Goal: Information Seeking & Learning: Learn about a topic

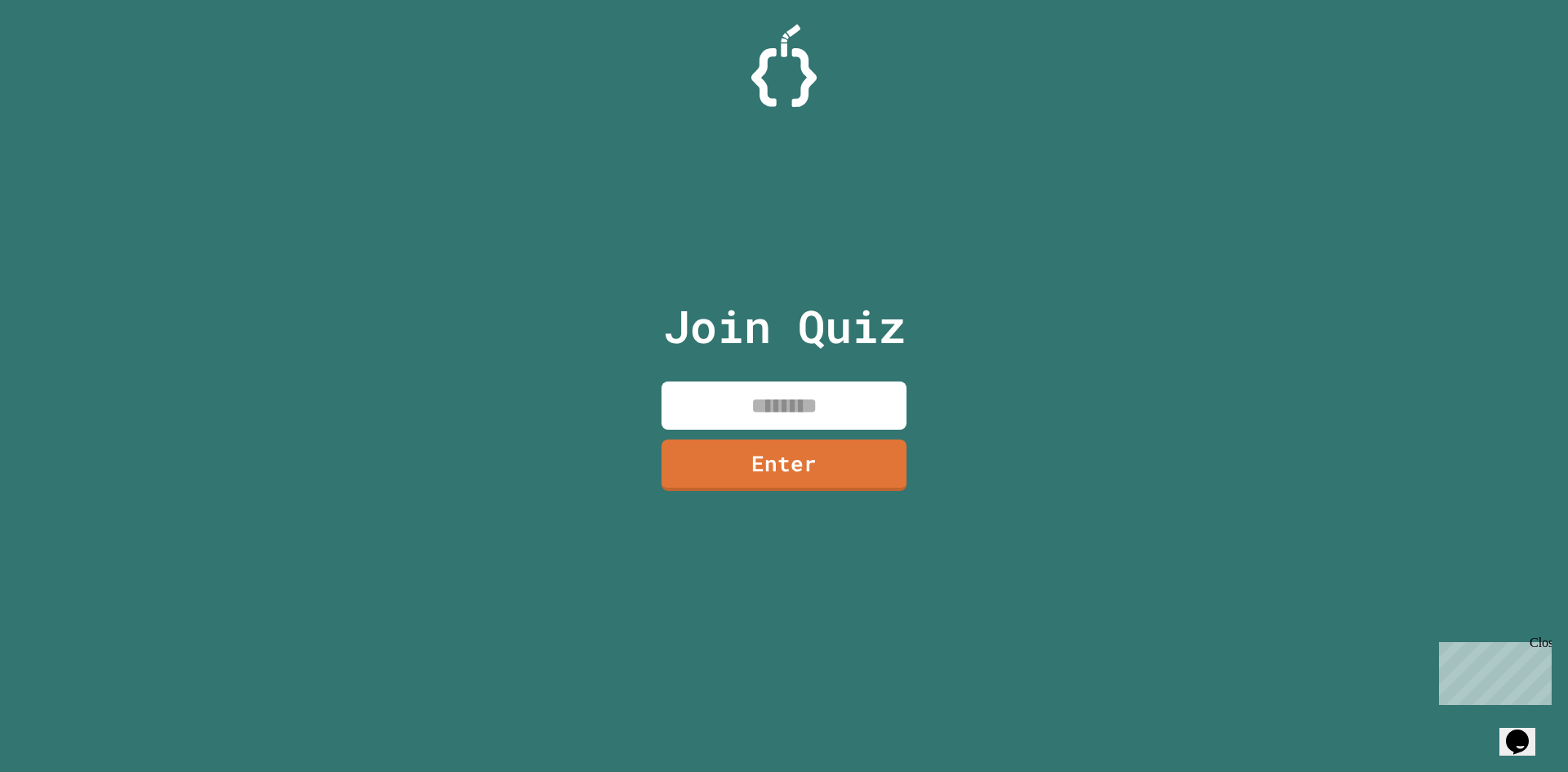
click at [753, 404] on input at bounding box center [784, 406] width 245 height 49
type input "********"
click at [860, 471] on link "Enter" at bounding box center [785, 463] width 238 height 54
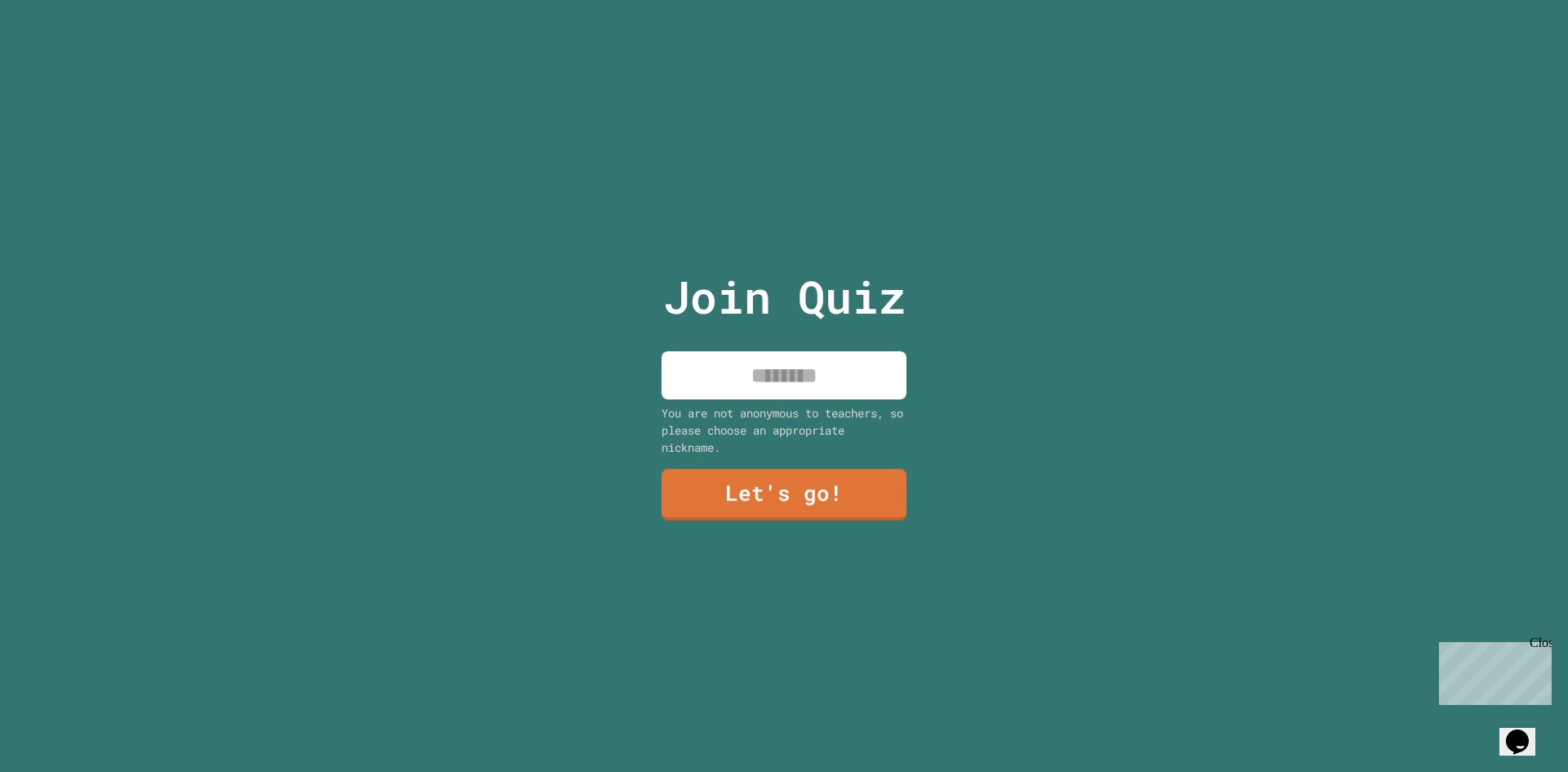
click at [800, 388] on input at bounding box center [784, 376] width 245 height 49
type input "*******"
drag, startPoint x: 818, startPoint y: 459, endPoint x: 816, endPoint y: 471, distance: 12.2
click at [816, 459] on div "Join Quiz ******* You are not anonymous to teachers, so please choose an approp…" at bounding box center [784, 386] width 275 height 772
click at [817, 477] on link "Let's go!" at bounding box center [784, 492] width 238 height 54
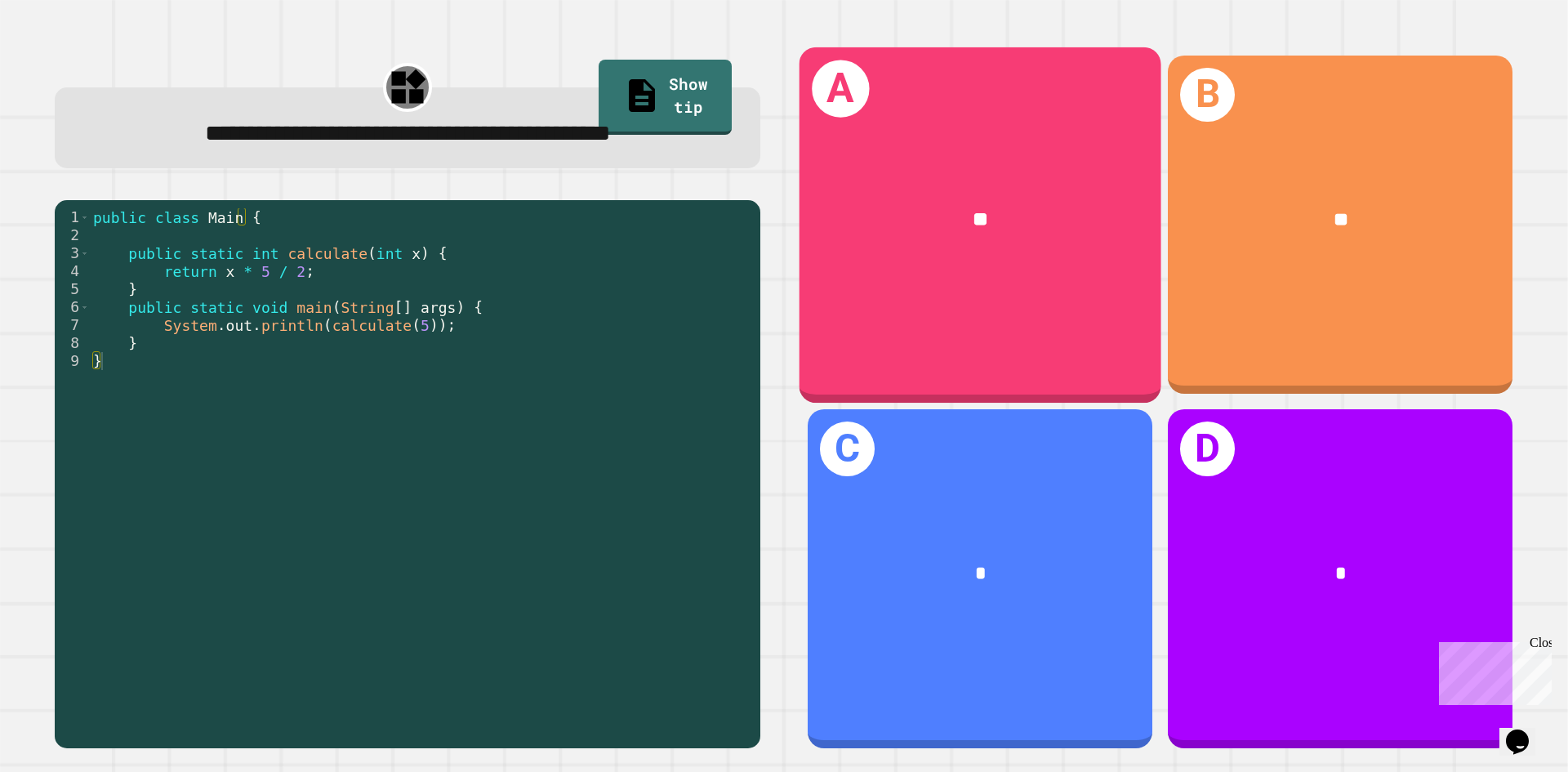
click at [1044, 260] on div "**" at bounding box center [980, 220] width 362 height 109
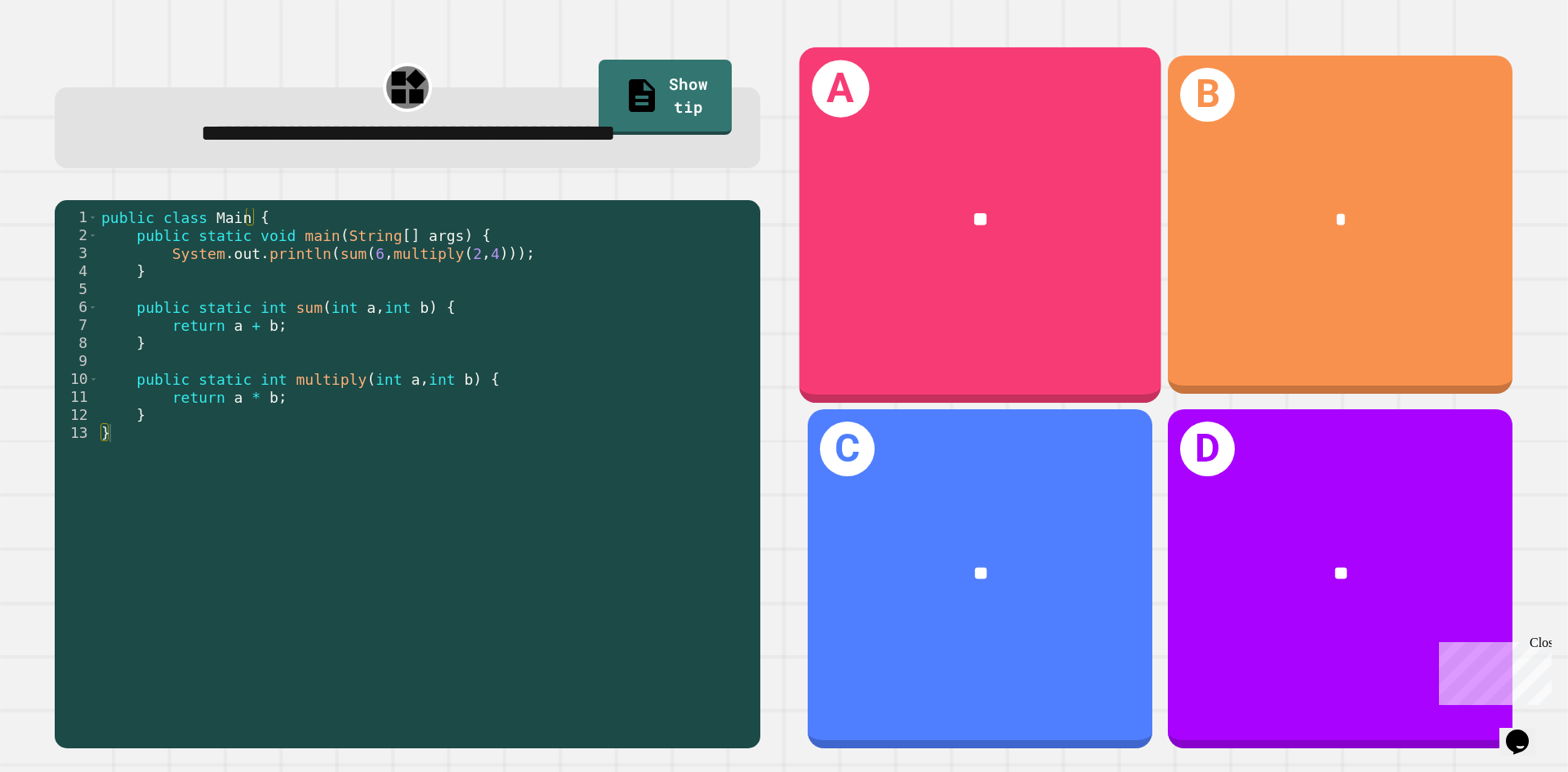
click at [853, 321] on div "A **" at bounding box center [980, 224] width 362 height 355
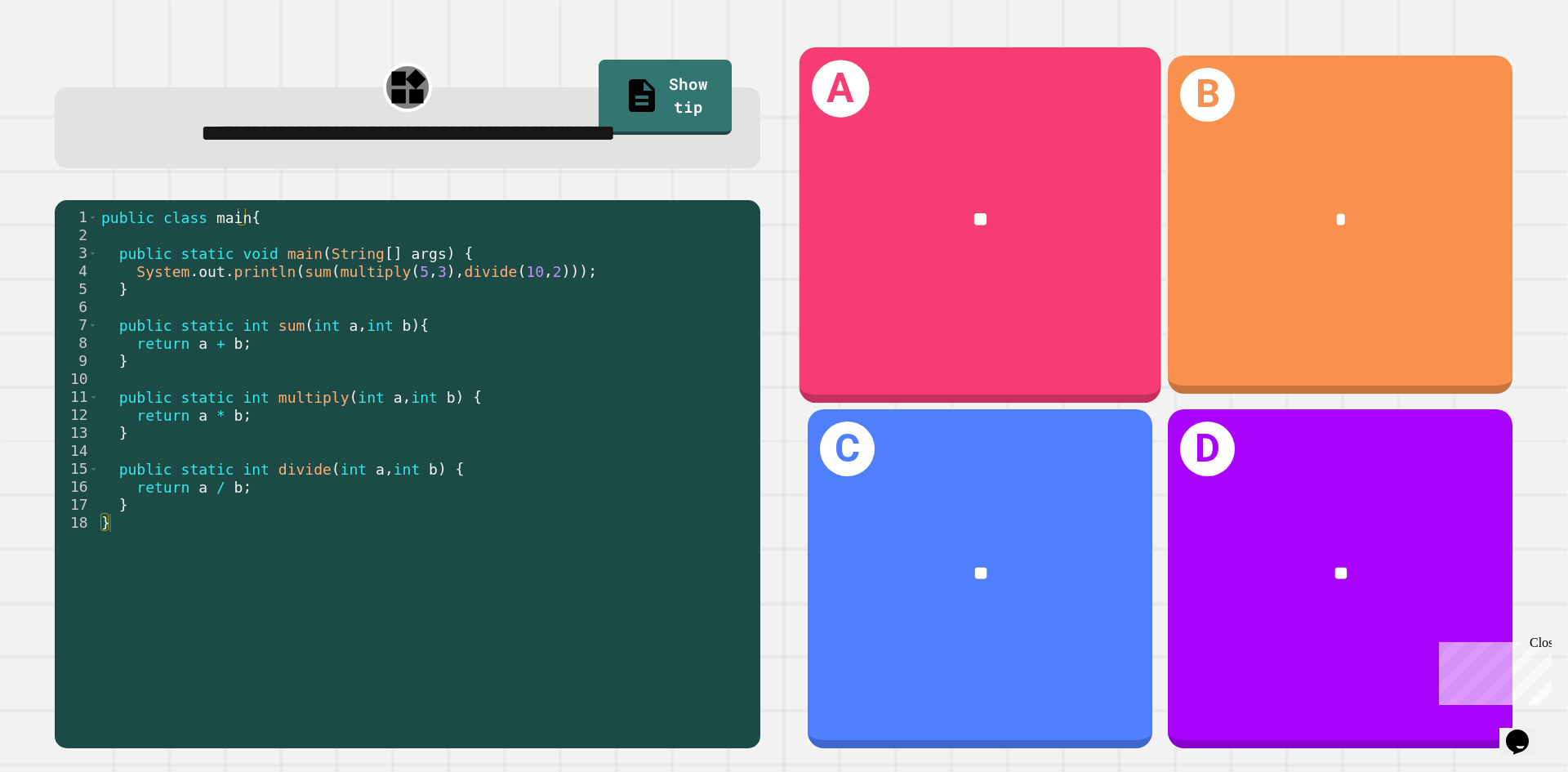
click at [921, 234] on div "**" at bounding box center [980, 220] width 362 height 109
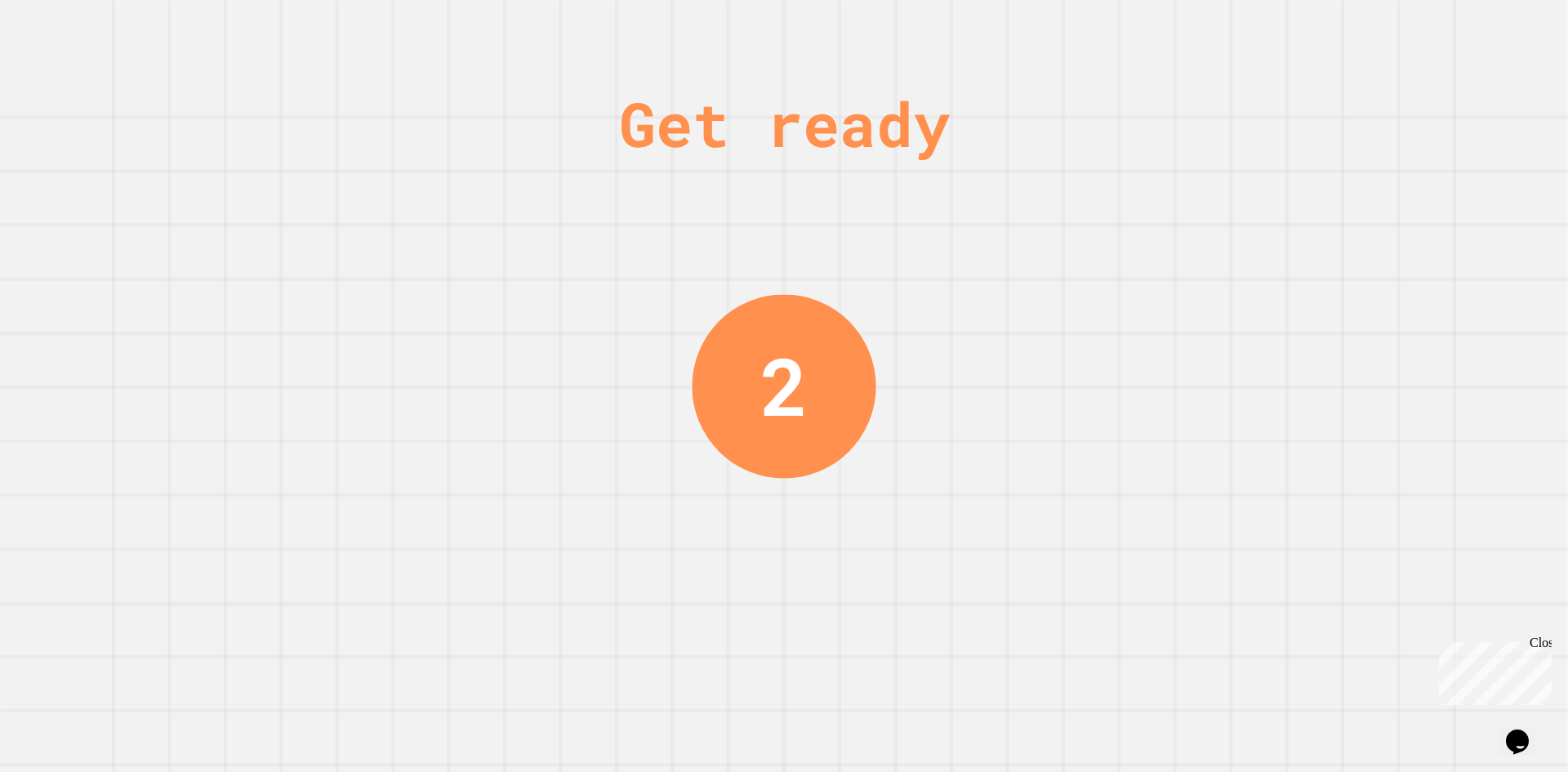
drag, startPoint x: 794, startPoint y: 382, endPoint x: 766, endPoint y: 391, distance: 29.4
click at [791, 380] on div "2" at bounding box center [785, 385] width 49 height 119
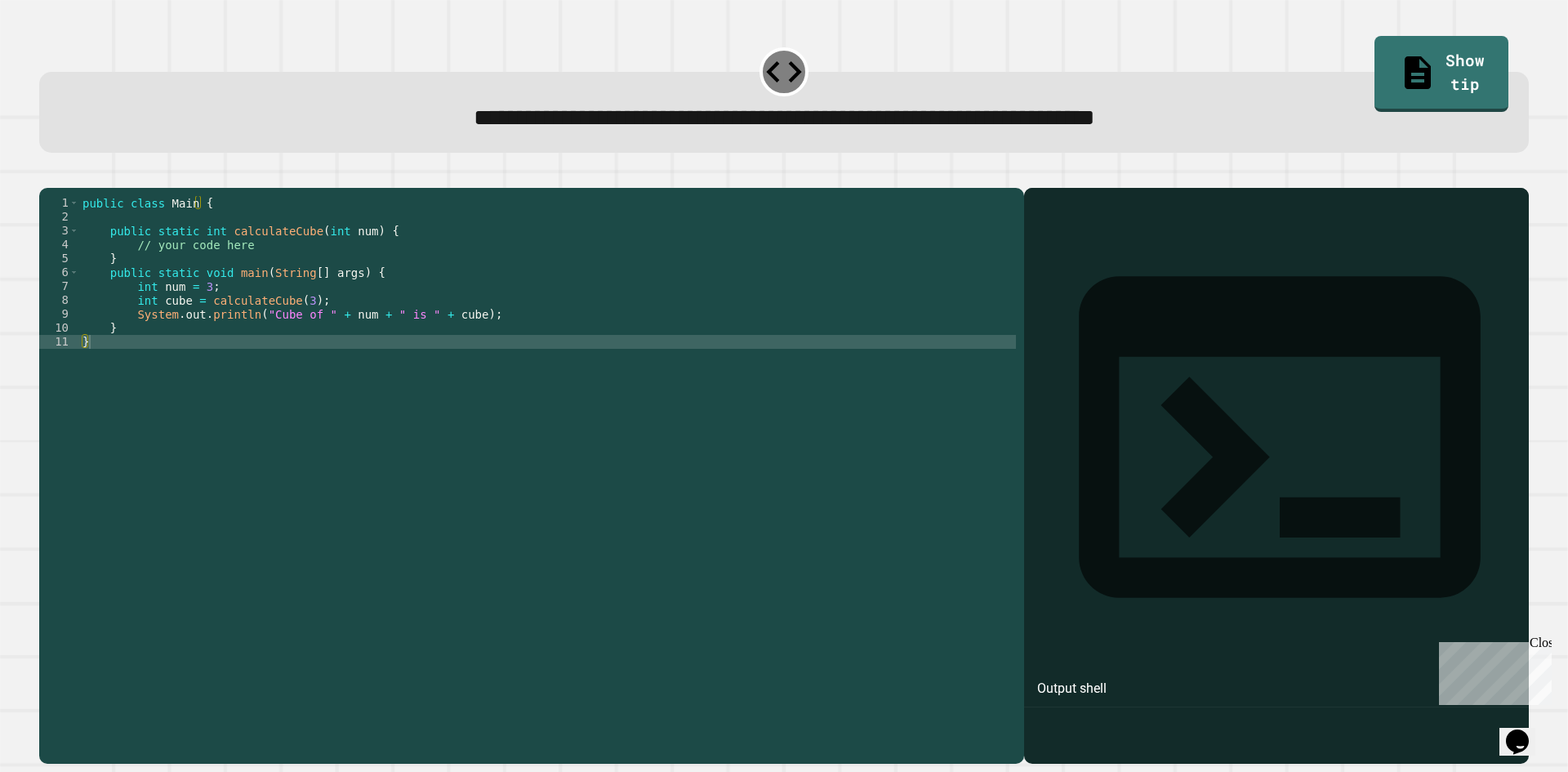
click at [283, 280] on div "public class Main { public static int calculateCube ( int num ) { // your code …" at bounding box center [547, 460] width 937 height 528
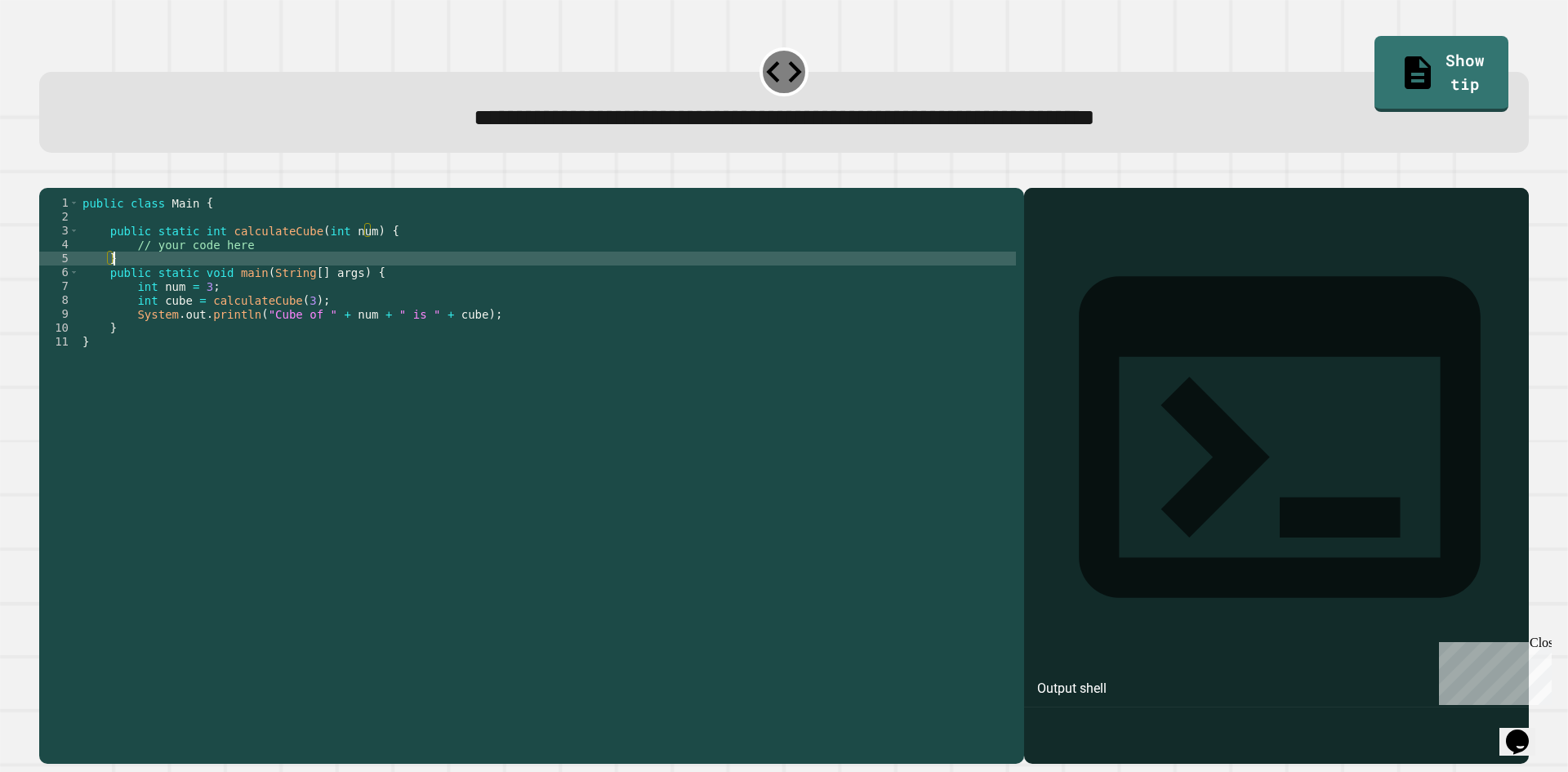
click at [269, 275] on div "public class Main { public static int calculateCube ( int num ) { // your code …" at bounding box center [547, 460] width 937 height 528
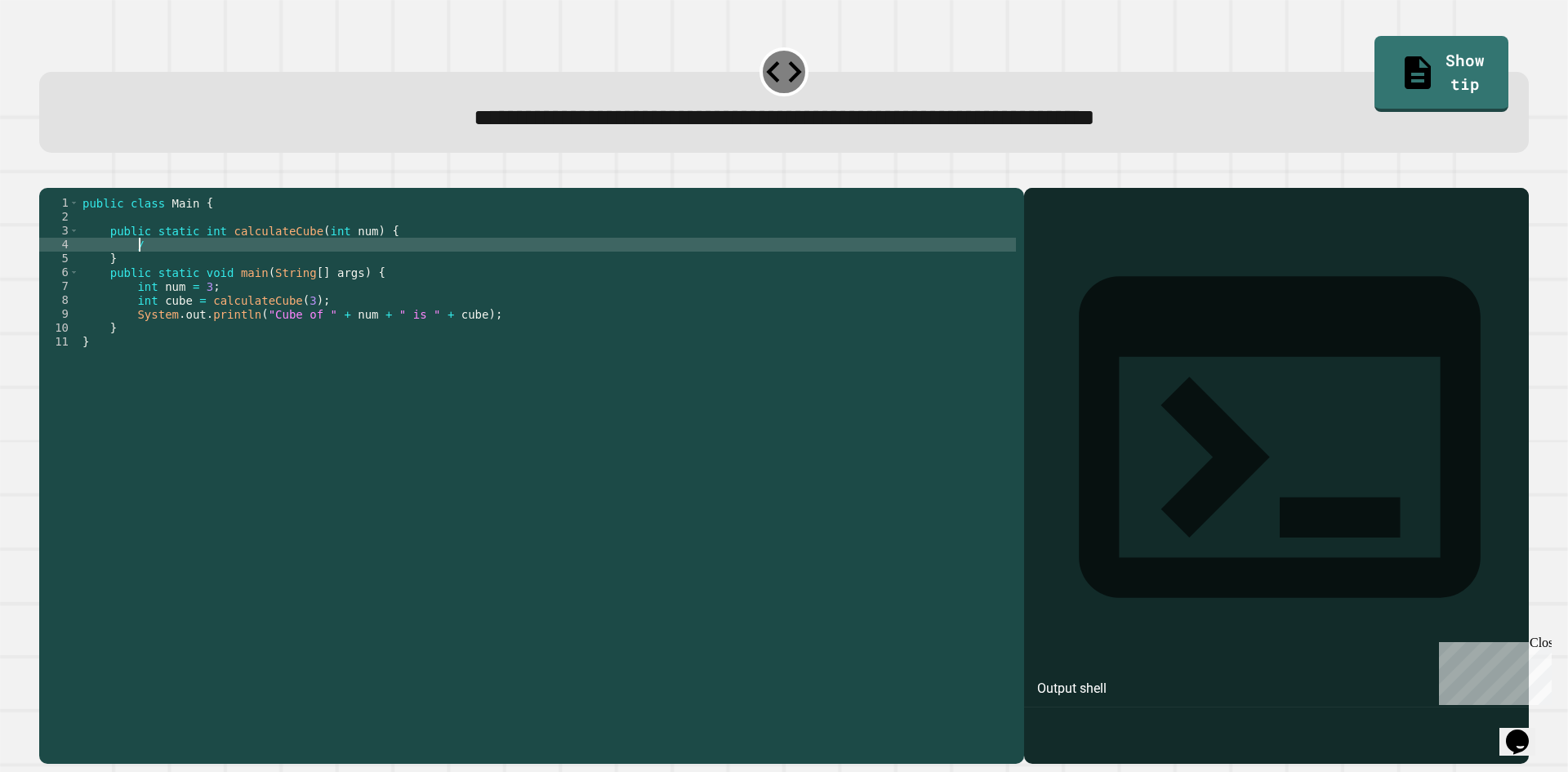
type textarea "*"
type textarea "**********"
click at [55, 188] on div at bounding box center [784, 178] width 1490 height 20
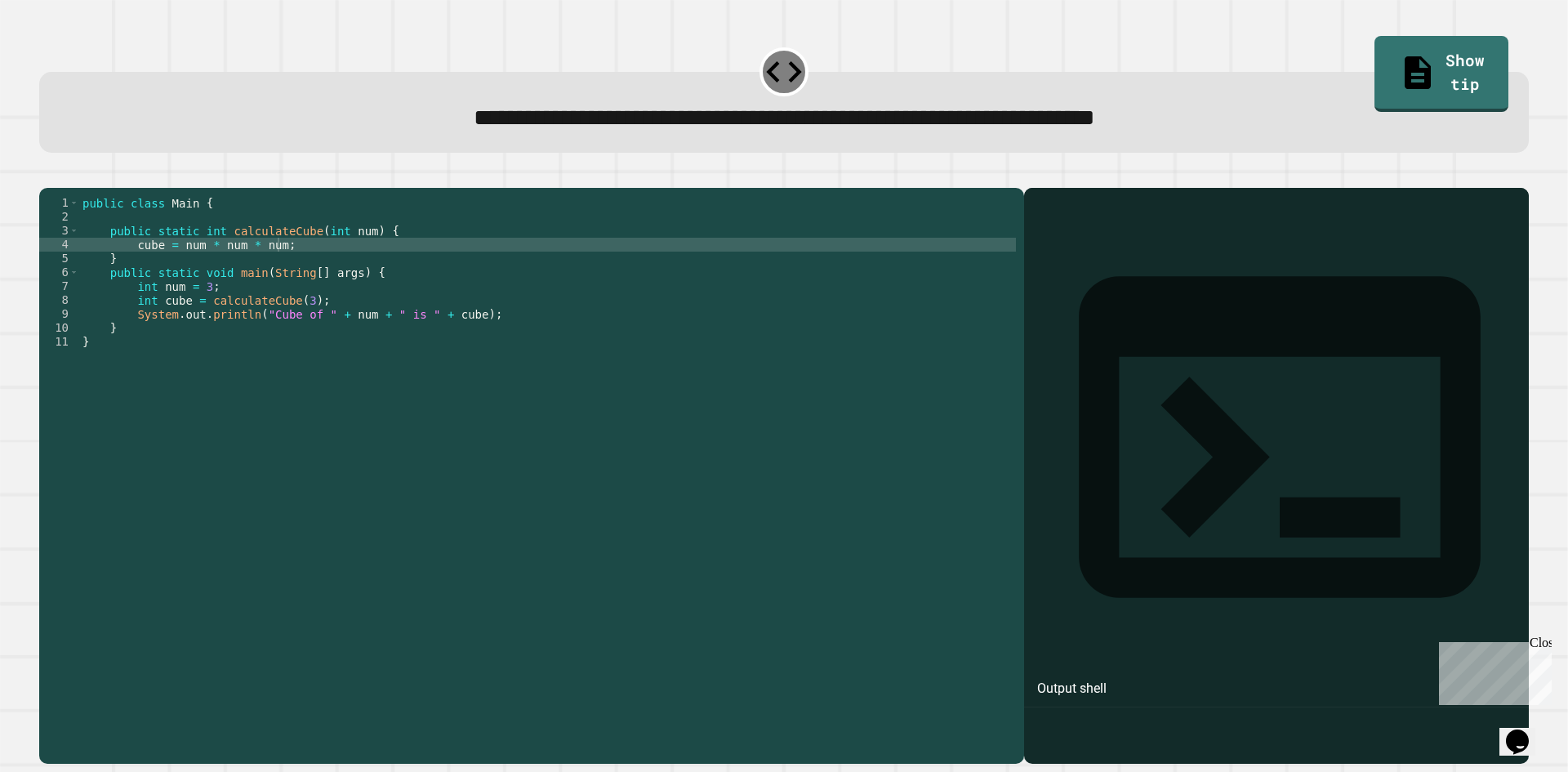
click at [48, 175] on icon "button" at bounding box center [48, 175] width 0 height 0
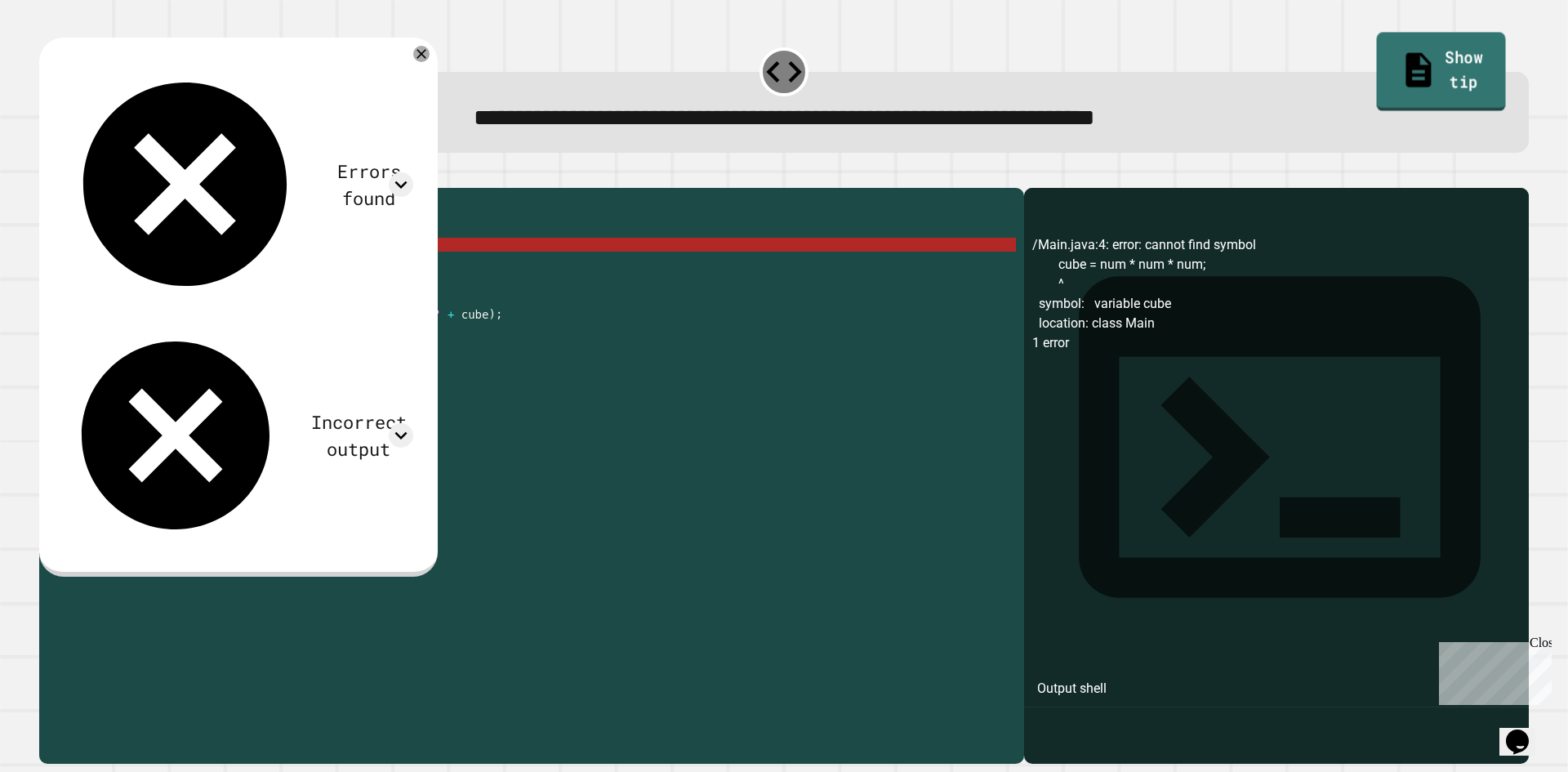
click at [1377, 76] on link "Show tip" at bounding box center [1441, 72] width 129 height 79
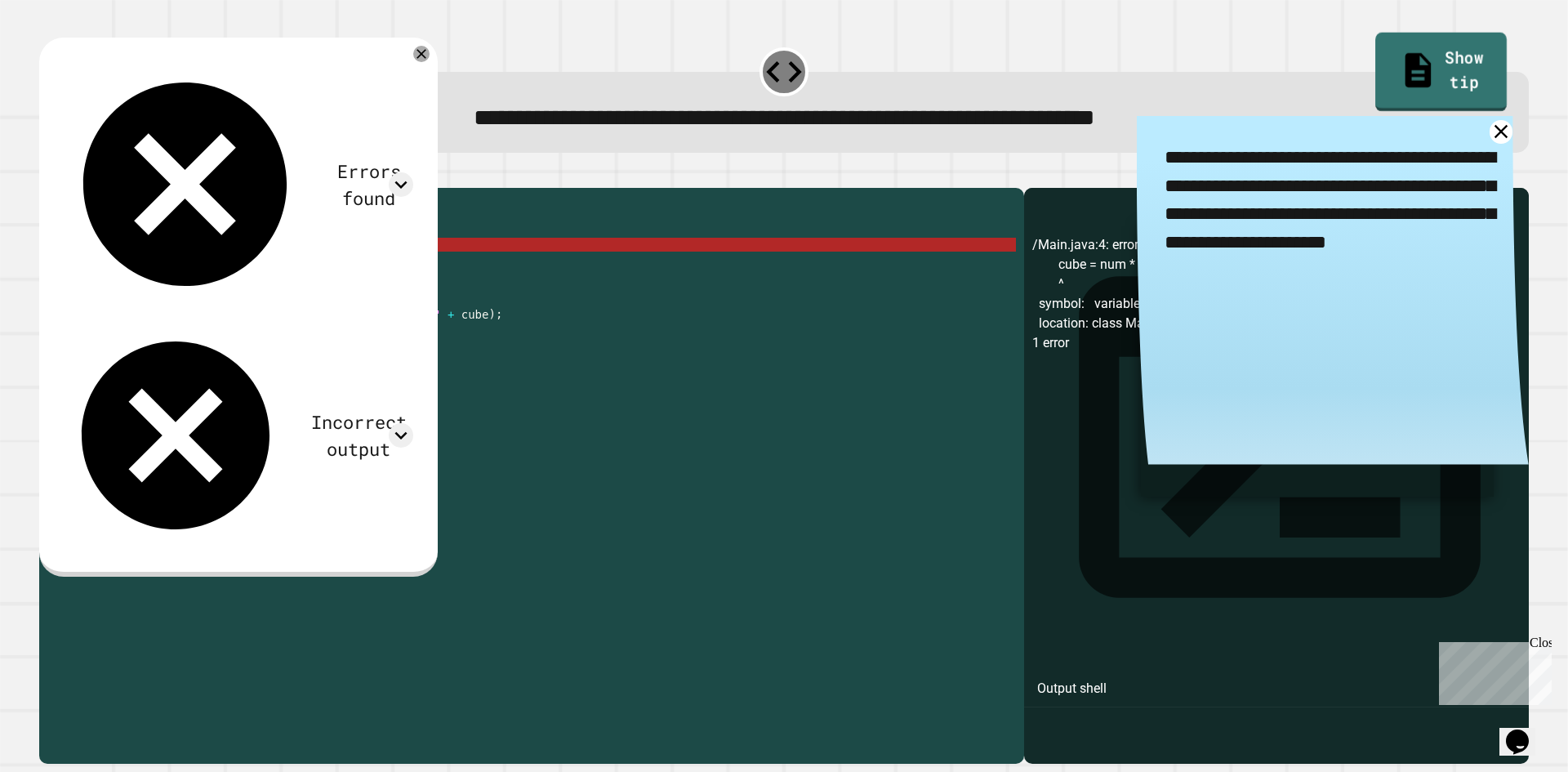
click at [1376, 69] on link "Show tip" at bounding box center [1441, 72] width 131 height 79
click at [13, 293] on div "**********" at bounding box center [784, 386] width 1568 height 772
drag, startPoint x: 91, startPoint y: 262, endPoint x: 142, endPoint y: 268, distance: 51.4
click at [102, 262] on div "public class Main { public static int calculateCube ( int num ) { cube = num * …" at bounding box center [547, 460] width 937 height 528
click at [142, 268] on div "public class Main { public static int calculateCube ( int num ) { cube = num * …" at bounding box center [547, 460] width 937 height 528
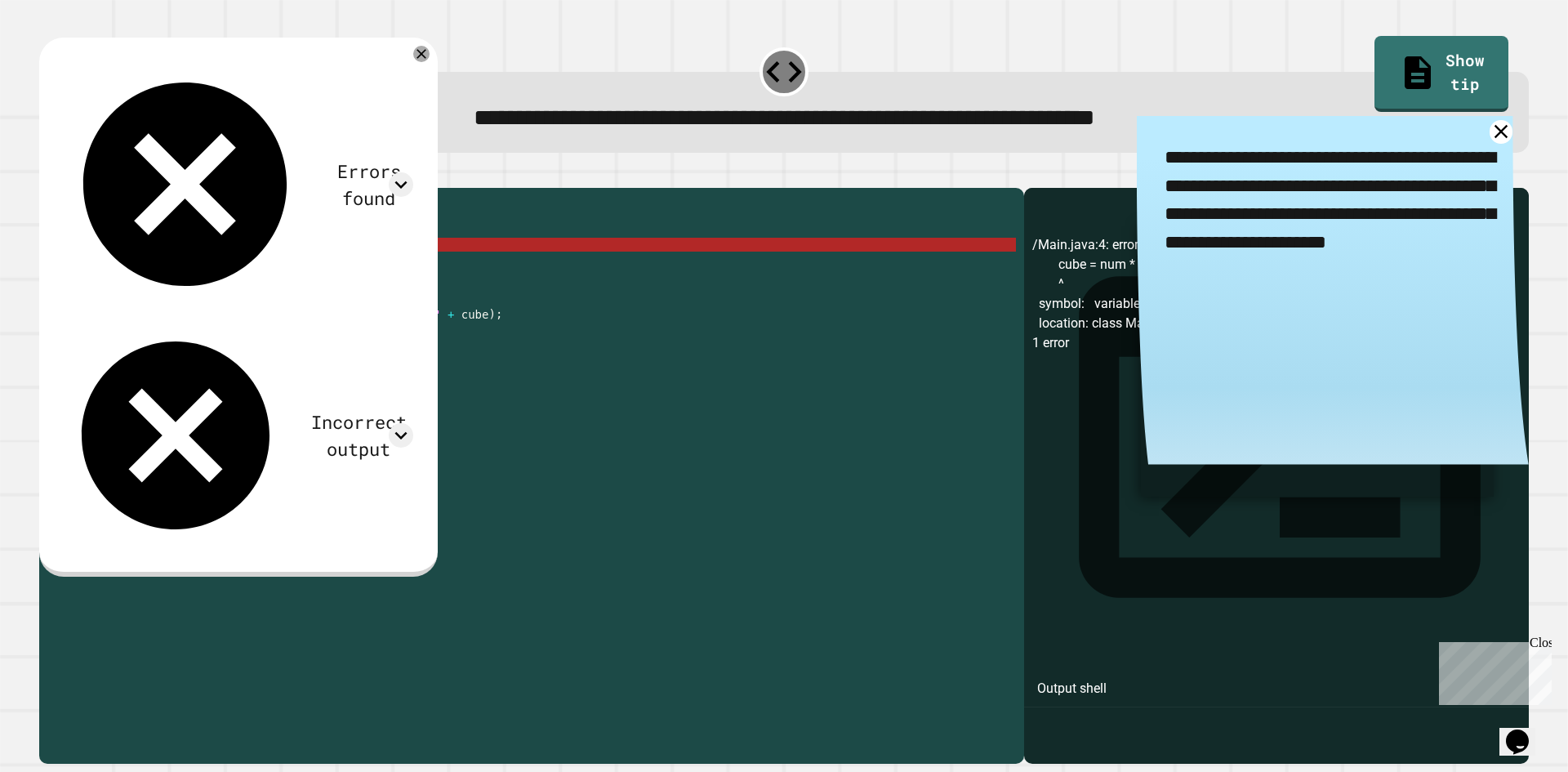
click at [137, 268] on div "public class Main { public static int calculateCube ( int num ) { cube = num * …" at bounding box center [547, 460] width 937 height 528
click at [134, 268] on div "public class Main { public static int calculateCube ( int num ) { cube = num * …" at bounding box center [547, 460] width 937 height 528
click at [1490, 129] on icon at bounding box center [1501, 131] width 23 height 23
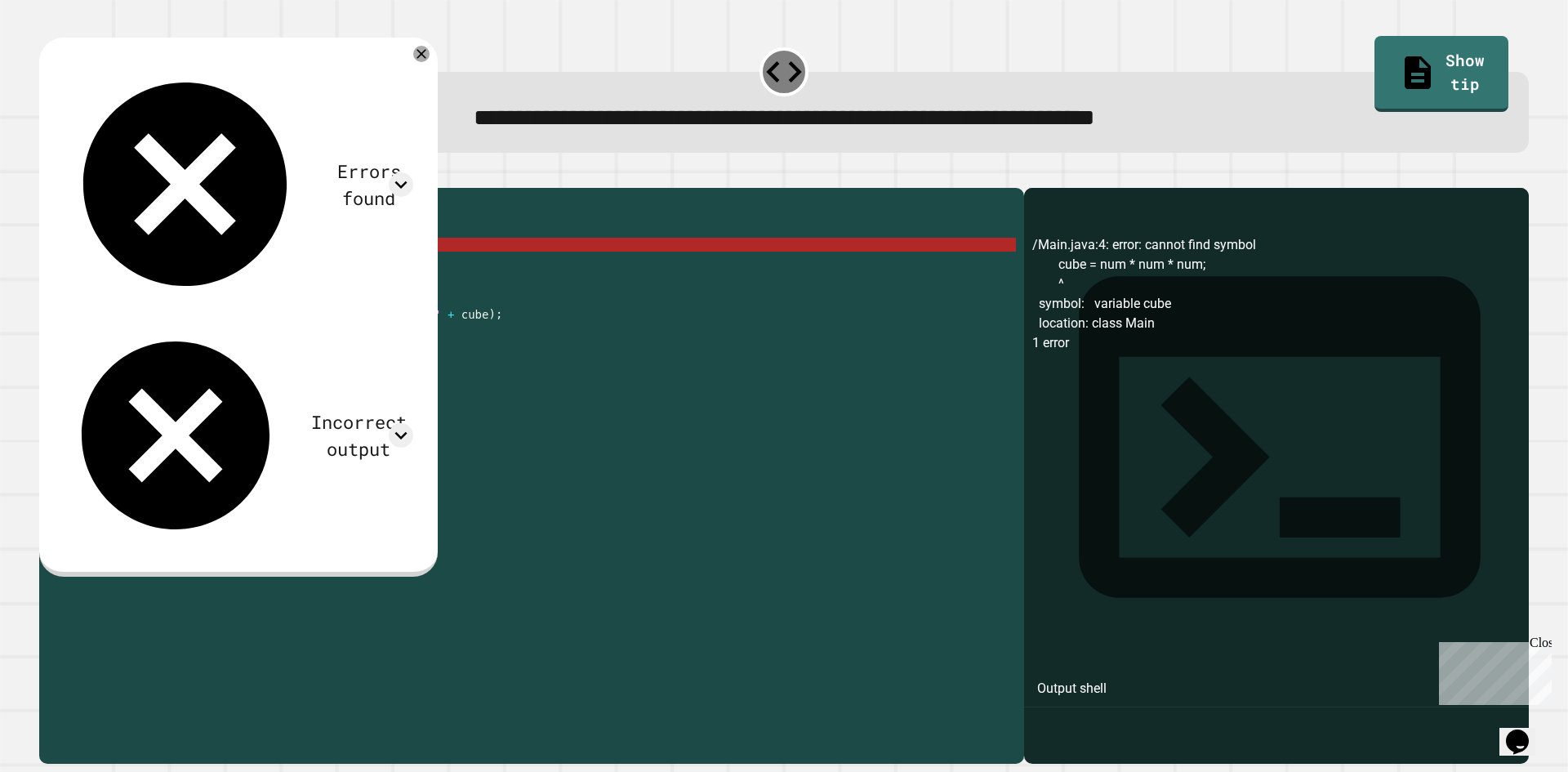
click at [147, 265] on div "public class Main { public static int calculateCube ( int num ) { cube = num * …" at bounding box center [547, 460] width 937 height 528
click at [137, 267] on div "public class Main { public static int calculateCube ( int num ) { cube = num * …" at bounding box center [547, 460] width 937 height 528
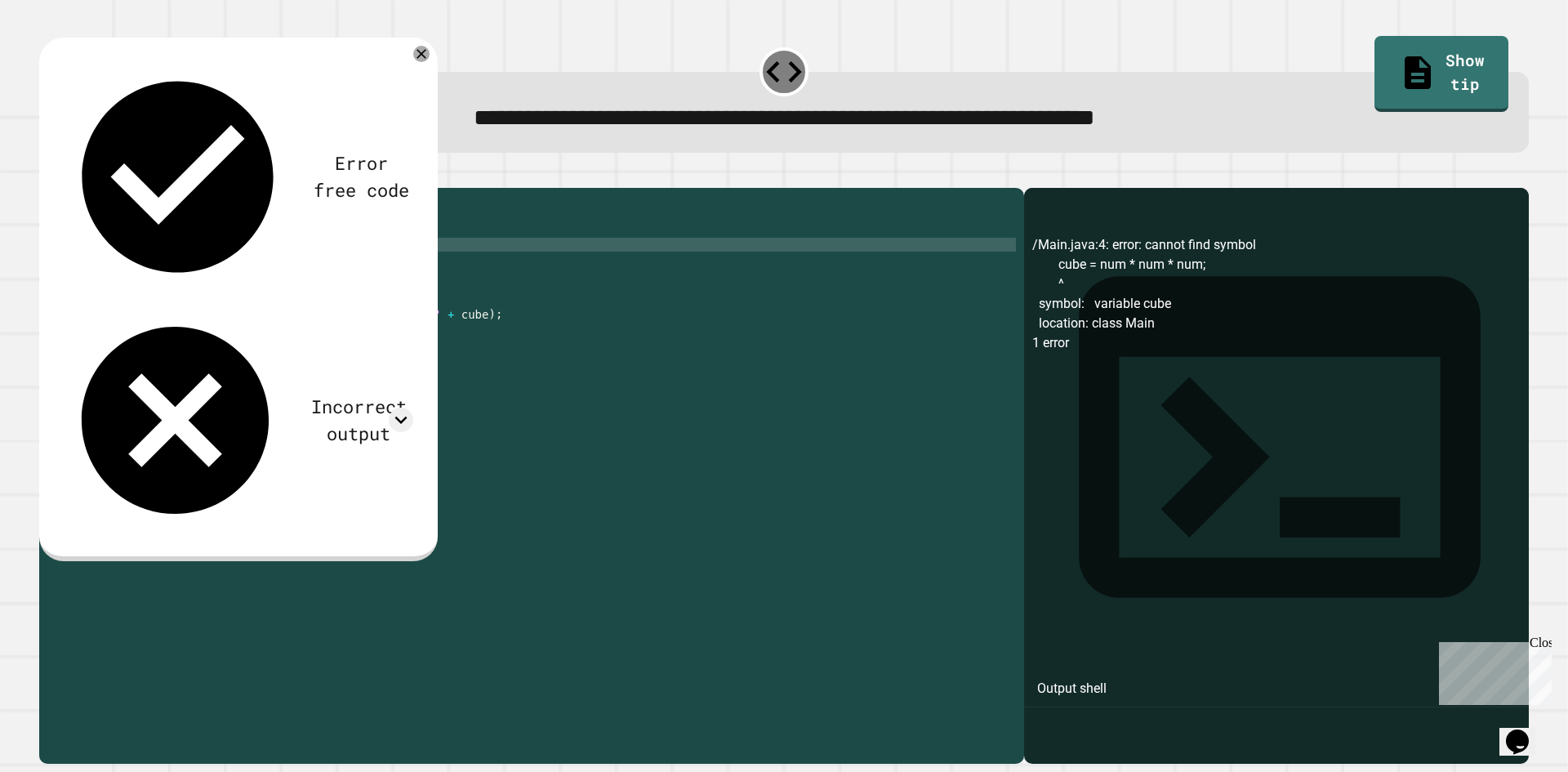
scroll to position [0, 7]
click at [48, 175] on icon "button" at bounding box center [48, 175] width 0 height 0
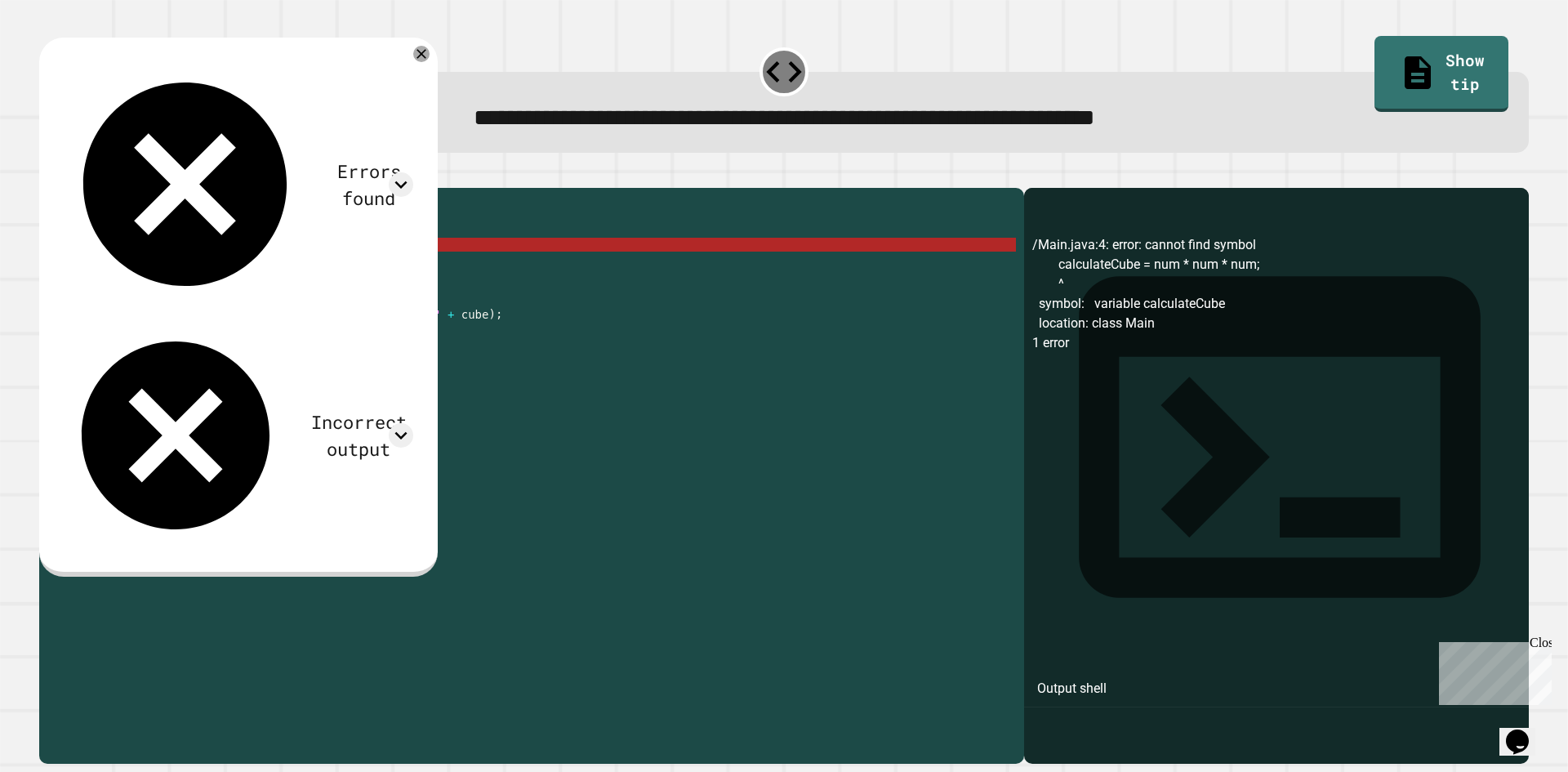
click at [121, 276] on div "public class Main { public static int calculateCube ( int num ) { calculateCube…" at bounding box center [547, 460] width 937 height 528
click at [131, 273] on div "public class Main { public static int calculateCube ( int num ) { calculateCube…" at bounding box center [547, 460] width 937 height 528
click at [161, 274] on div "public class Main { public static int calculateCube ( int num ) { calculateCube…" at bounding box center [547, 460] width 937 height 528
click at [226, 278] on div "public class Main { public static int calculateCube ( int num ) { calculateCube…" at bounding box center [547, 460] width 937 height 528
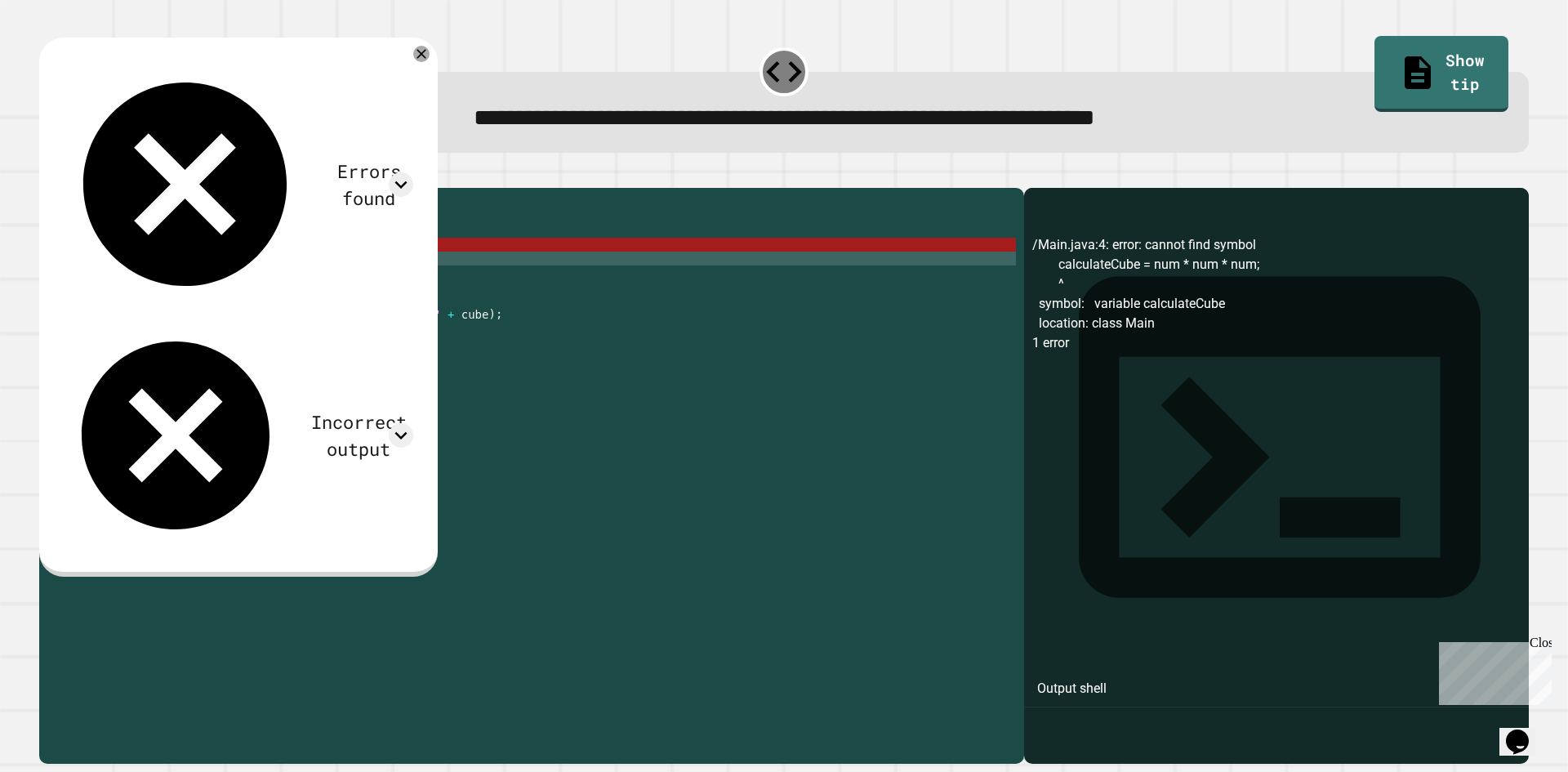
click at [126, 269] on div "public class Main { public static int calculateCube ( int num ) { calculateCube…" at bounding box center [547, 460] width 937 height 528
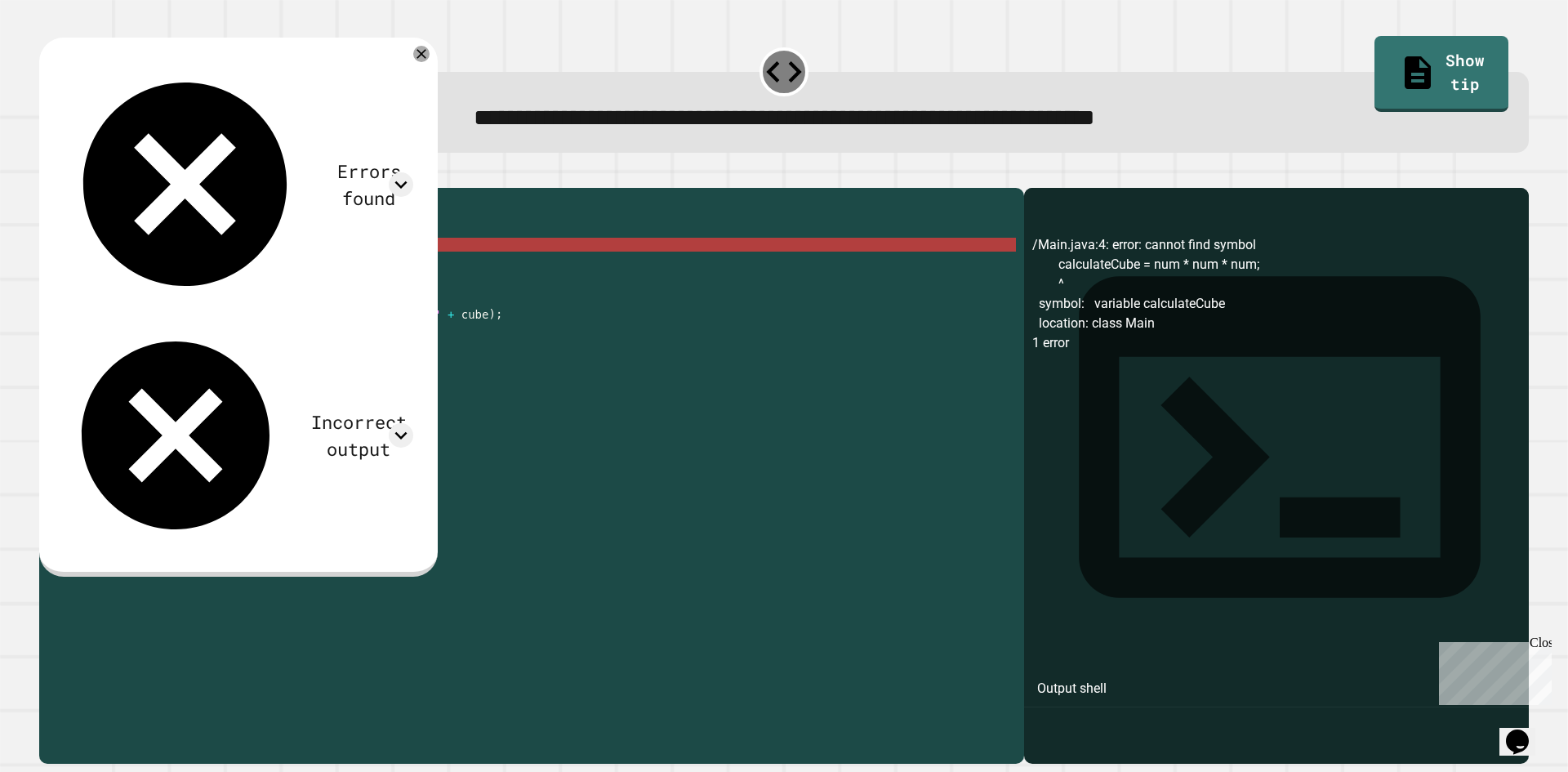
click at [128, 268] on div "public class Main { public static int calculateCube ( int num ) { calculateCube…" at bounding box center [547, 460] width 937 height 528
click at [748, 188] on div at bounding box center [784, 178] width 1490 height 20
click at [321, 267] on div "public class Main { public static int calculateCube ( int num ) { calculateCube…" at bounding box center [547, 460] width 937 height 528
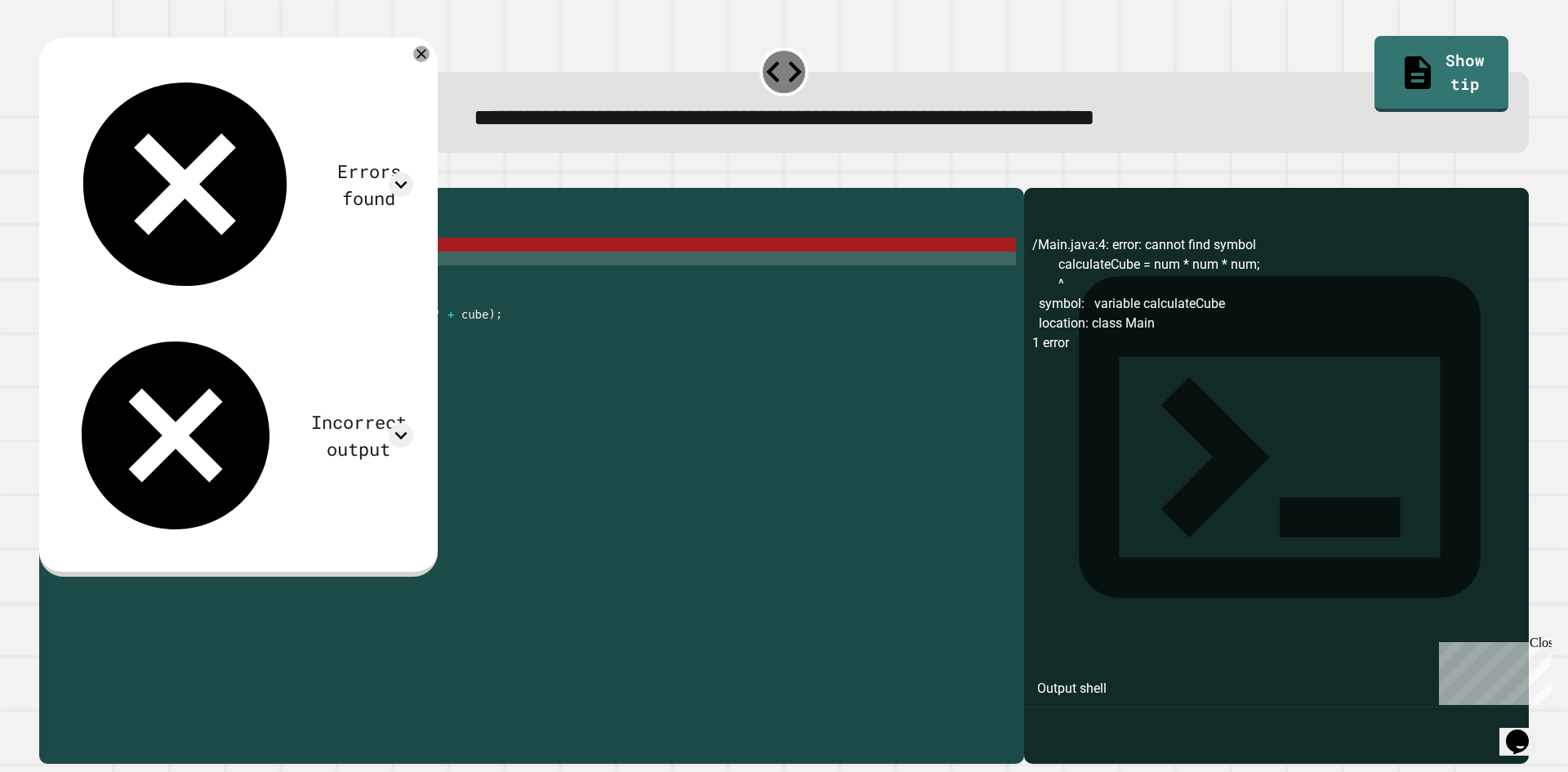
click at [326, 280] on div "public class Main { public static int calculateCube ( int num ) { calculateCube…" at bounding box center [547, 460] width 937 height 528
click at [339, 271] on div "public class Main { public static int calculateCube ( int num ) { calculateCube…" at bounding box center [547, 460] width 937 height 528
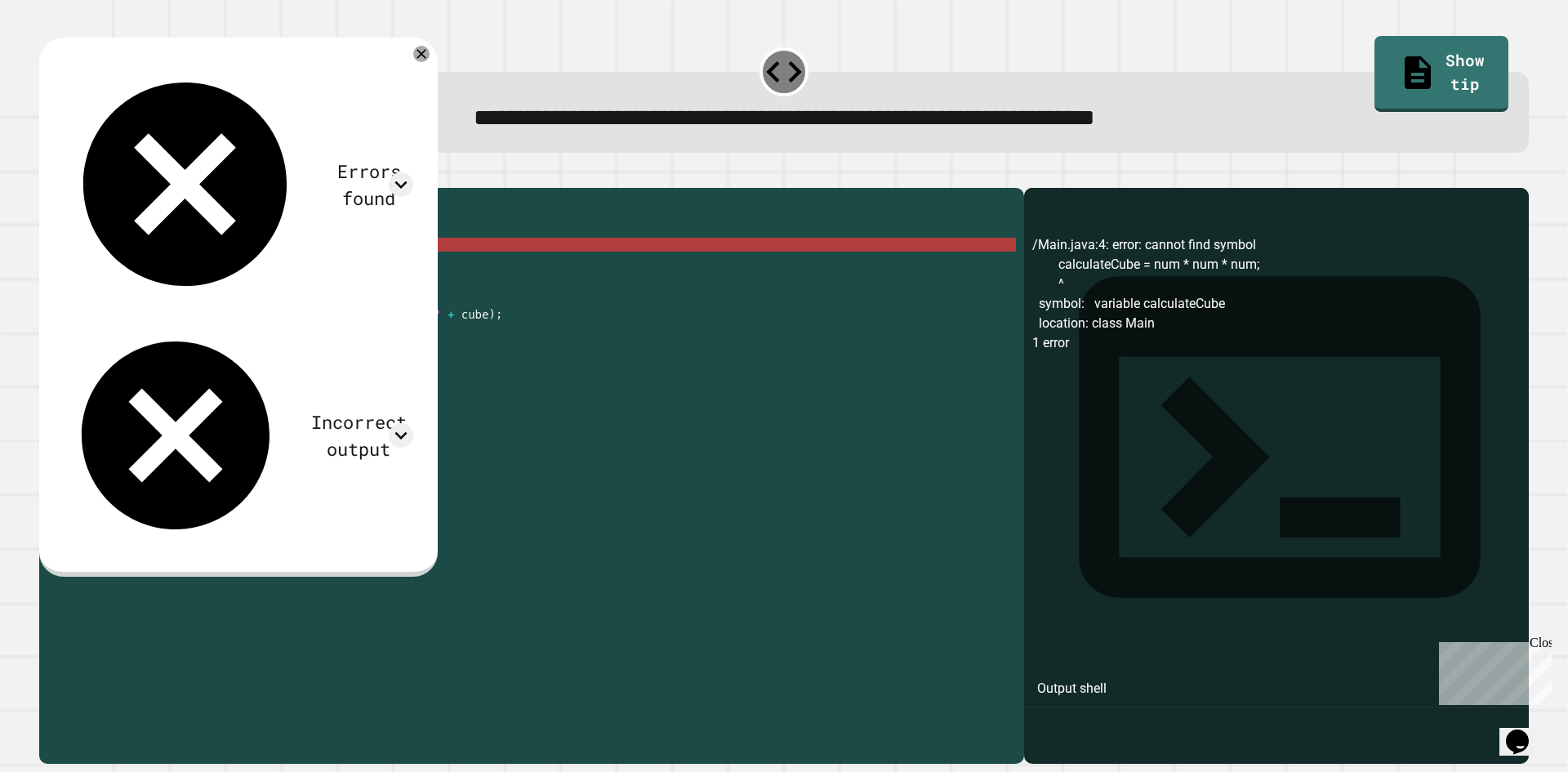
click at [131, 271] on div "public class Main { public static int calculateCube ( int num ) { calculateCube…" at bounding box center [547, 460] width 937 height 528
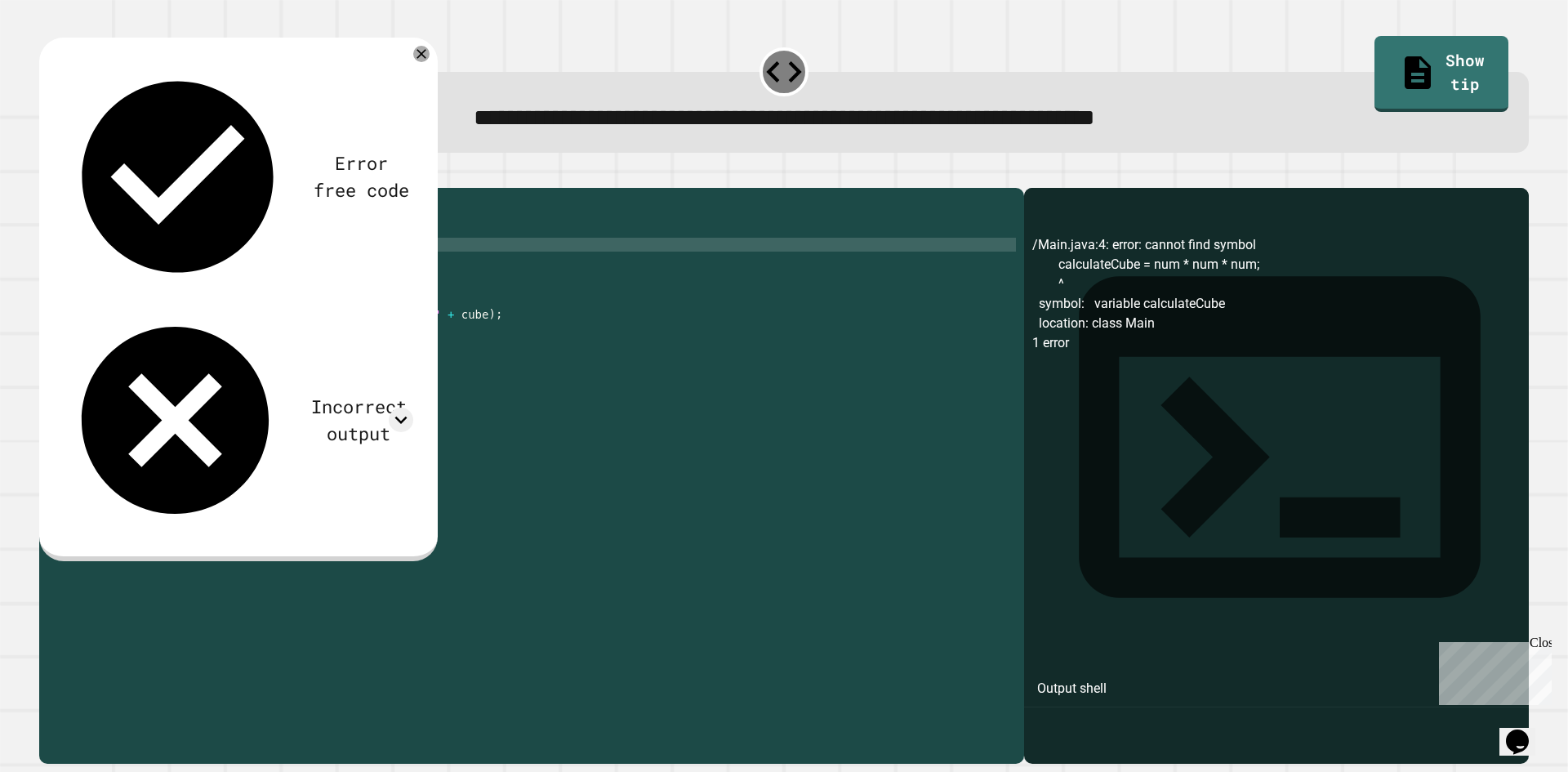
type textarea "**********"
click at [384, 273] on div "public class Main { public static int calculateCube ( int num ) { int calculate…" at bounding box center [547, 460] width 937 height 528
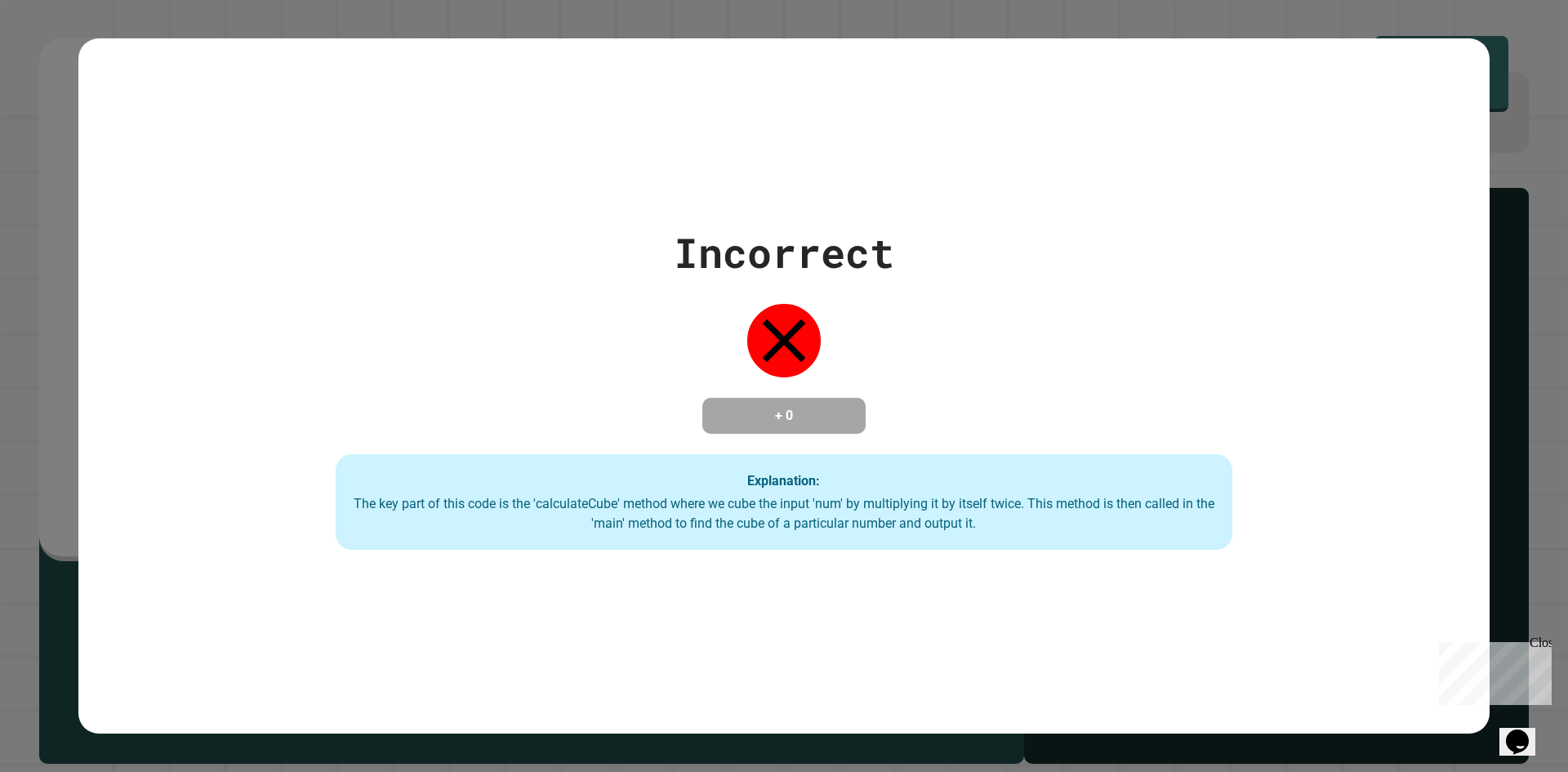
type textarea "****"
drag, startPoint x: 683, startPoint y: 506, endPoint x: 829, endPoint y: 508, distance: 146.0
click at [781, 510] on div "The key part of this code is the 'calculateCube' method where we cube the input…" at bounding box center [783, 513] width 864 height 39
drag, startPoint x: 787, startPoint y: 518, endPoint x: 886, endPoint y: 536, distance: 100.6
click at [885, 536] on div "Explanation: The key part of this code is the 'calculateCube' method where we c…" at bounding box center [784, 502] width 897 height 96
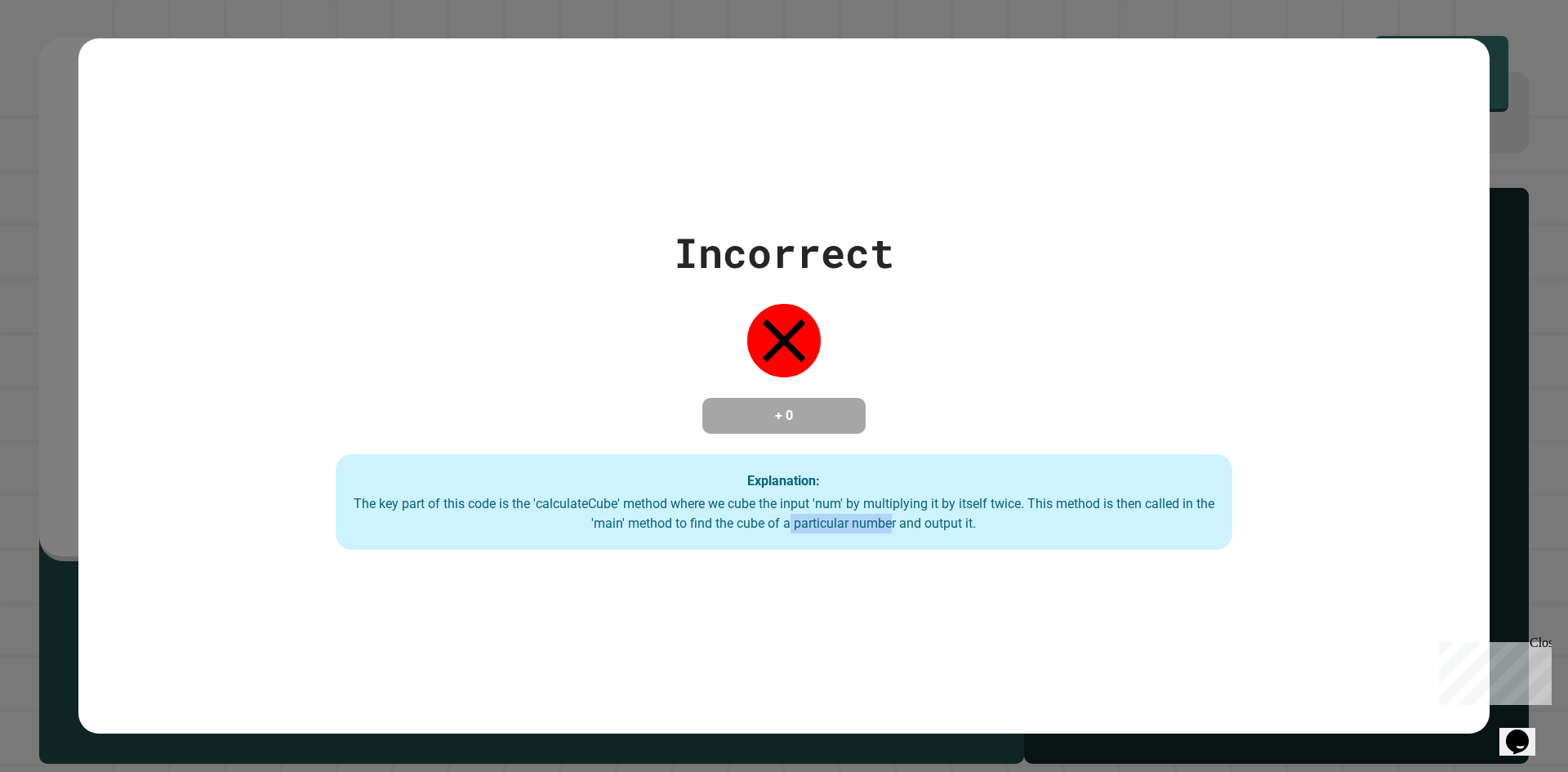
click at [870, 529] on div "The key part of this code is the 'calculateCube' method where we cube the input…" at bounding box center [783, 513] width 864 height 39
click at [949, 481] on div "Explanation: The key part of this code is the 'calculateCube' method where we c…" at bounding box center [784, 502] width 897 height 96
drag, startPoint x: 932, startPoint y: 553, endPoint x: 941, endPoint y: 546, distance: 11.4
click at [933, 552] on div "Incorrect + 0 Explanation: The key part of this code is the 'calculateCube' met…" at bounding box center [784, 386] width 1412 height 696
click at [1052, 497] on div "The key part of this code is the 'calculateCube' method where we cube the input…" at bounding box center [783, 513] width 864 height 39
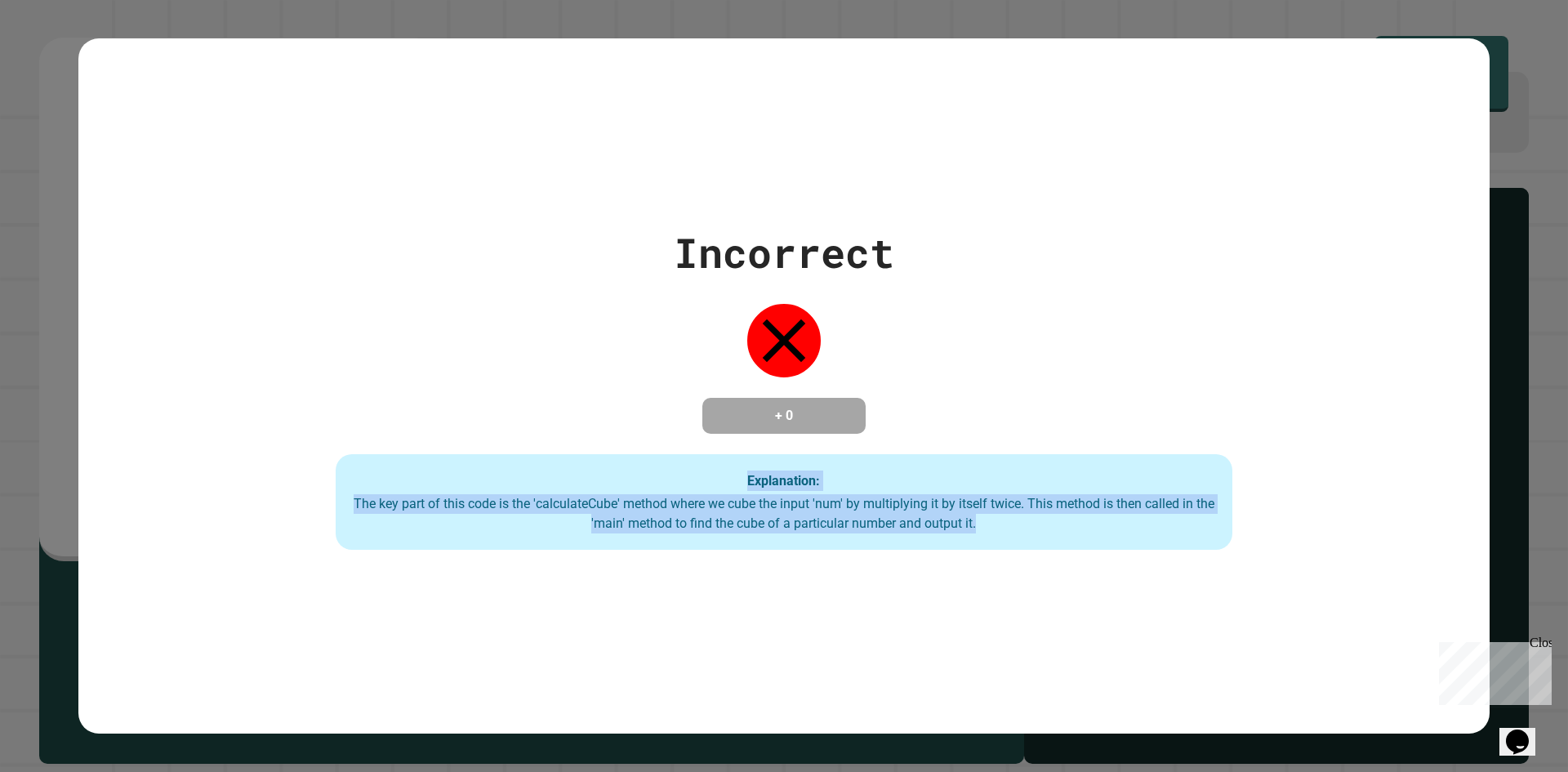
drag, startPoint x: 1001, startPoint y: 522, endPoint x: 638, endPoint y: 485, distance: 364.9
click at [642, 483] on div "Explanation: The key part of this code is the 'calculateCube' method where we c…" at bounding box center [784, 502] width 897 height 96
drag, startPoint x: 628, startPoint y: 491, endPoint x: 569, endPoint y: 498, distance: 59.4
click at [625, 492] on div "Explanation: The key part of this code is the 'calculateCube' method where we c…" at bounding box center [784, 502] width 897 height 96
click at [423, 507] on div "The key part of this code is the 'calculateCube' method where we cube the input…" at bounding box center [783, 513] width 864 height 39
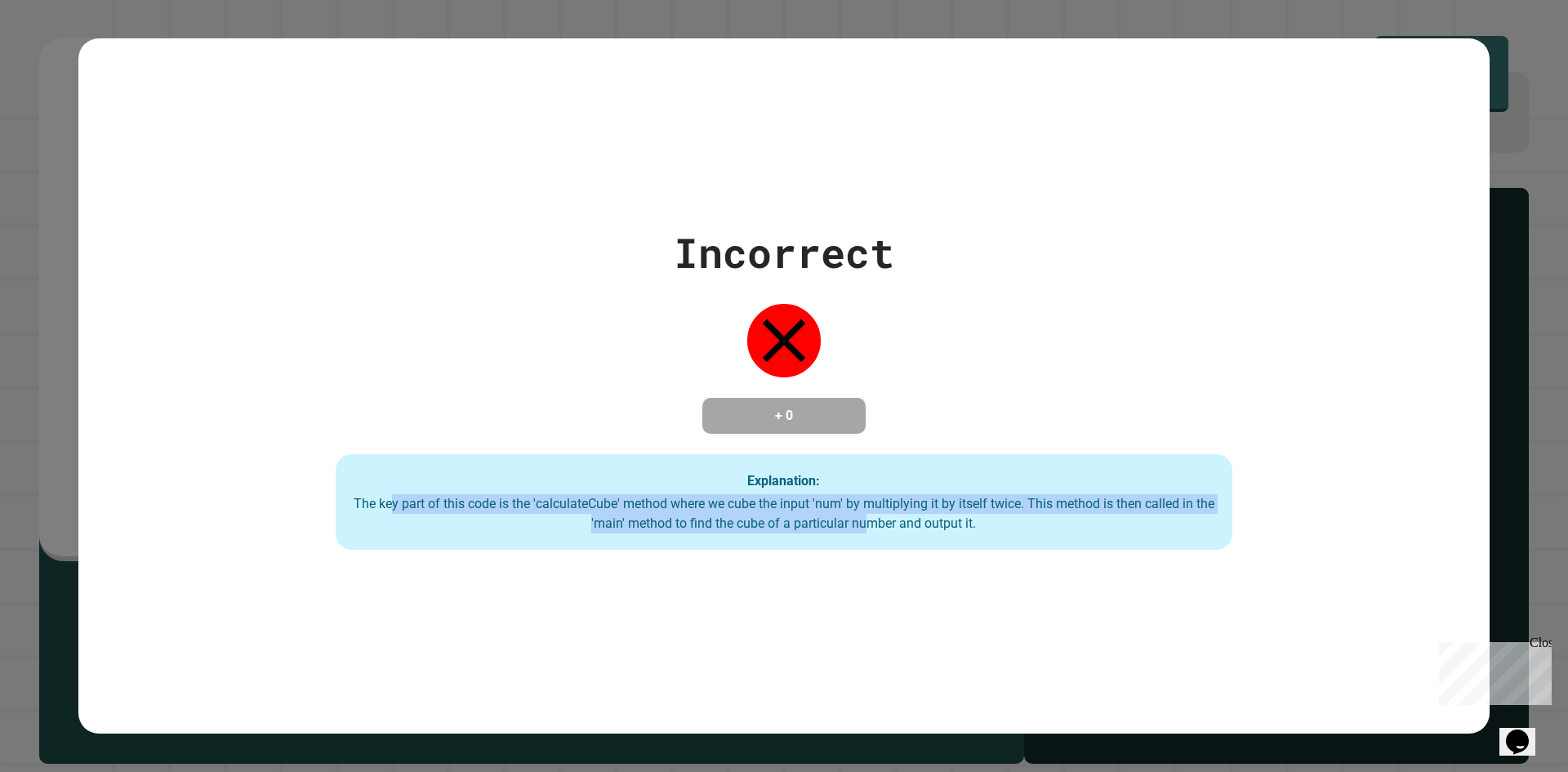
drag, startPoint x: 383, startPoint y: 505, endPoint x: 879, endPoint y: 551, distance: 498.1
click at [879, 551] on div "Explanation: The key part of this code is the 'calculateCube' method where we c…" at bounding box center [784, 502] width 897 height 96
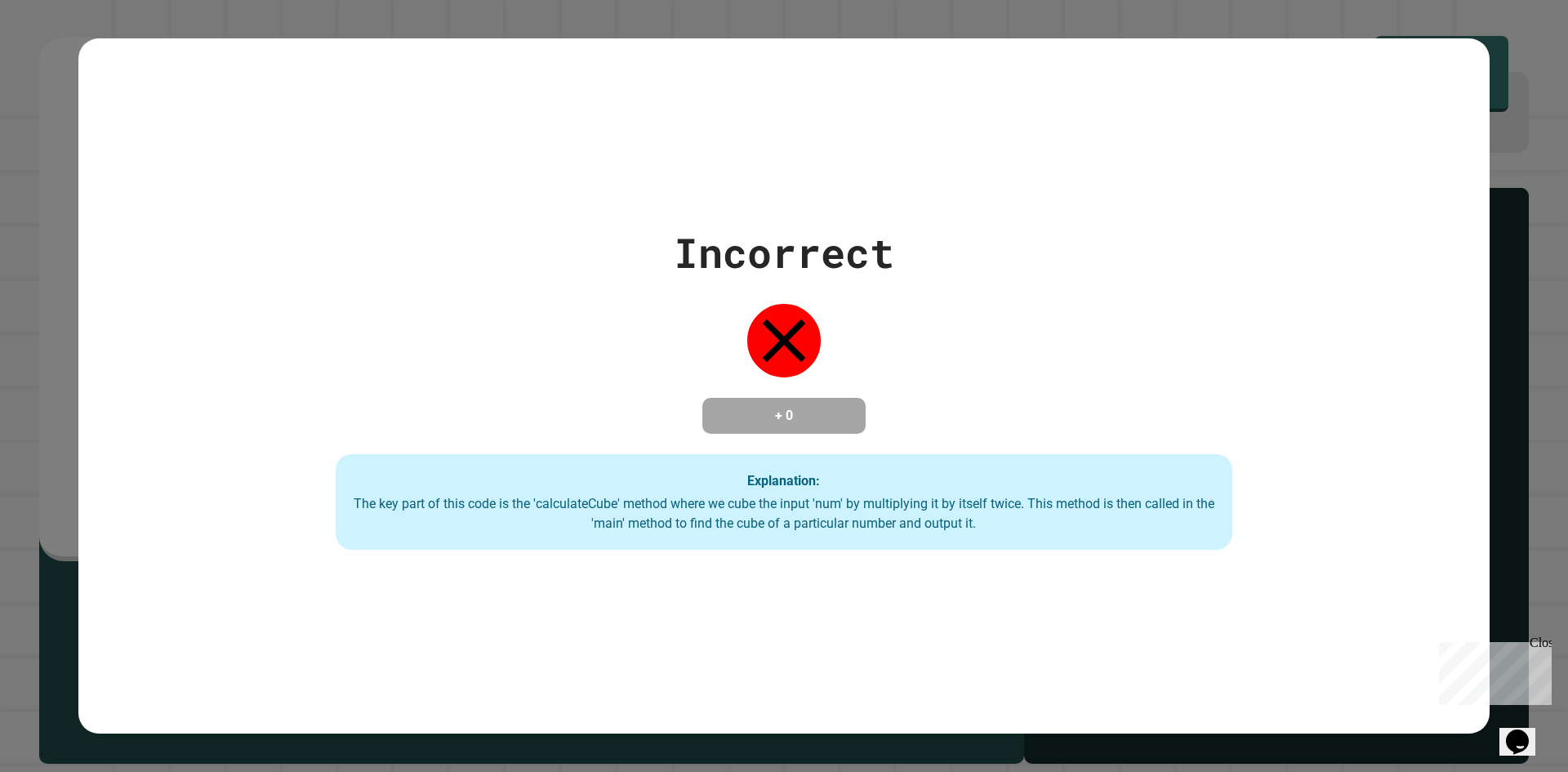
click at [985, 478] on div "Explanation: The key part of this code is the 'calculateCube' method where we c…" at bounding box center [784, 502] width 897 height 96
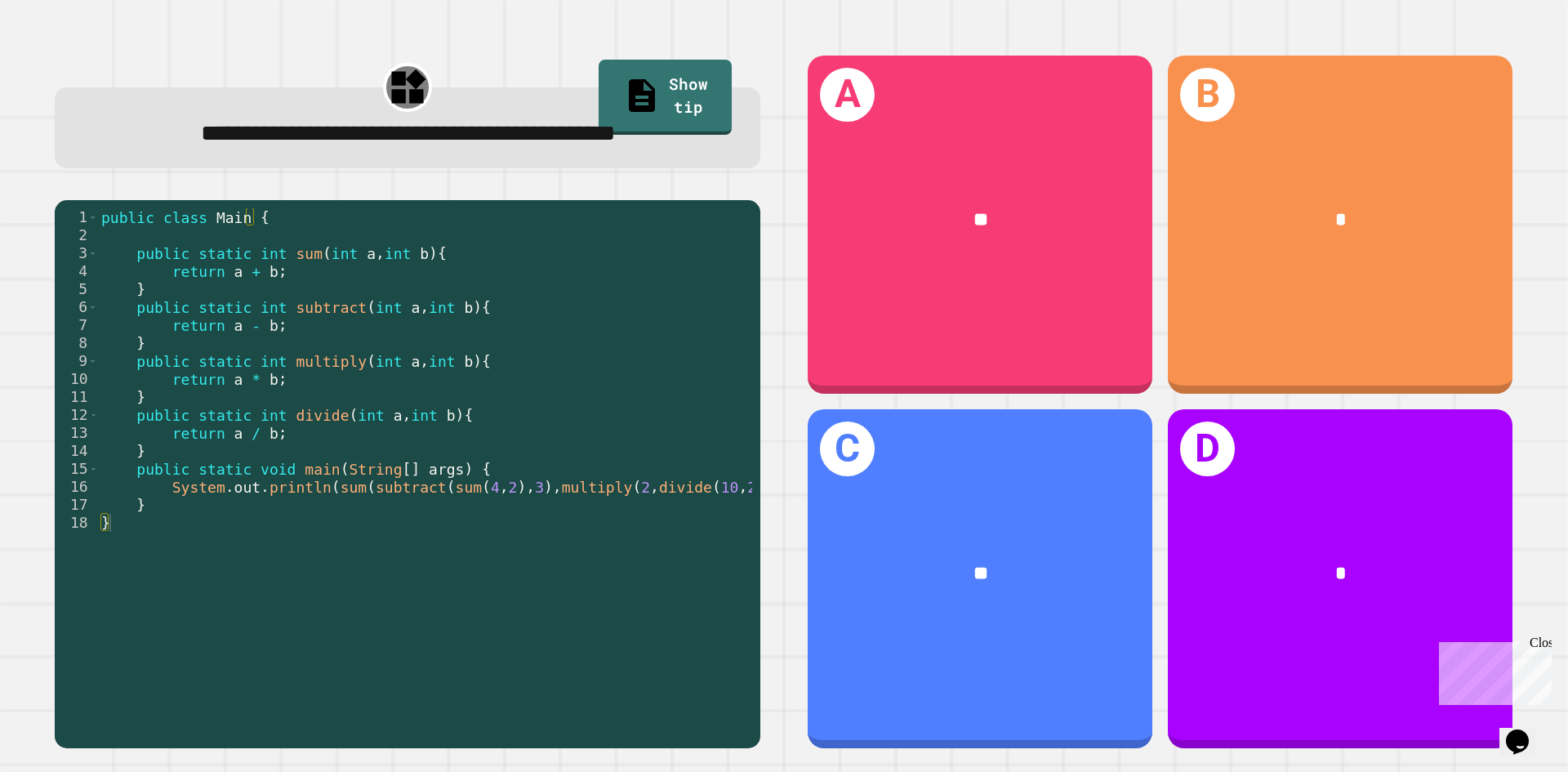
drag, startPoint x: 378, startPoint y: 696, endPoint x: 402, endPoint y: 700, distance: 24.3
click at [402, 670] on div at bounding box center [418, 662] width 642 height 16
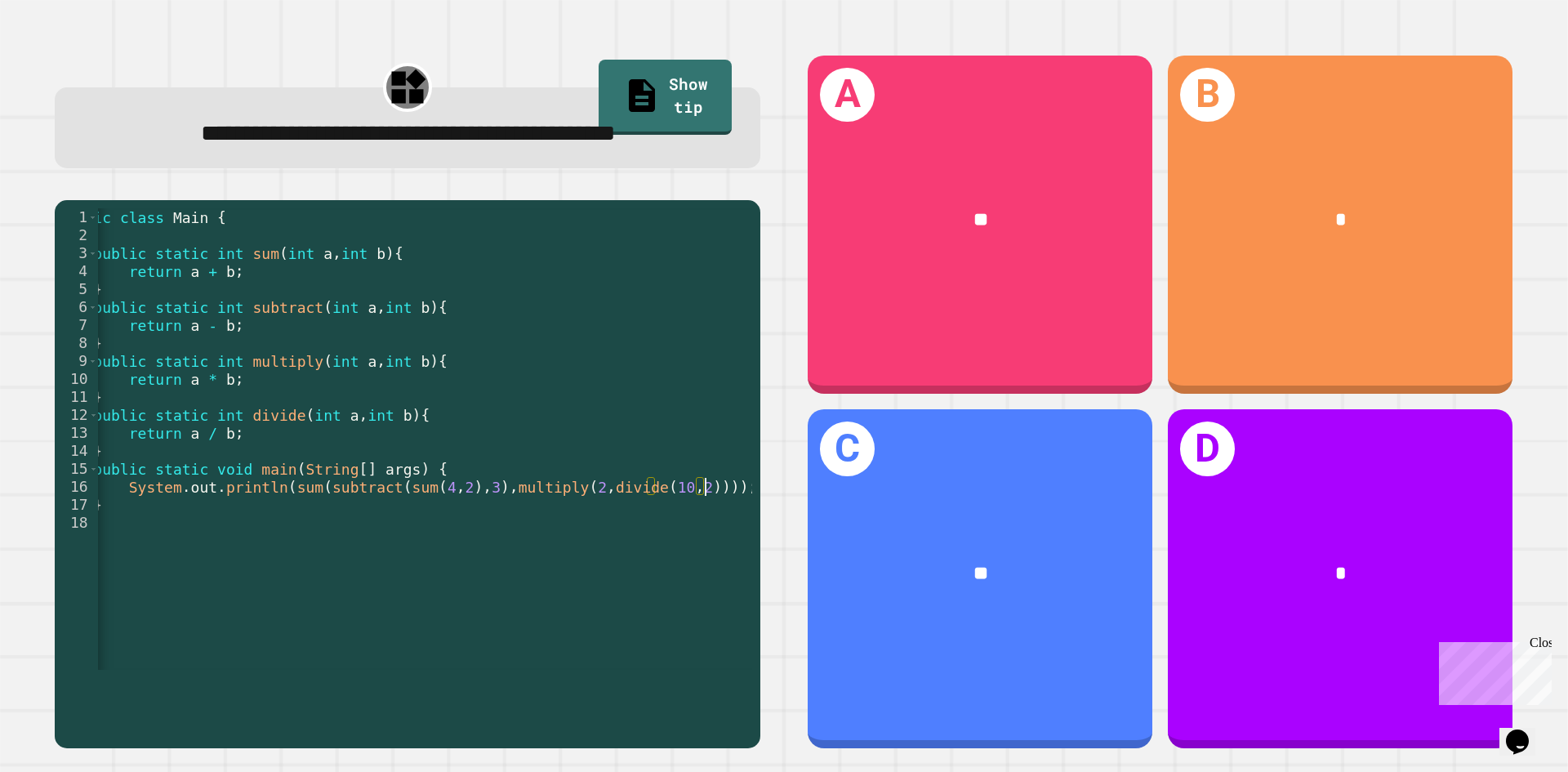
drag, startPoint x: 707, startPoint y: 537, endPoint x: 697, endPoint y: 541, distance: 10.8
click at [707, 538] on div "public class Main { public static int sum ( int a , int b ) { return a + b ; } …" at bounding box center [397, 451] width 685 height 485
drag, startPoint x: 470, startPoint y: 716, endPoint x: 492, endPoint y: 713, distance: 22.2
click at [492, 713] on div "1 2 3 4 5 6 7 8 9 10 11 12 13 14 15 16 17 18 public class Main { public static …" at bounding box center [407, 475] width 706 height 549
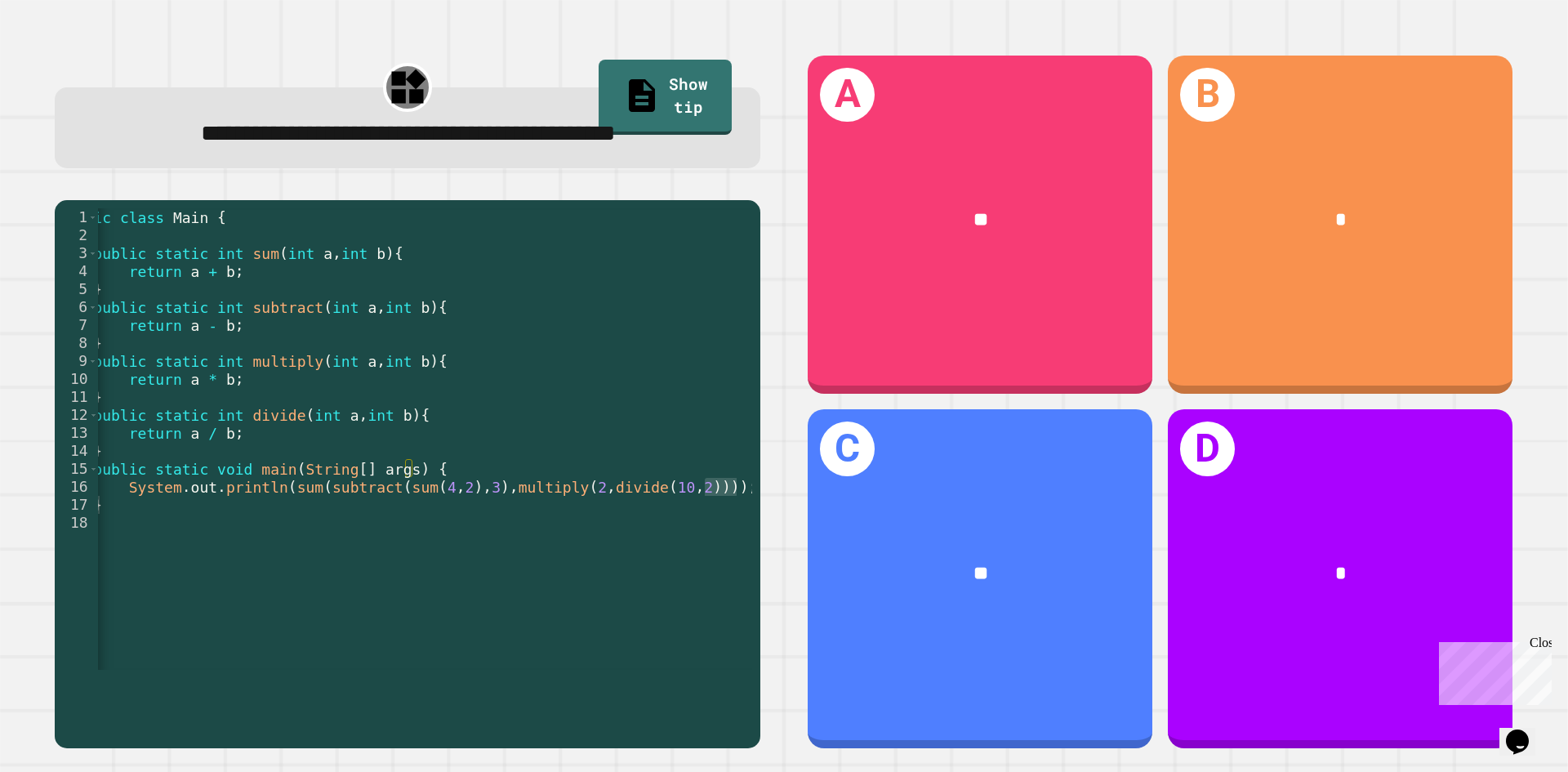
scroll to position [0, 43]
drag, startPoint x: 277, startPoint y: 525, endPoint x: 293, endPoint y: 526, distance: 16.0
click at [293, 525] on div "public class Main { public static int sum ( int a , int b ) { return a + b ; } …" at bounding box center [397, 451] width 685 height 485
drag, startPoint x: 334, startPoint y: 526, endPoint x: 358, endPoint y: 526, distance: 24.0
click at [358, 526] on div "public class Main { public static int sum ( int a , int b ) { return a + b ; } …" at bounding box center [397, 451] width 685 height 485
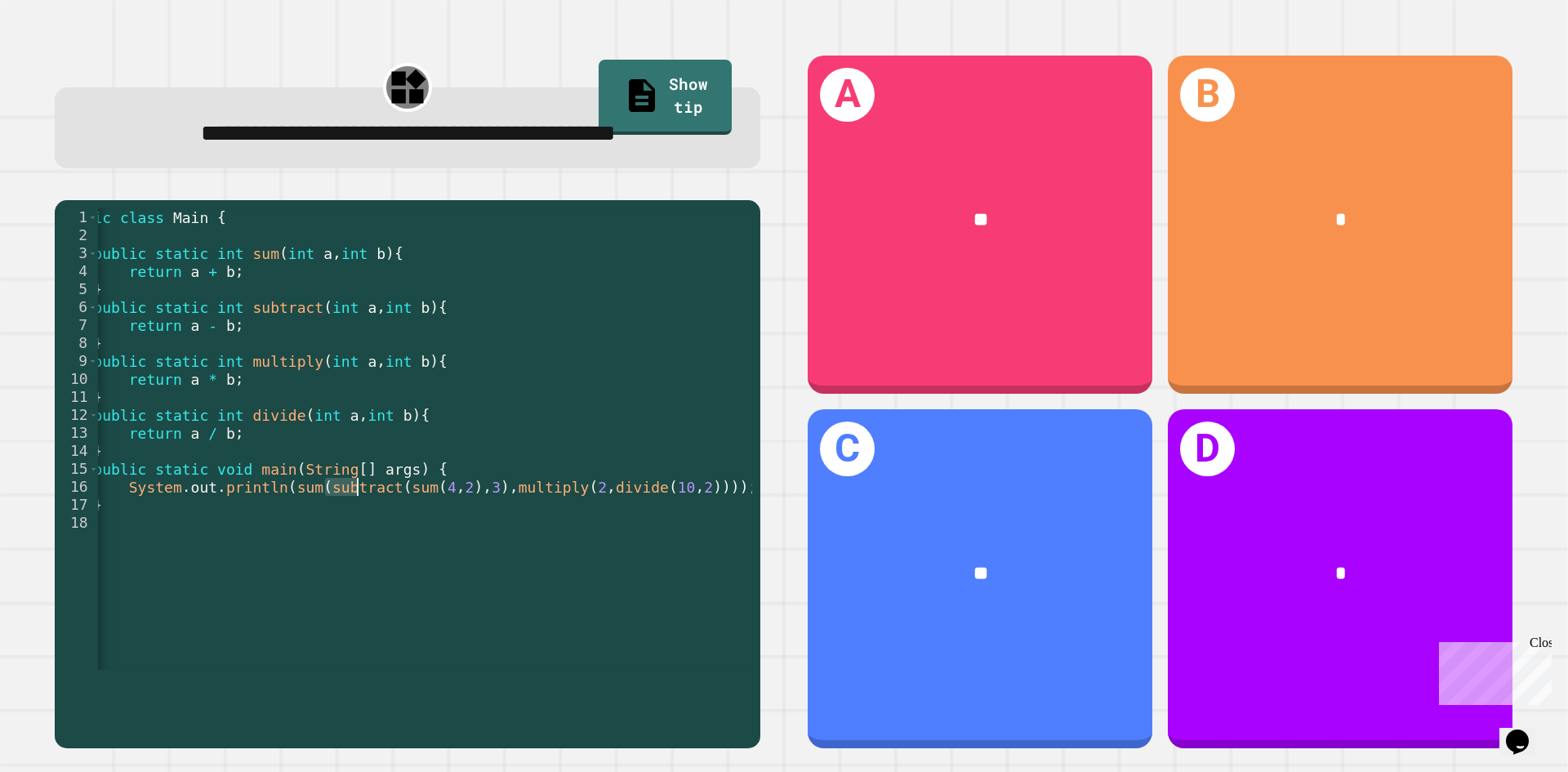
drag, startPoint x: 397, startPoint y: 531, endPoint x: 407, endPoint y: 531, distance: 10.0
click at [407, 531] on div "public class Main { public static int sum ( int a , int b ) { return a + b ; } …" at bounding box center [397, 451] width 685 height 485
click at [428, 531] on div "public class Main { public static int sum ( int a , int b ) { return a + b ; } …" at bounding box center [397, 451] width 685 height 485
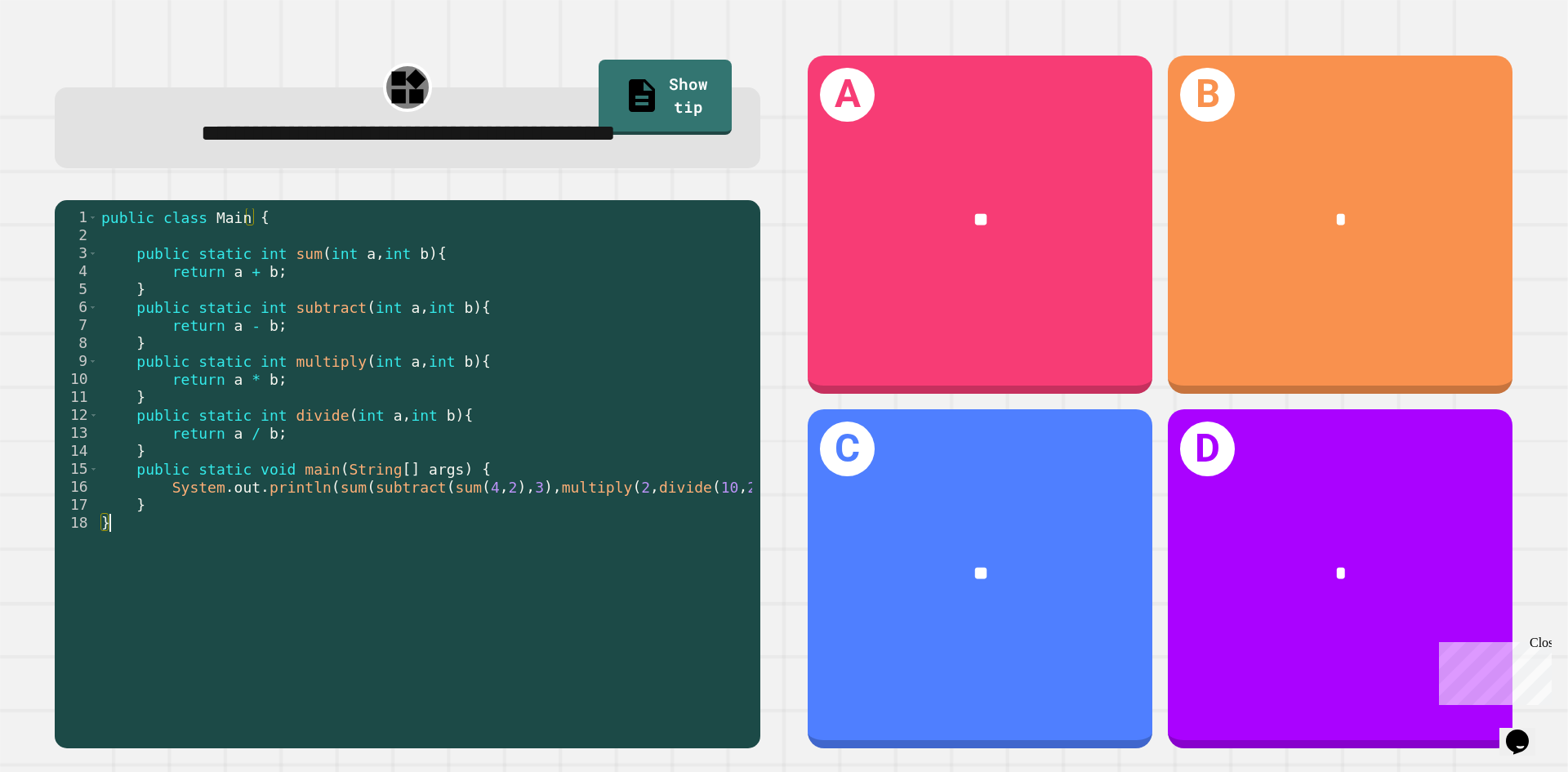
click at [470, 670] on div at bounding box center [440, 662] width 685 height 16
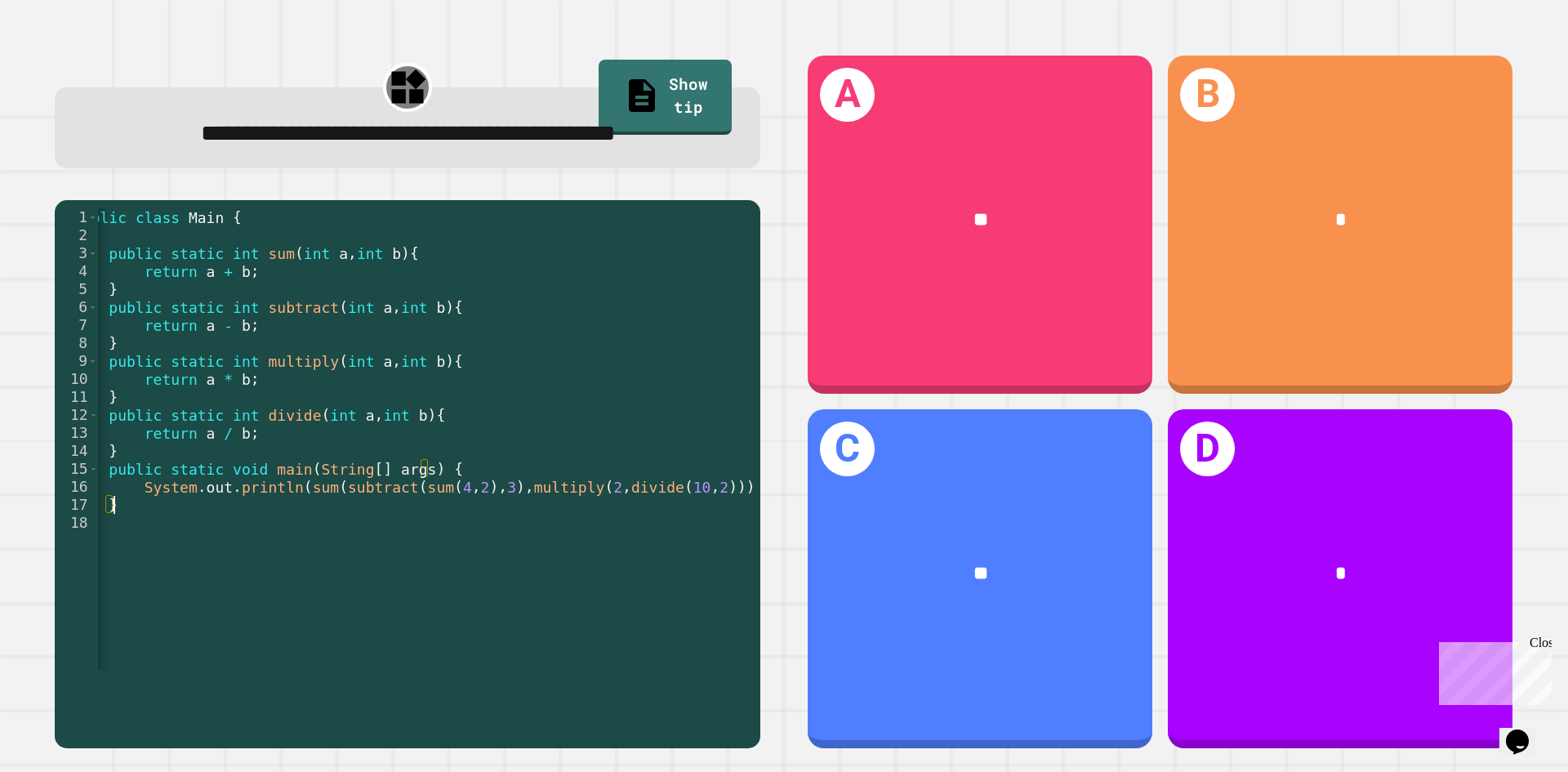
drag, startPoint x: 662, startPoint y: 540, endPoint x: 727, endPoint y: 535, distance: 65.2
click at [728, 535] on div "public class Main { public static int sum ( int a , int b ) { return a + b ; } …" at bounding box center [412, 451] width 685 height 485
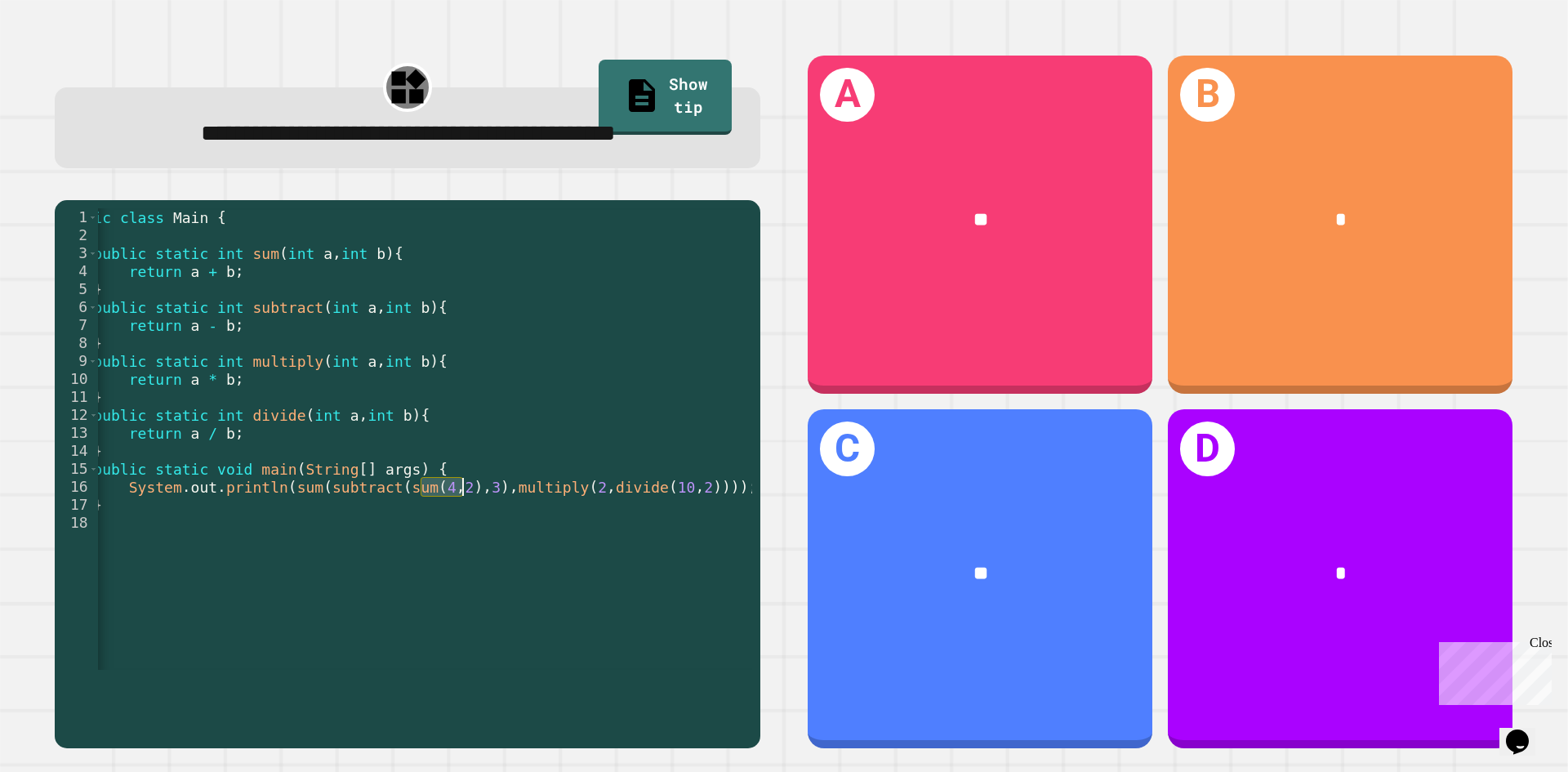
drag, startPoint x: 427, startPoint y: 529, endPoint x: 464, endPoint y: 530, distance: 37.0
click at [464, 530] on div "public class Main { public static int sum ( int a , int b ) { return a + b ; } …" at bounding box center [397, 451] width 685 height 485
click at [459, 531] on div "public class Main { public static int sum ( int a , int b ) { return a + b ; } …" at bounding box center [425, 439] width 655 height 462
drag, startPoint x: 374, startPoint y: 534, endPoint x: 421, endPoint y: 532, distance: 47.0
click at [421, 532] on div "public class Main { public static int sum ( int a , int b ) { return a + b ; } …" at bounding box center [397, 451] width 685 height 485
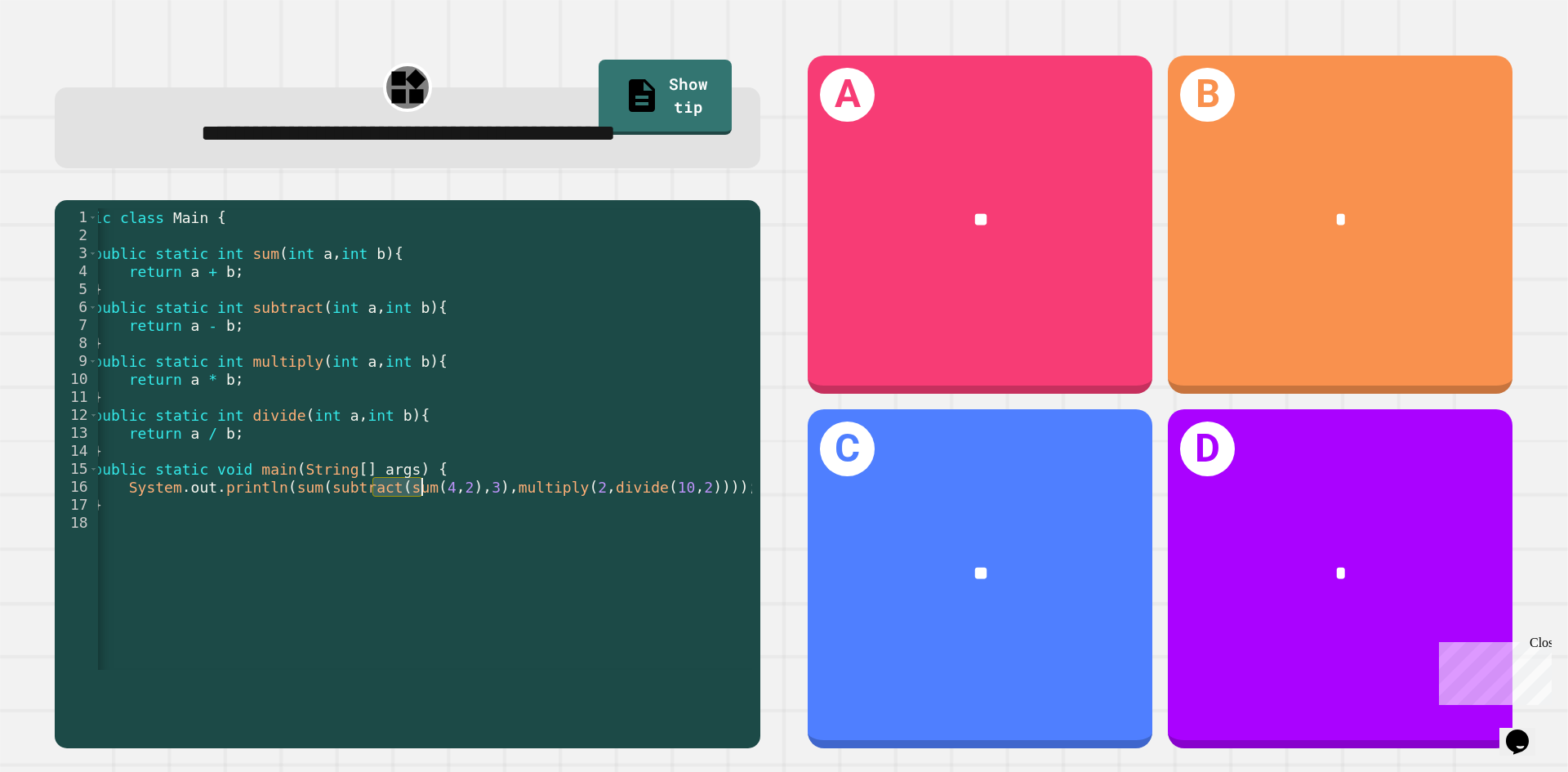
click at [480, 533] on div "public class Main { public static int sum ( int a , int b ) { return a + b ; } …" at bounding box center [397, 451] width 685 height 485
click at [625, 79] on link "Show tip" at bounding box center [665, 96] width 129 height 79
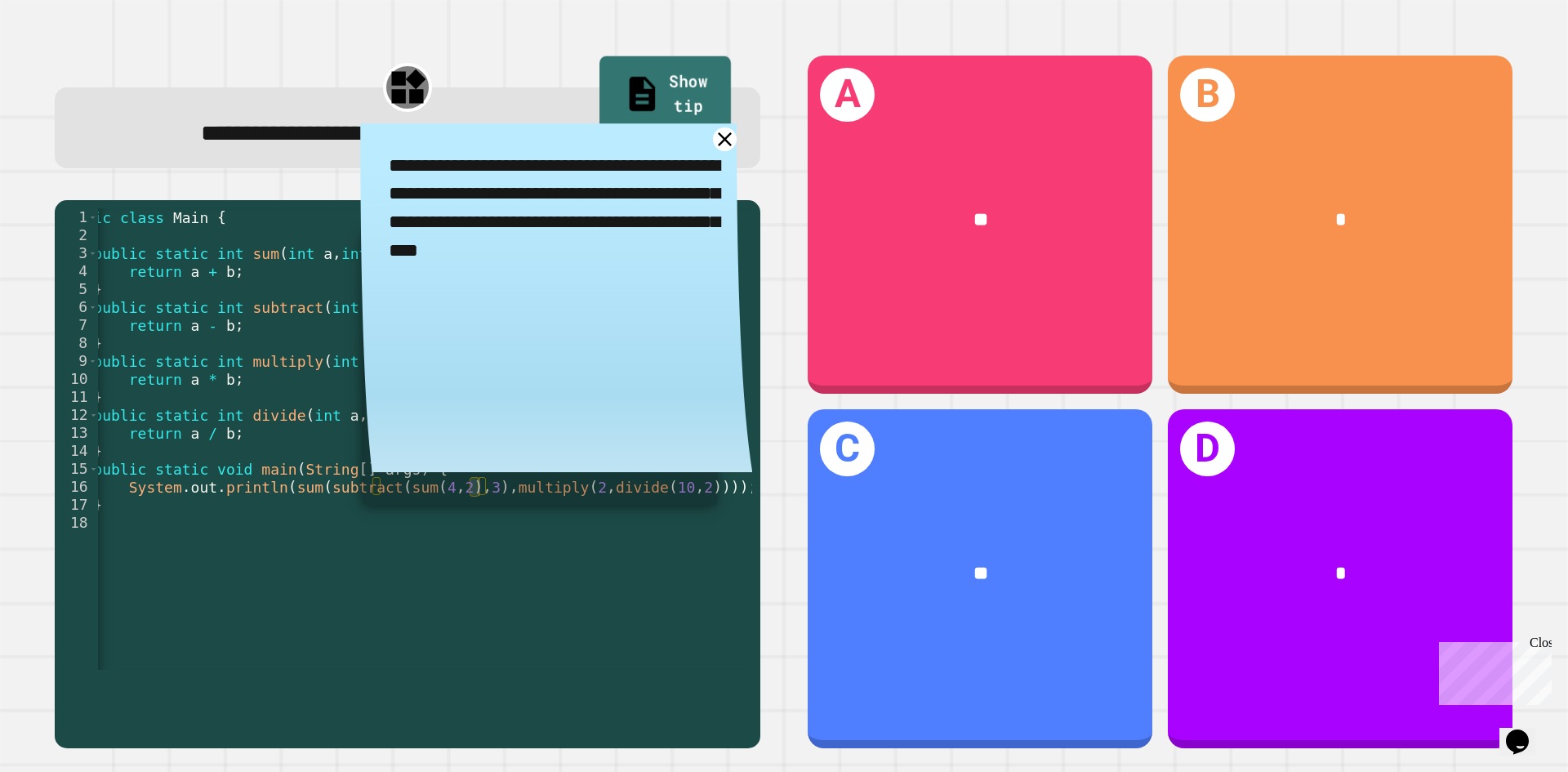
click at [634, 89] on link "Show tip" at bounding box center [665, 96] width 131 height 79
click at [612, 180] on textarea "**********" at bounding box center [557, 208] width 392 height 169
click at [618, 152] on div "**********" at bounding box center [408, 134] width 648 height 36
click at [616, 142] on span "**********" at bounding box center [408, 133] width 415 height 23
click at [616, 122] on span "**********" at bounding box center [408, 133] width 415 height 23
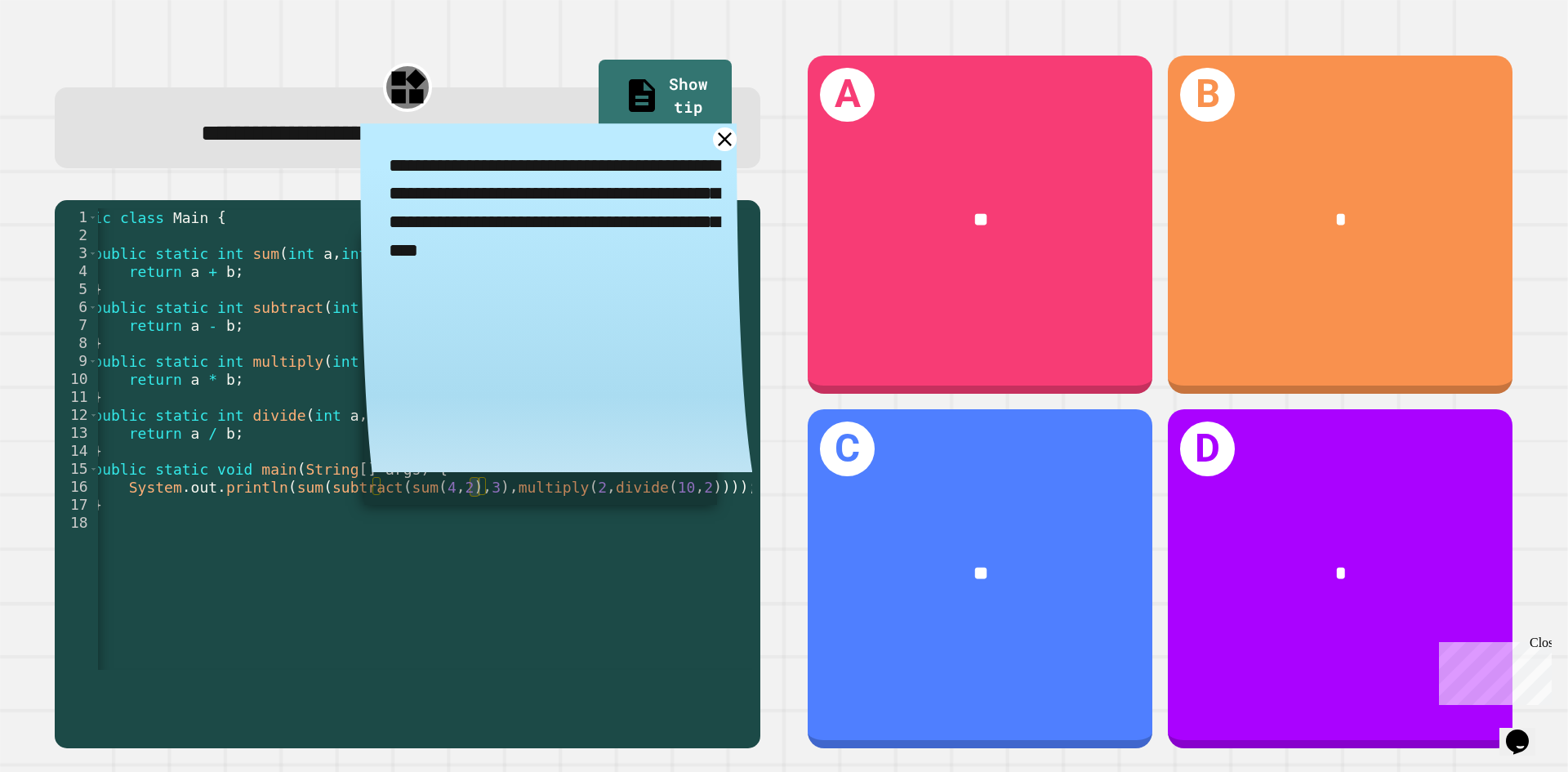
click at [628, 103] on link "Show tip" at bounding box center [665, 97] width 133 height 76
click at [628, 97] on link "Show tip" at bounding box center [665, 96] width 133 height 79
click at [692, 183] on textarea "**********" at bounding box center [557, 208] width 392 height 169
click at [713, 151] on icon at bounding box center [724, 139] width 23 height 23
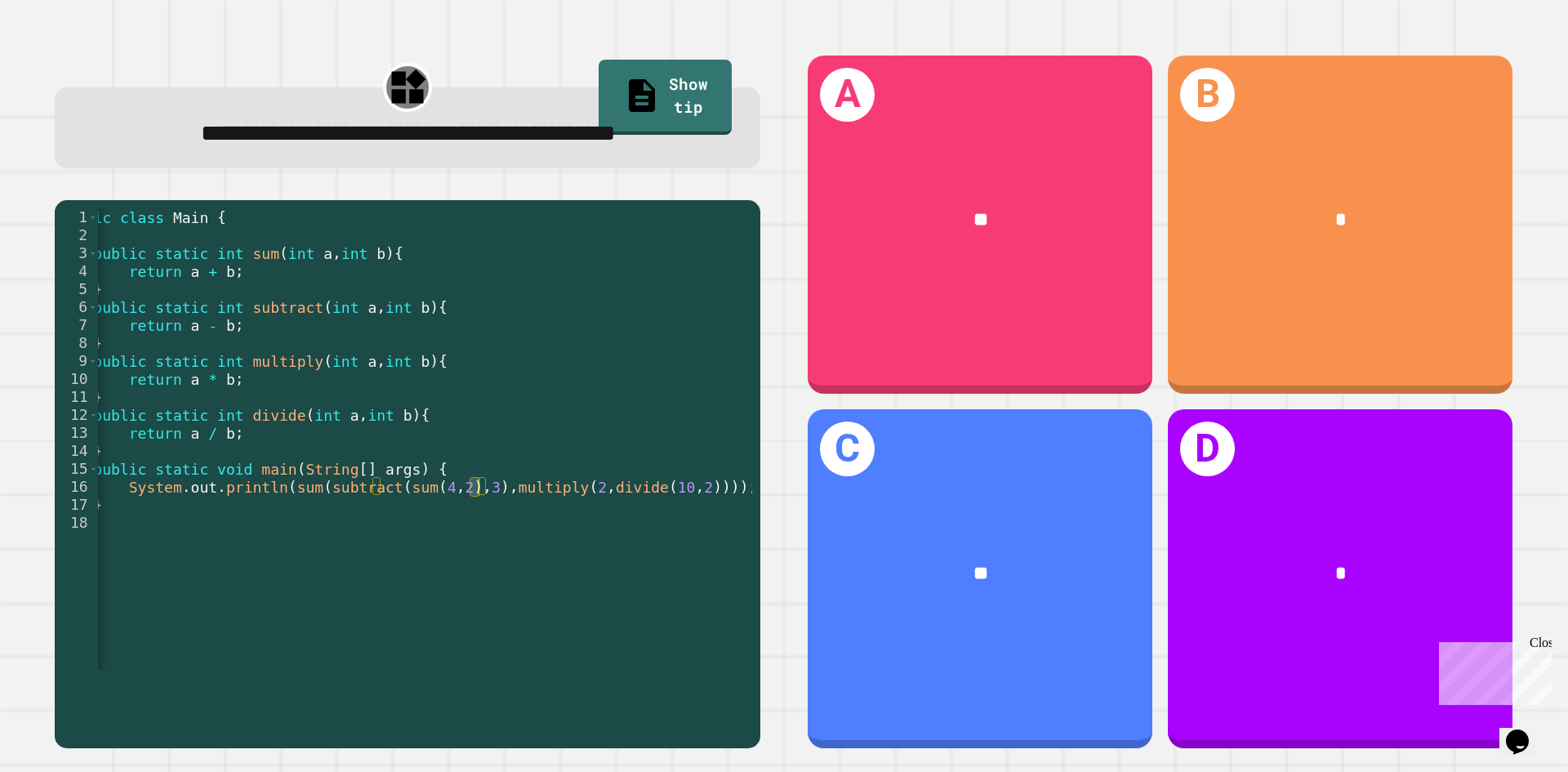
scroll to position [0, 28]
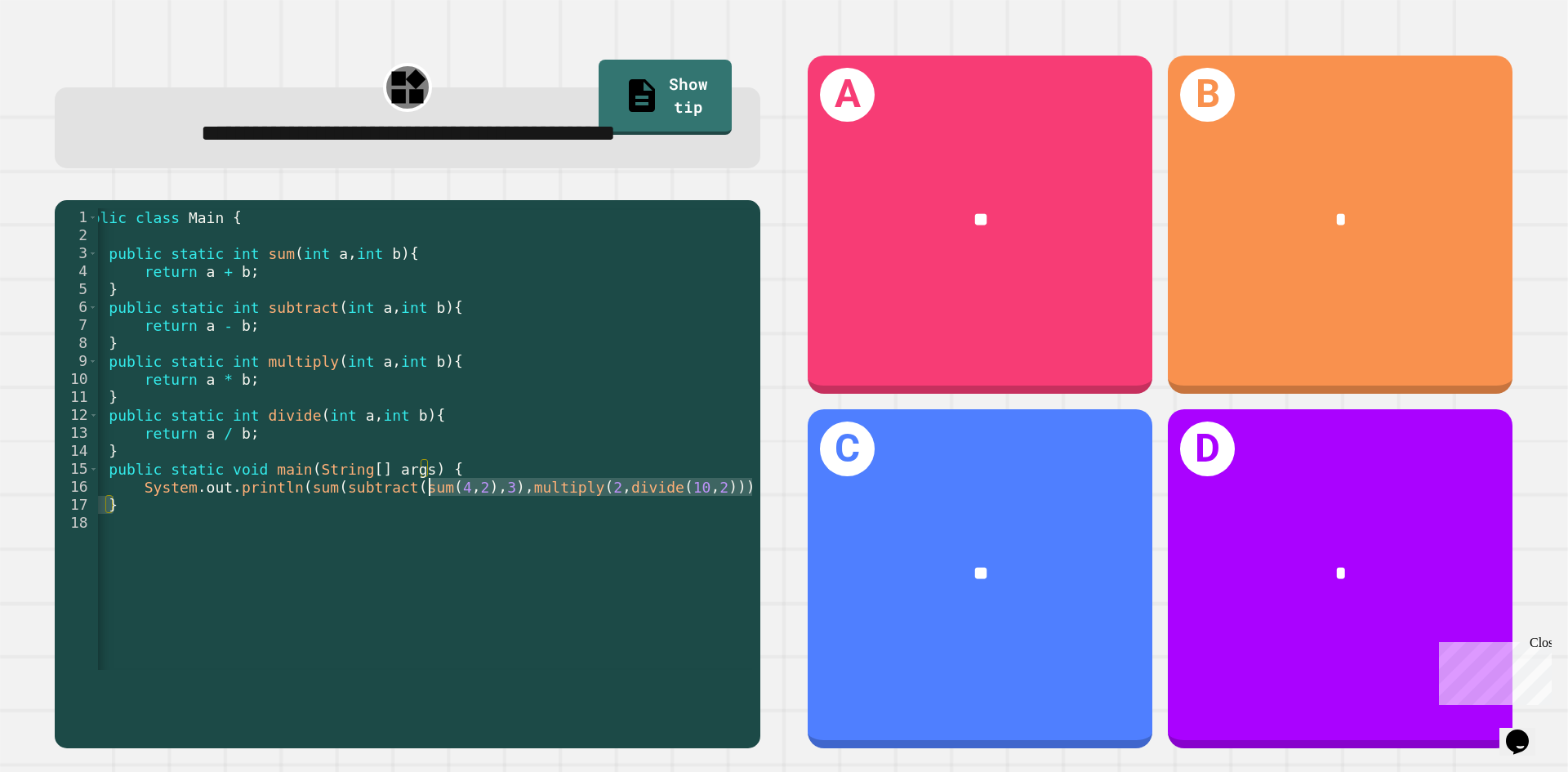
drag, startPoint x: 419, startPoint y: 538, endPoint x: 434, endPoint y: 533, distance: 15.8
click at [434, 533] on div "public class Main { public static int sum ( int a , int b ) { return a + b ; } …" at bounding box center [412, 451] width 685 height 485
drag, startPoint x: 425, startPoint y: 531, endPoint x: 451, endPoint y: 530, distance: 26.0
click at [425, 531] on div "public class Main { public static int sum ( int a , int b ) { return a + b ; } …" at bounding box center [412, 451] width 685 height 485
drag, startPoint x: 444, startPoint y: 536, endPoint x: 464, endPoint y: 537, distance: 20.0
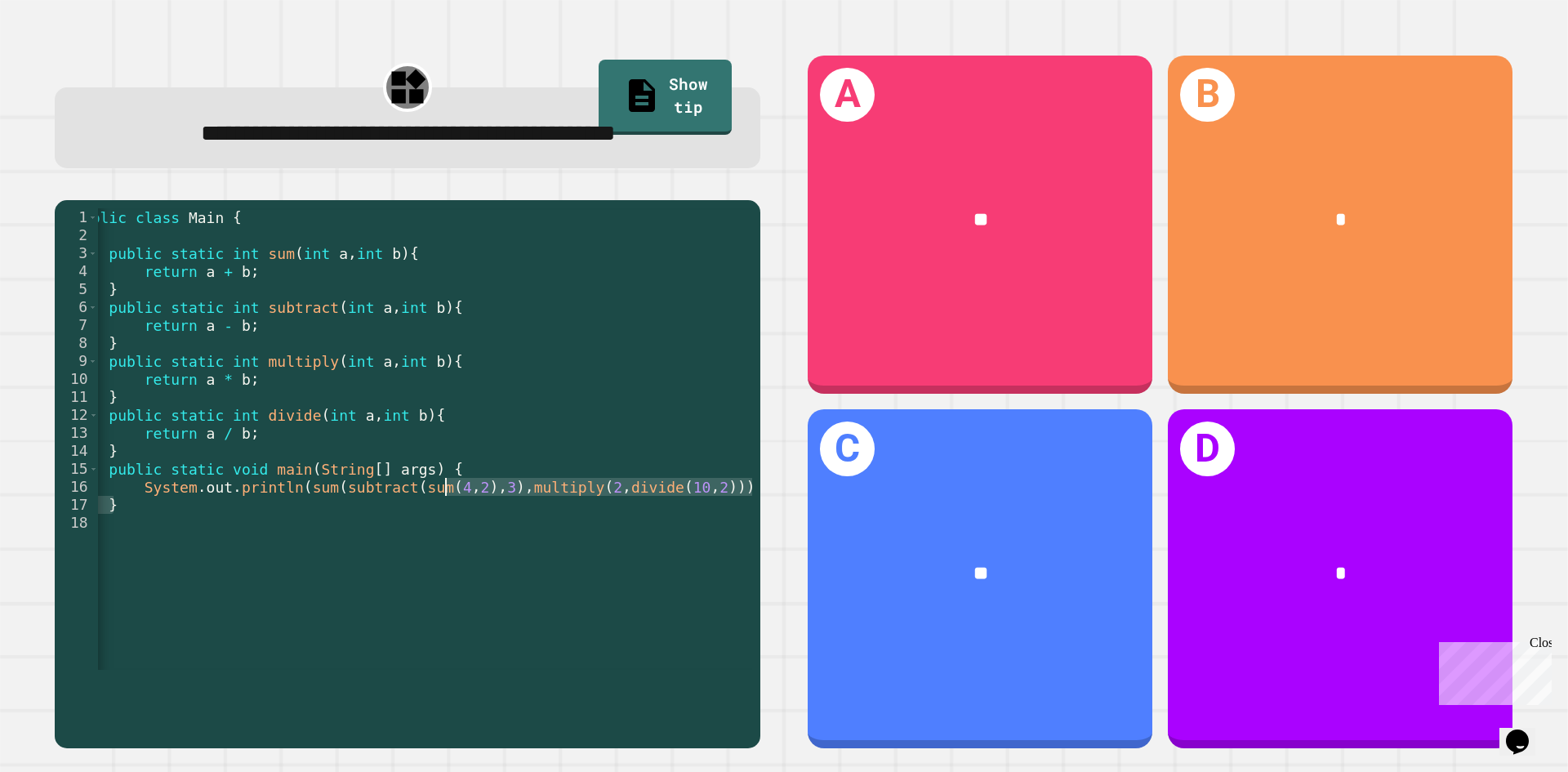
click at [449, 536] on div "public class Main { public static int sum ( int a , int b ) { return a + b ; } …" at bounding box center [412, 451] width 685 height 485
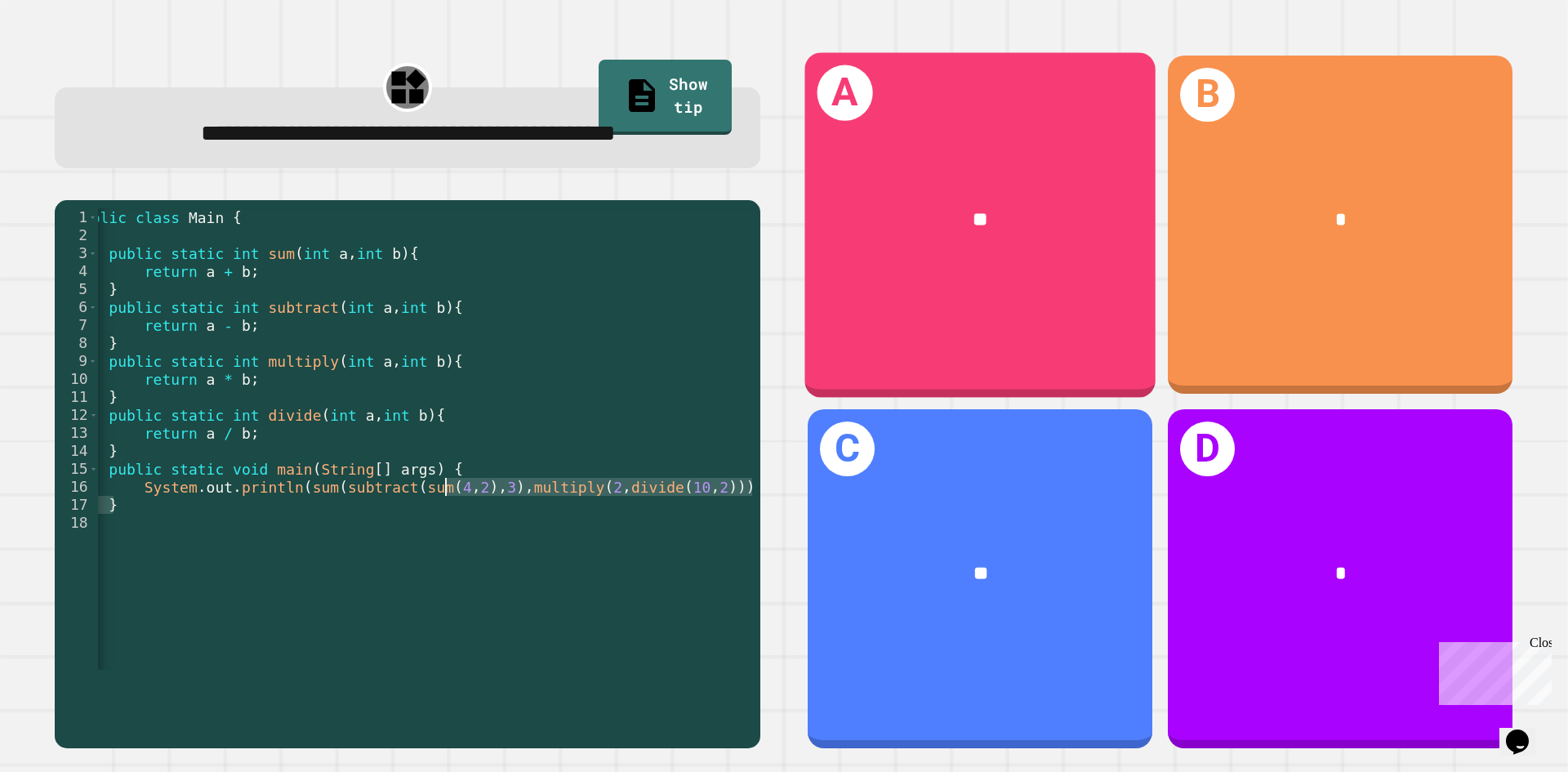
click at [990, 336] on div "A **" at bounding box center [980, 224] width 352 height 345
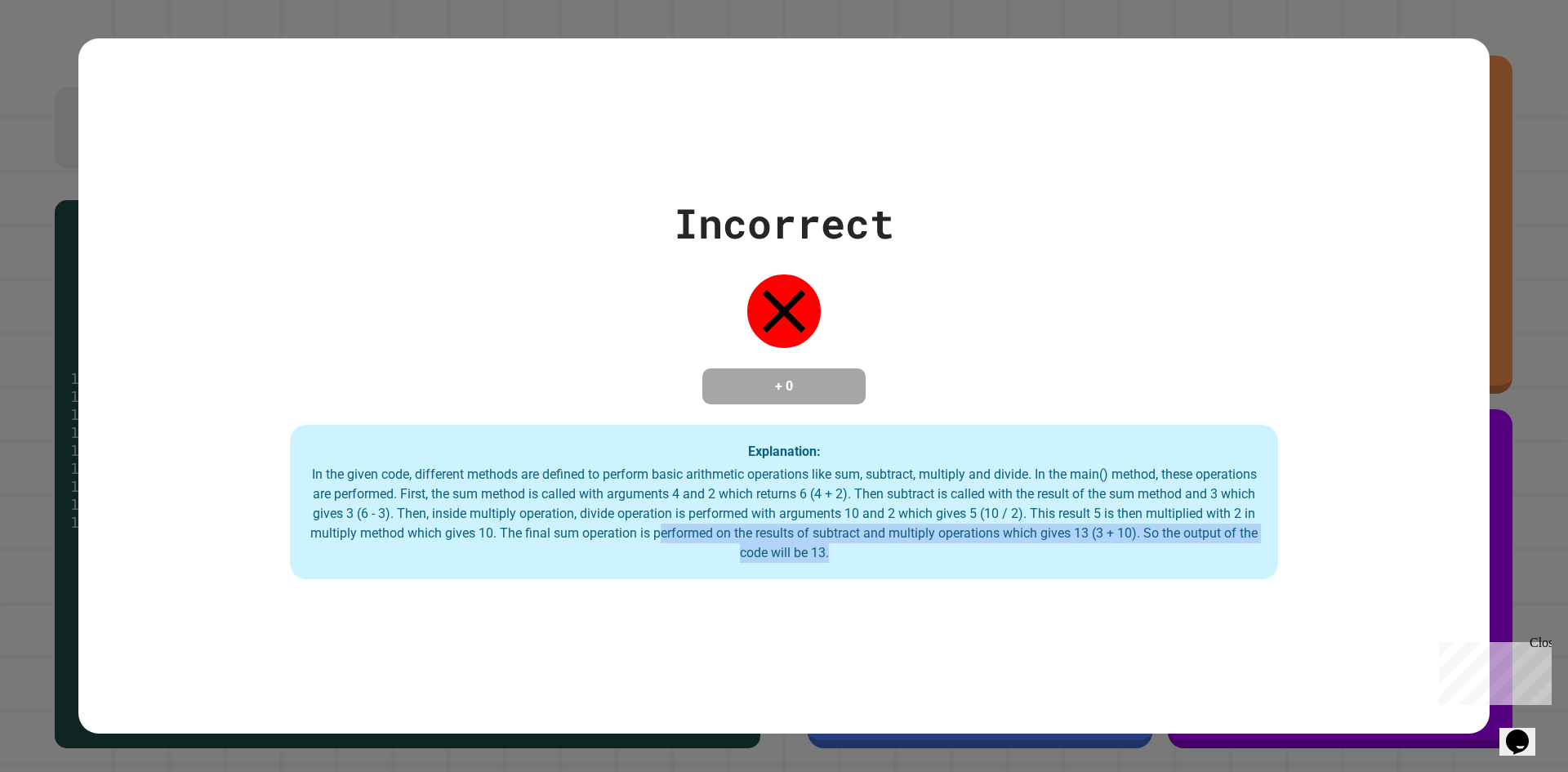
drag, startPoint x: 772, startPoint y: 542, endPoint x: 899, endPoint y: 551, distance: 127.3
click at [912, 547] on div "In the given code, different methods are defined to perform basic arithmetic op…" at bounding box center [784, 513] width 956 height 98
click at [912, 525] on div "In the given code, different methods are defined to perform basic arithmetic op…" at bounding box center [784, 513] width 956 height 98
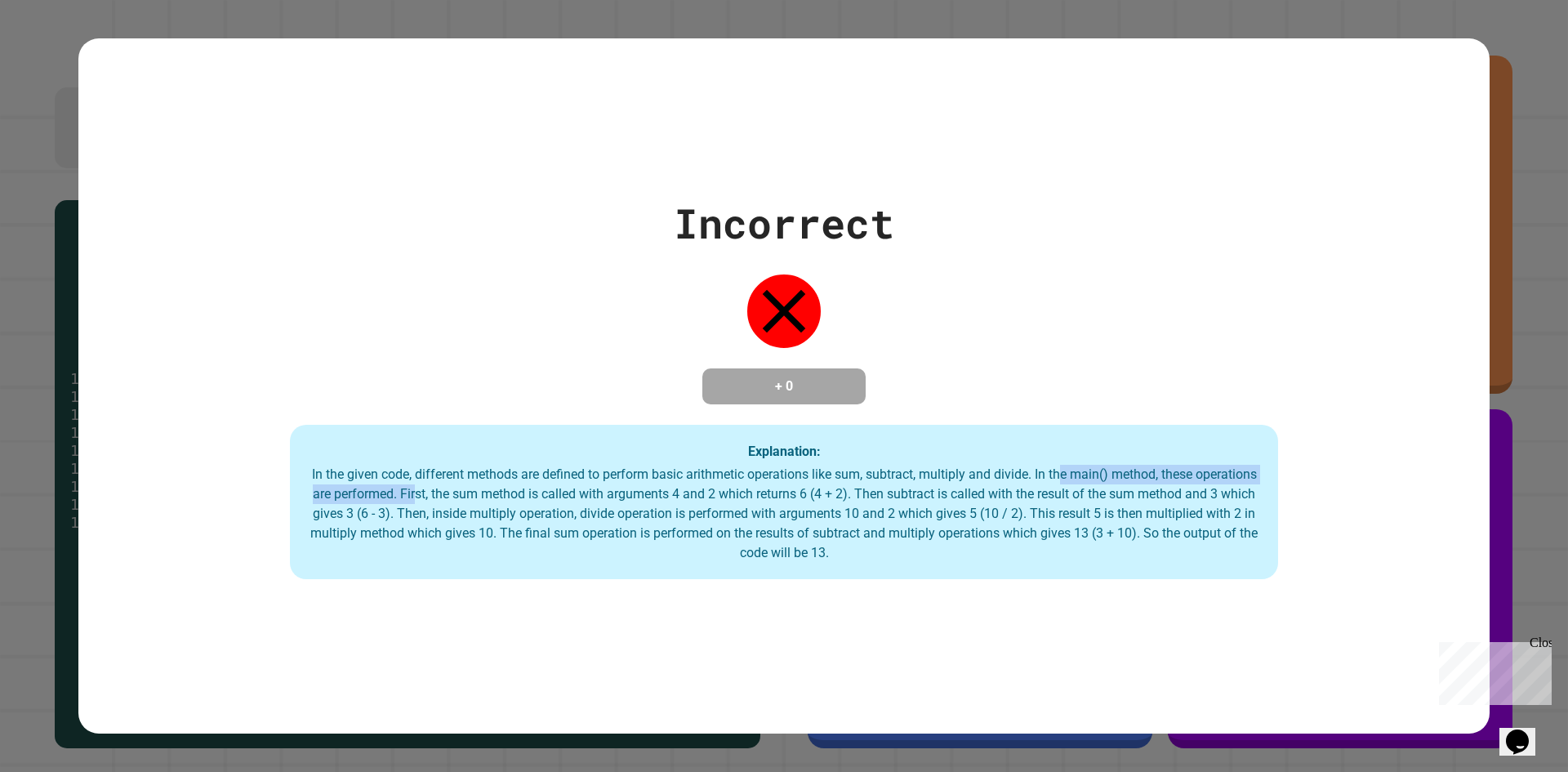
drag, startPoint x: 479, startPoint y: 494, endPoint x: 1105, endPoint y: 481, distance: 626.1
click at [1095, 483] on div "In the given code, different methods are defined to perform basic arithmetic op…" at bounding box center [784, 513] width 956 height 98
click at [1105, 479] on div "In the given code, different methods are defined to perform basic arithmetic op…" at bounding box center [784, 513] width 956 height 98
click at [886, 493] on div "In the given code, different methods are defined to perform basic arithmetic op…" at bounding box center [784, 513] width 956 height 98
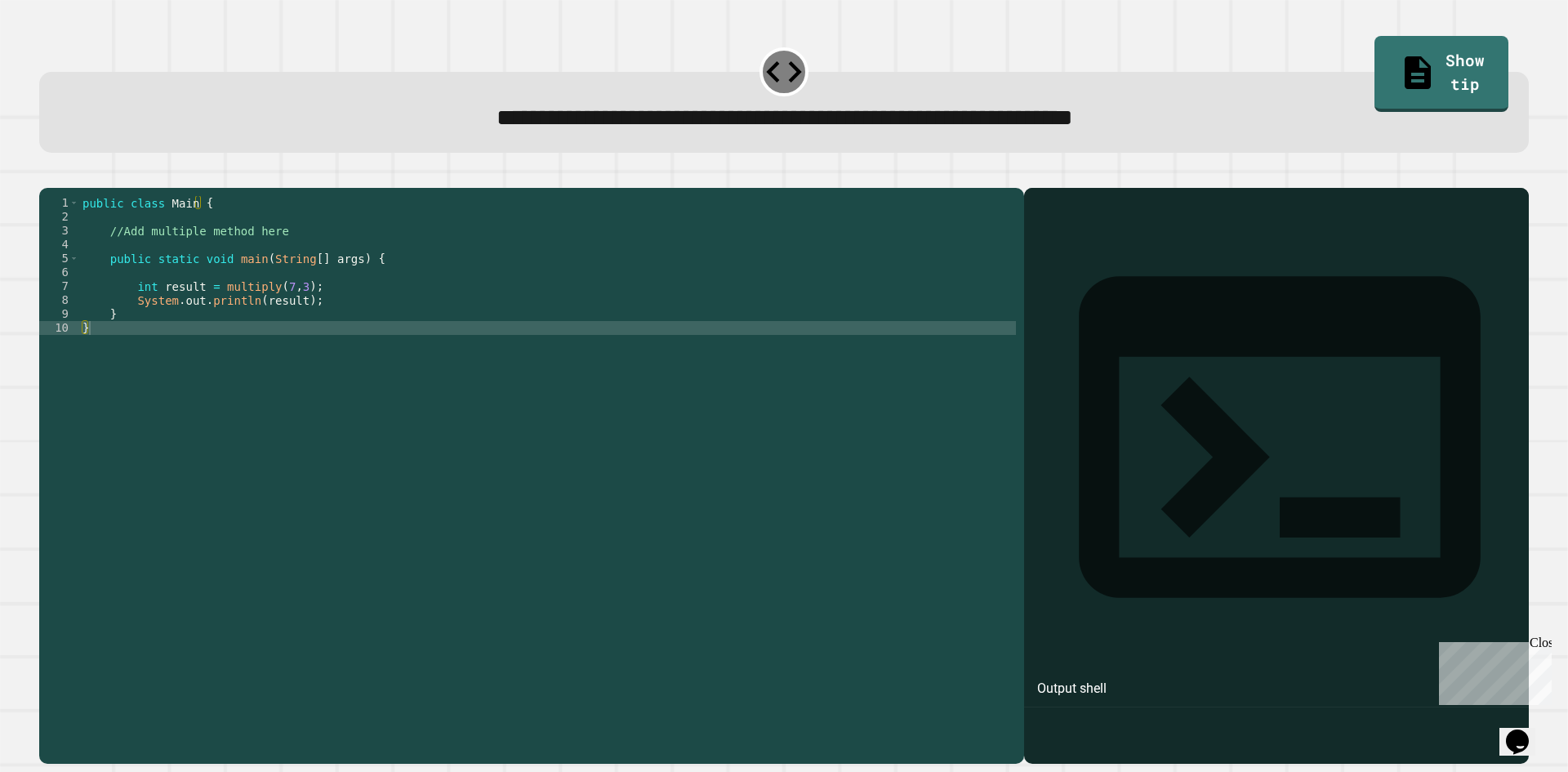
click at [281, 259] on div "public class Main { //Add multiple method here public static void main ( String…" at bounding box center [547, 460] width 937 height 528
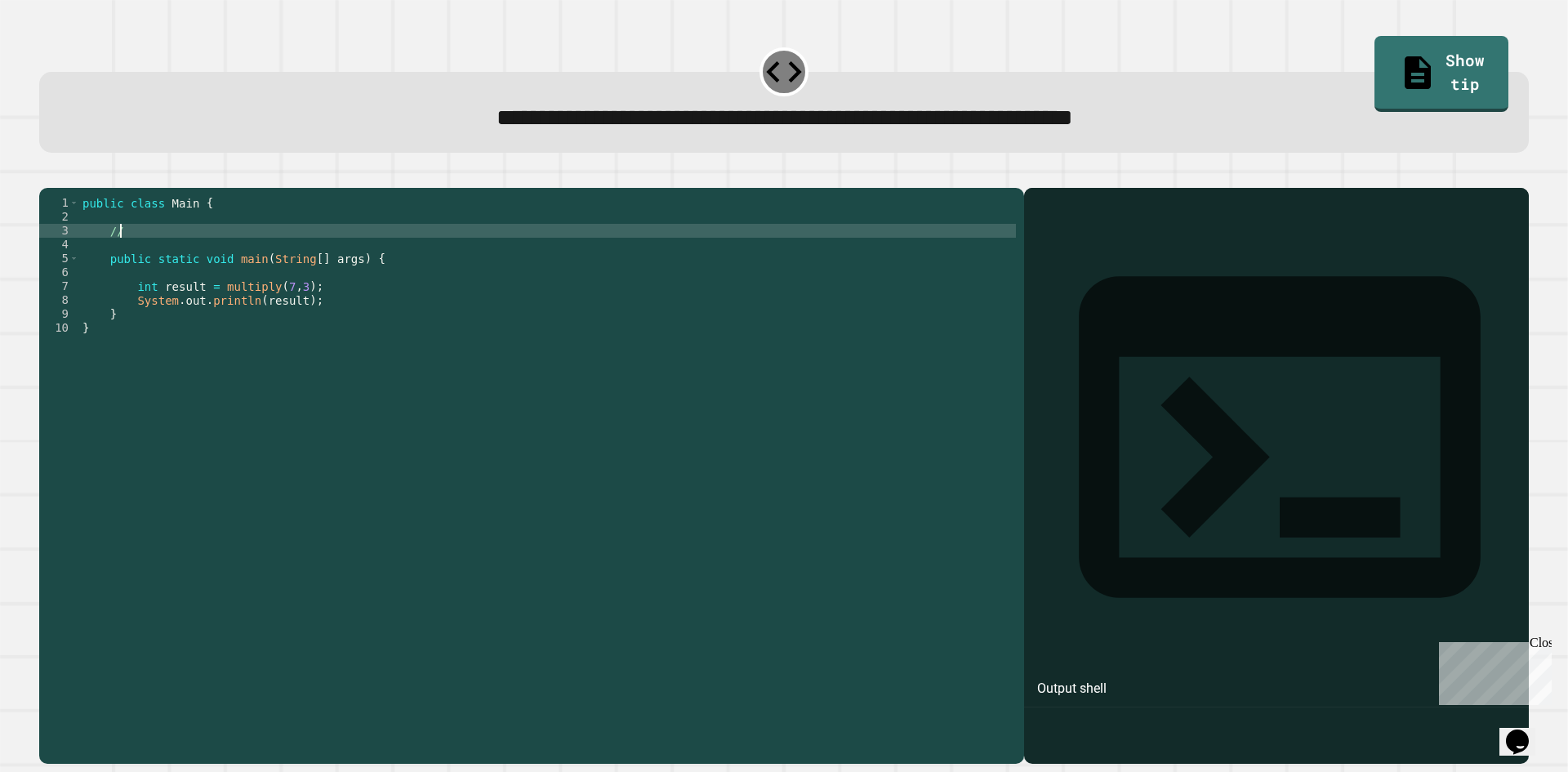
type textarea "*"
type textarea "**********"
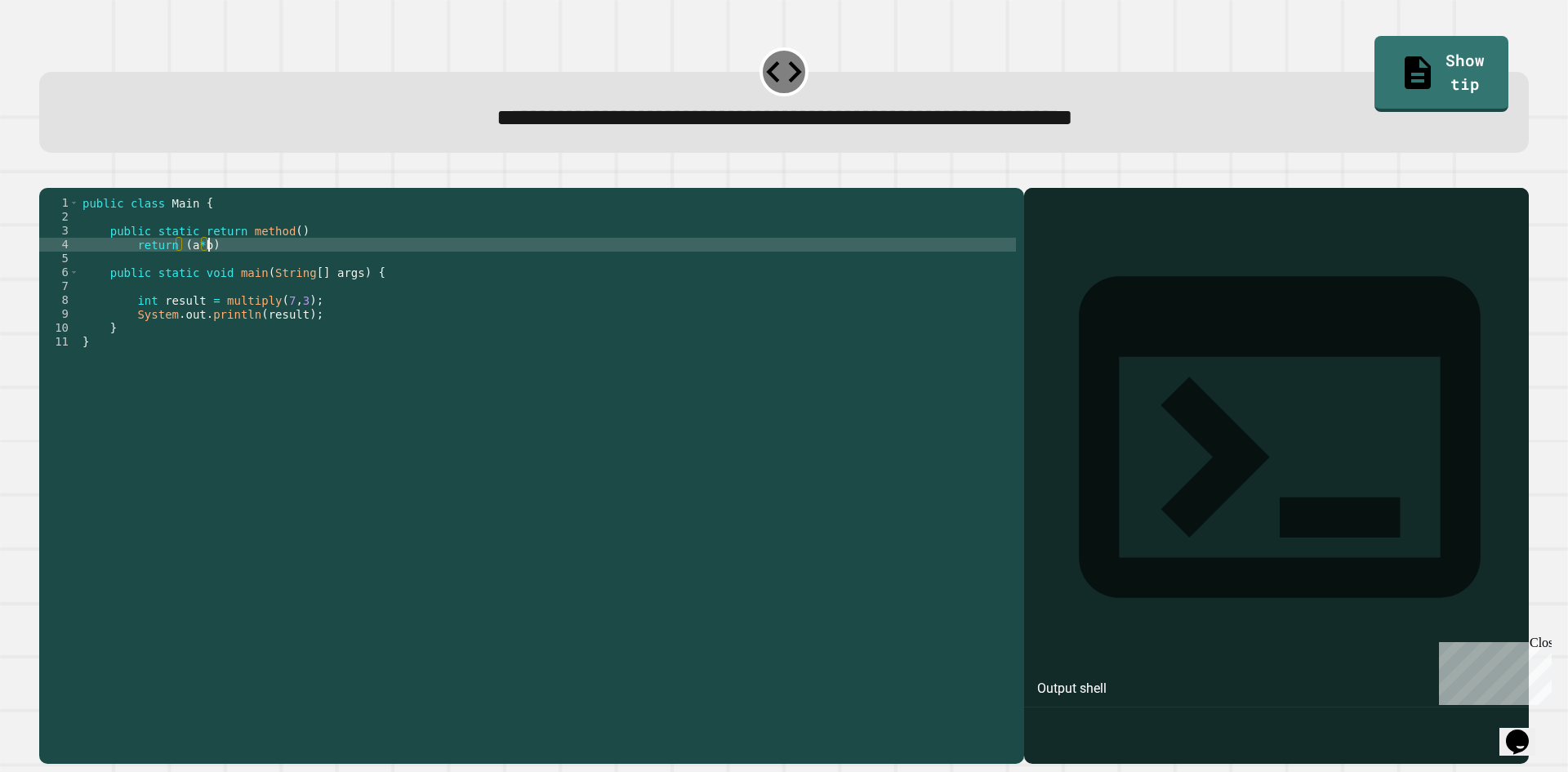
scroll to position [0, 8]
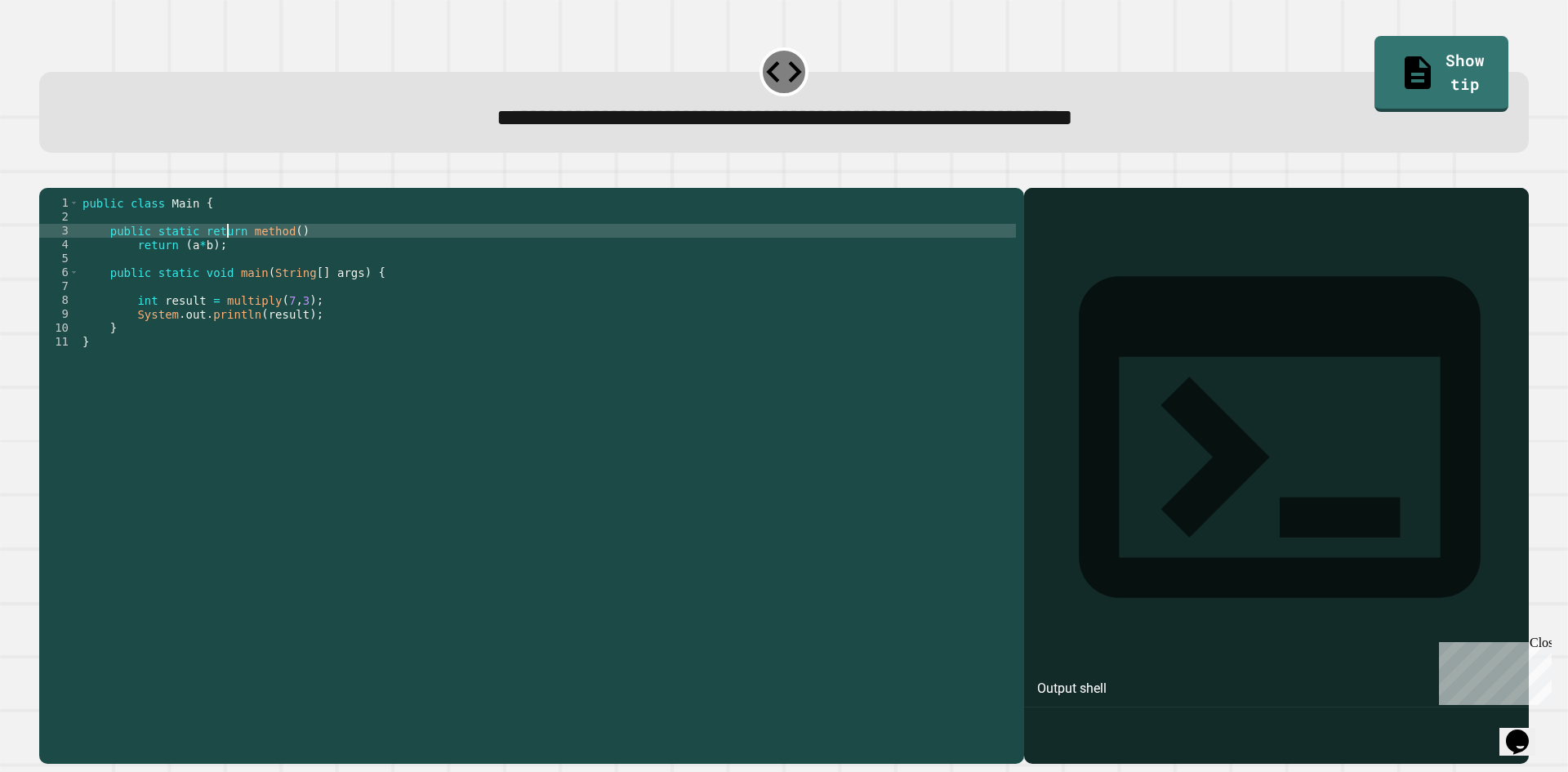
click at [229, 254] on div "public class Main { public static return method ( ) return ( a * b ) ; public s…" at bounding box center [547, 460] width 937 height 528
click at [273, 245] on div "public class Main { public static void method ( ) return ( a * b ) ; public sta…" at bounding box center [547, 460] width 937 height 528
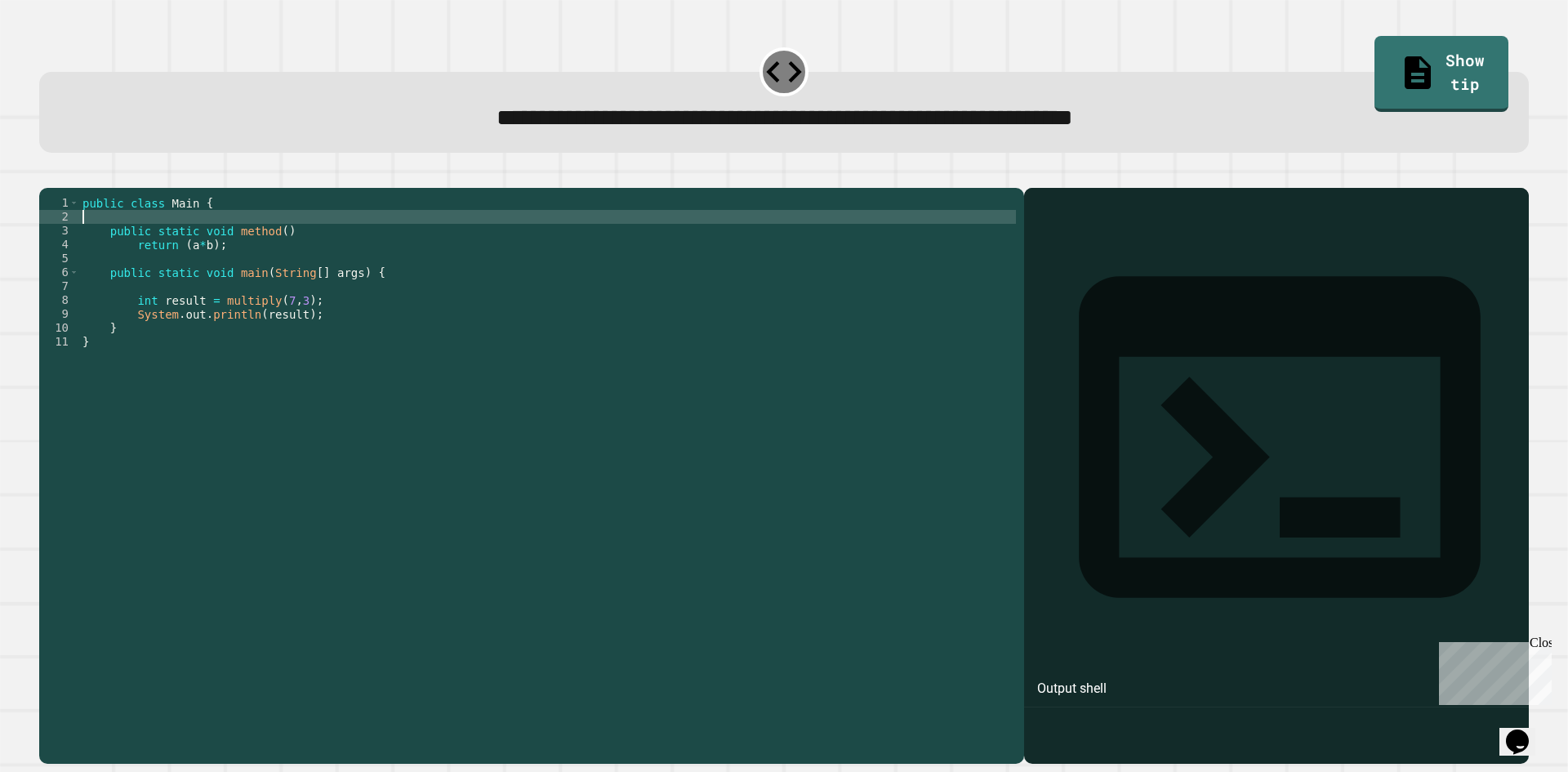
scroll to position [0, 0]
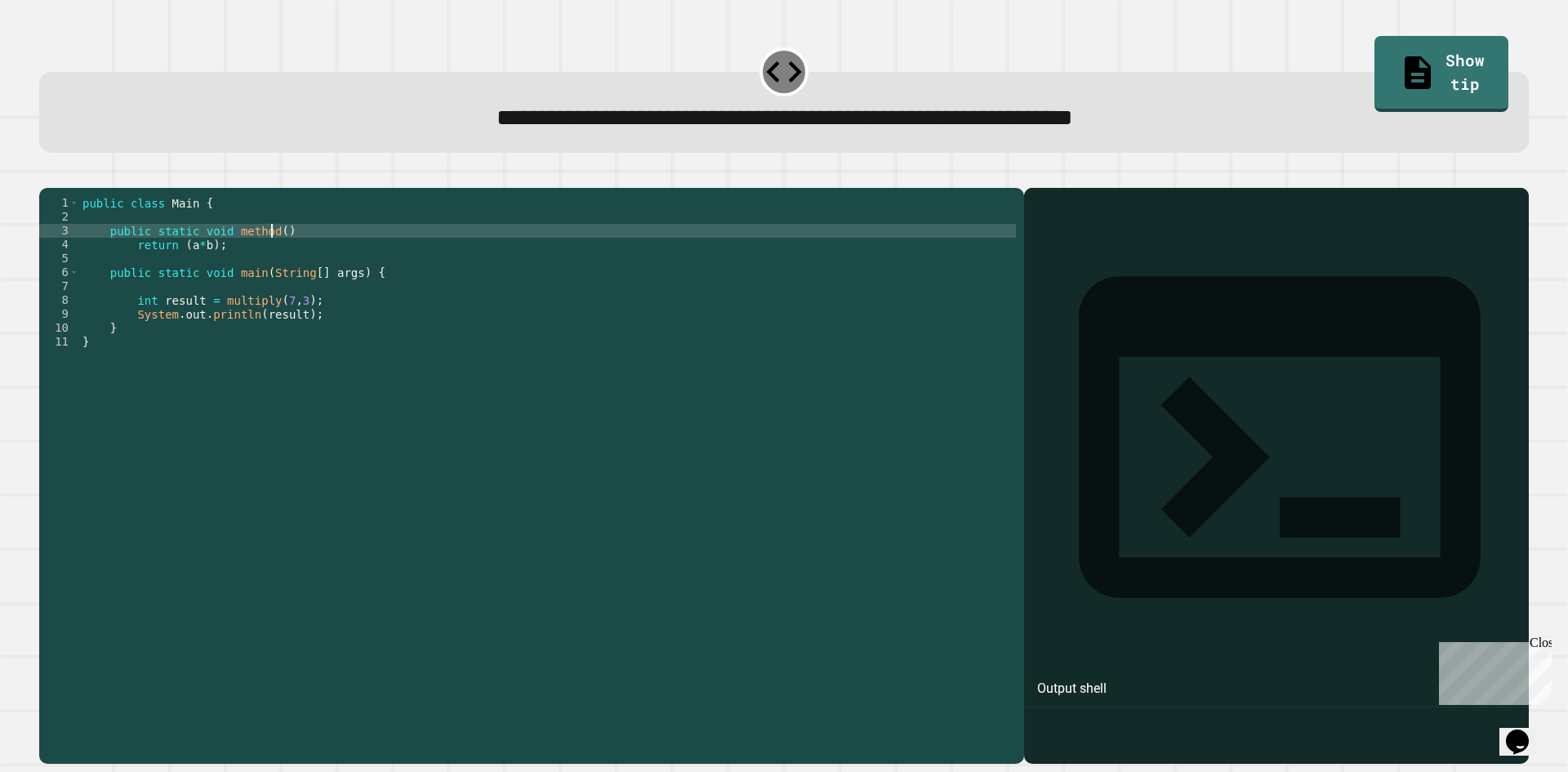
click at [272, 255] on div "public class Main { public static void method ( ) return ( a * b ) ; public sta…" at bounding box center [547, 460] width 937 height 528
click at [48, 175] on button "button" at bounding box center [48, 175] width 0 height 0
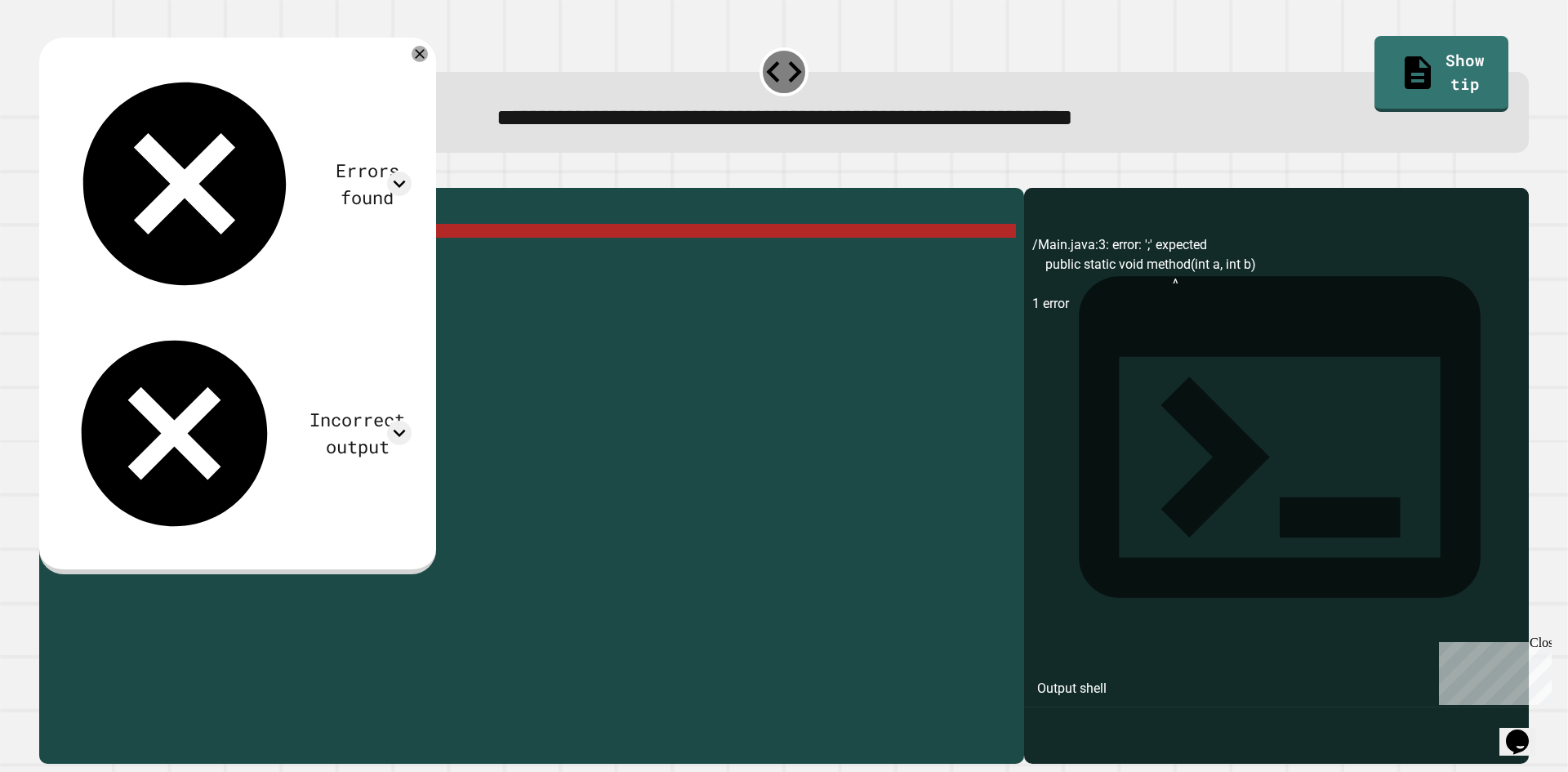
click at [346, 278] on div "public class Main { public static void method ( int a , int b ) return ( a * b …" at bounding box center [547, 460] width 937 height 528
click at [356, 261] on div "public class Main { public static void method ( int a , int b ) return ( a * b …" at bounding box center [547, 460] width 937 height 528
click at [359, 257] on div "public class Main { public static void method ( int a , int b ) return ( a * b …" at bounding box center [547, 460] width 937 height 528
click at [372, 257] on div "public class Main { public static void method ( int a , int b ) return ( a * b …" at bounding box center [547, 460] width 937 height 528
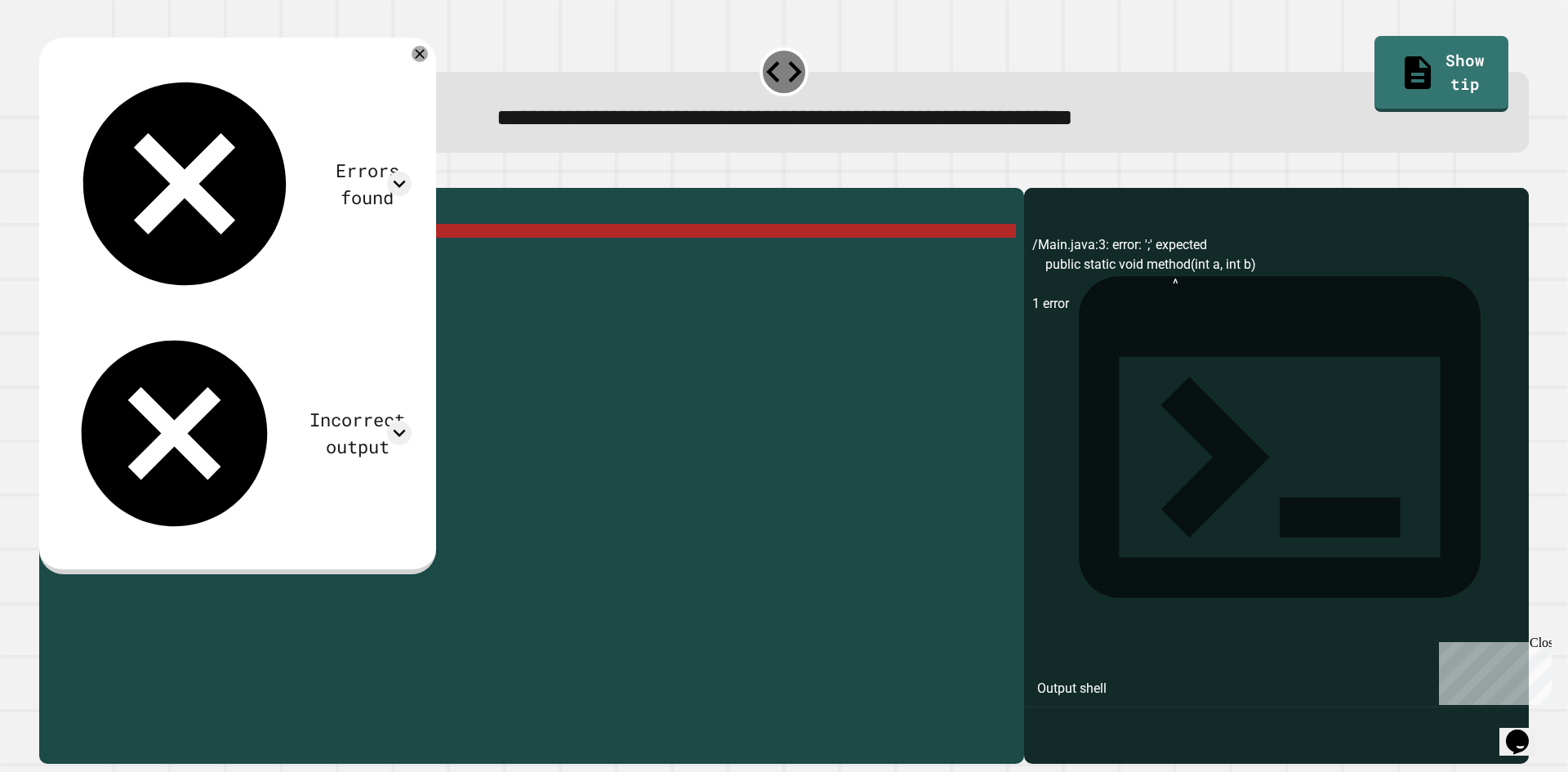
click at [355, 258] on div "public class Main { public static void method ( int a , int b ) return ( a * b …" at bounding box center [547, 460] width 937 height 528
click at [362, 255] on div "public class Main { public static void method ( int a , int b ) return ( a * b …" at bounding box center [547, 460] width 937 height 528
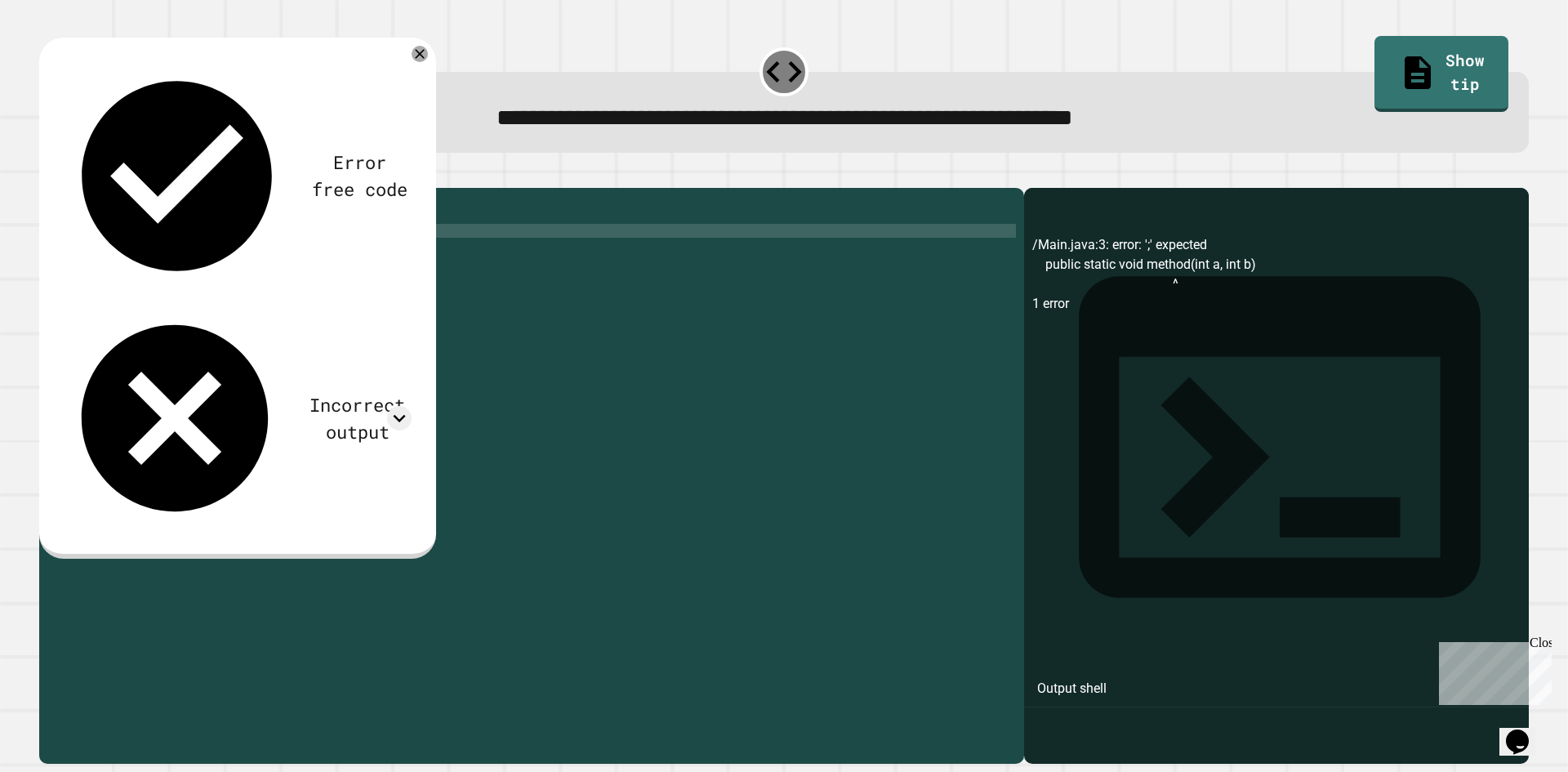
scroll to position [0, 20]
type textarea "**********"
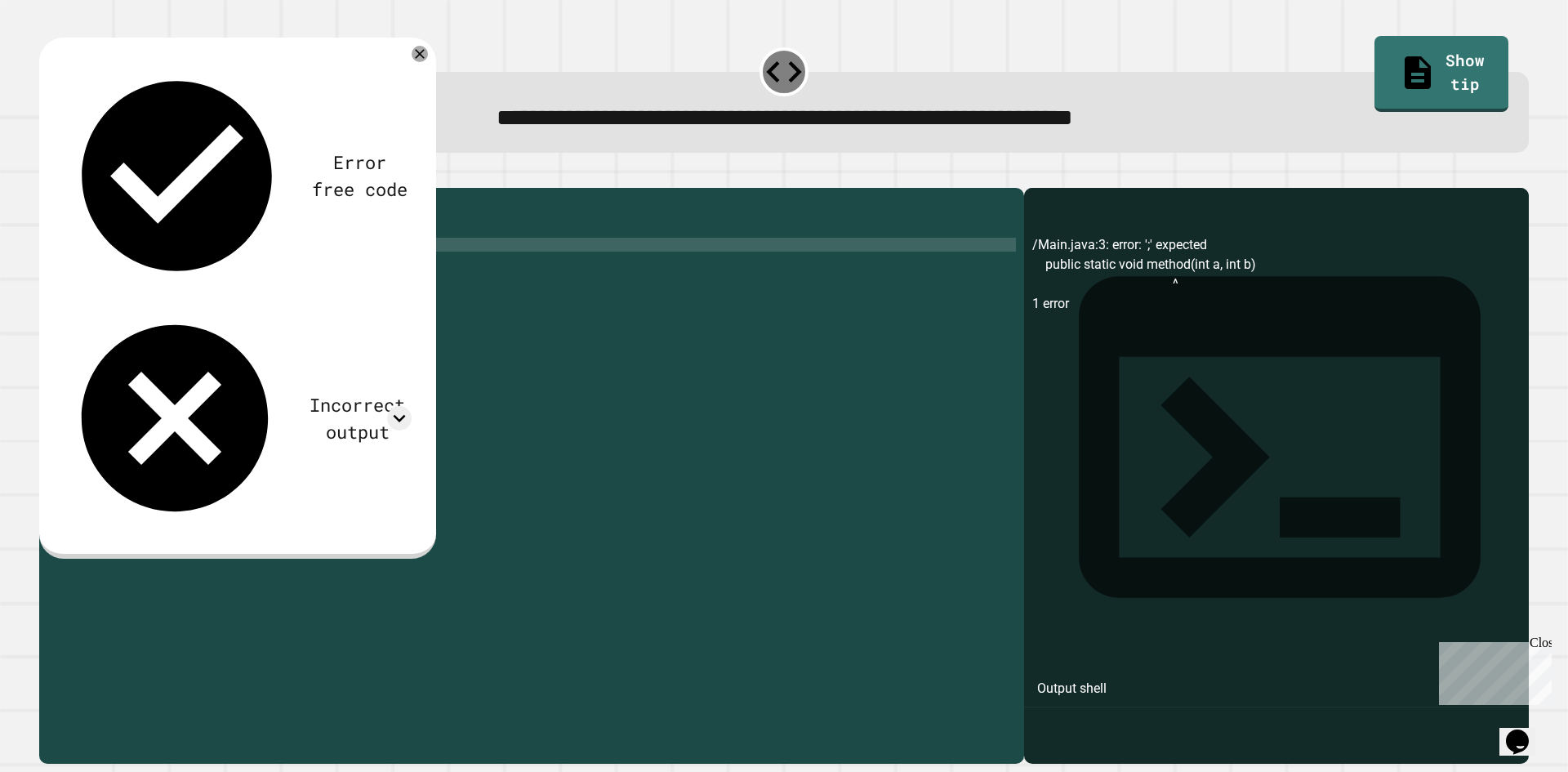
scroll to position [0, 3]
click at [211, 303] on div "public class Main { public static void method ( int a , int b ) { } return ( a …" at bounding box center [547, 460] width 937 height 528
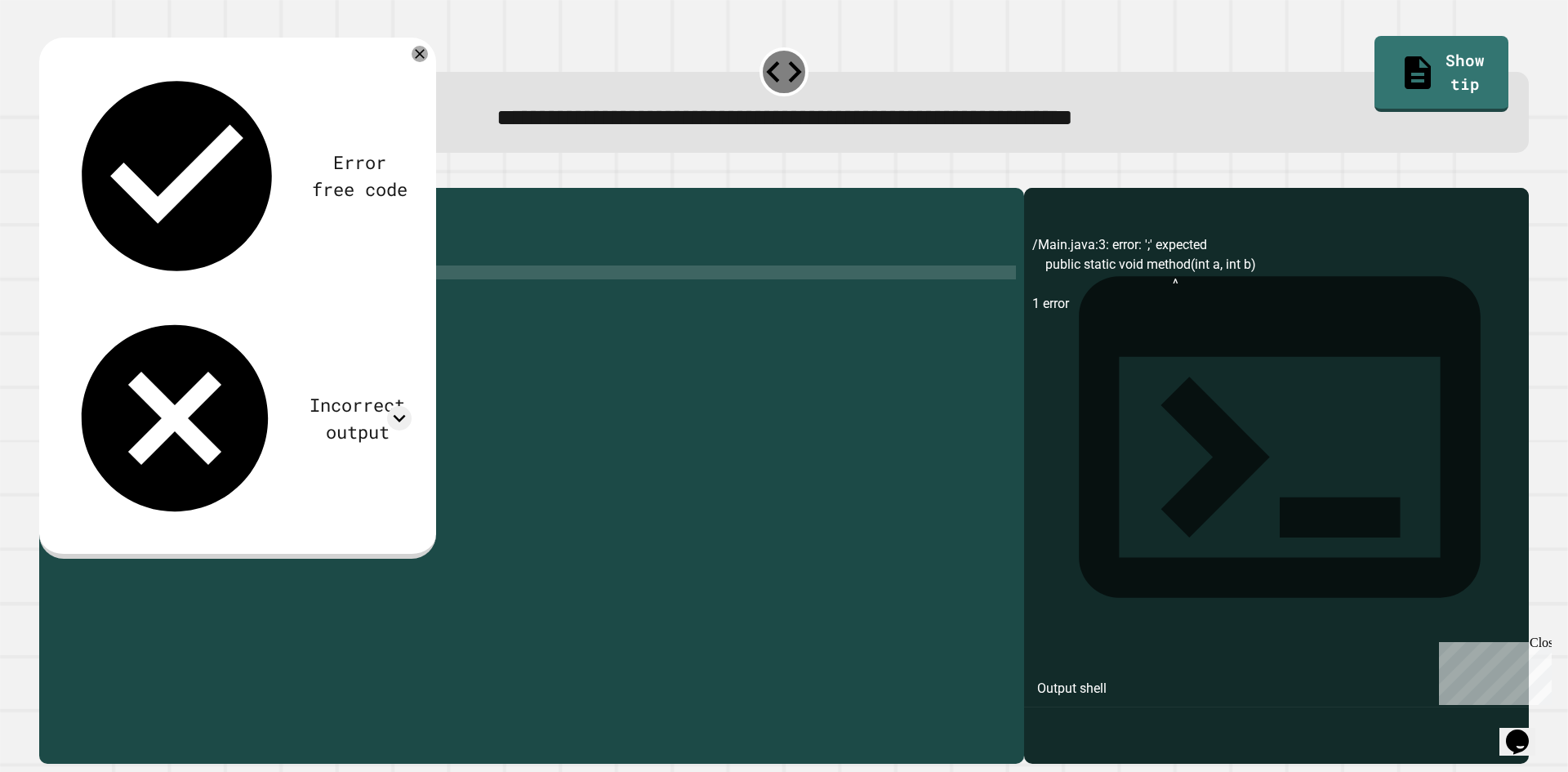
click at [223, 294] on div "public class Main { public static void method ( int a , int b ) { } return ( a …" at bounding box center [547, 460] width 937 height 528
click at [219, 294] on div "public class Main { public static void method ( int a , int b ) { } return ( a …" at bounding box center [547, 460] width 937 height 528
drag, startPoint x: 217, startPoint y: 297, endPoint x: 133, endPoint y: 300, distance: 84.1
click at [133, 300] on div "public class Main { public static void method ( int a , int b ) { } return ( a …" at bounding box center [547, 460] width 937 height 528
type textarea "**********"
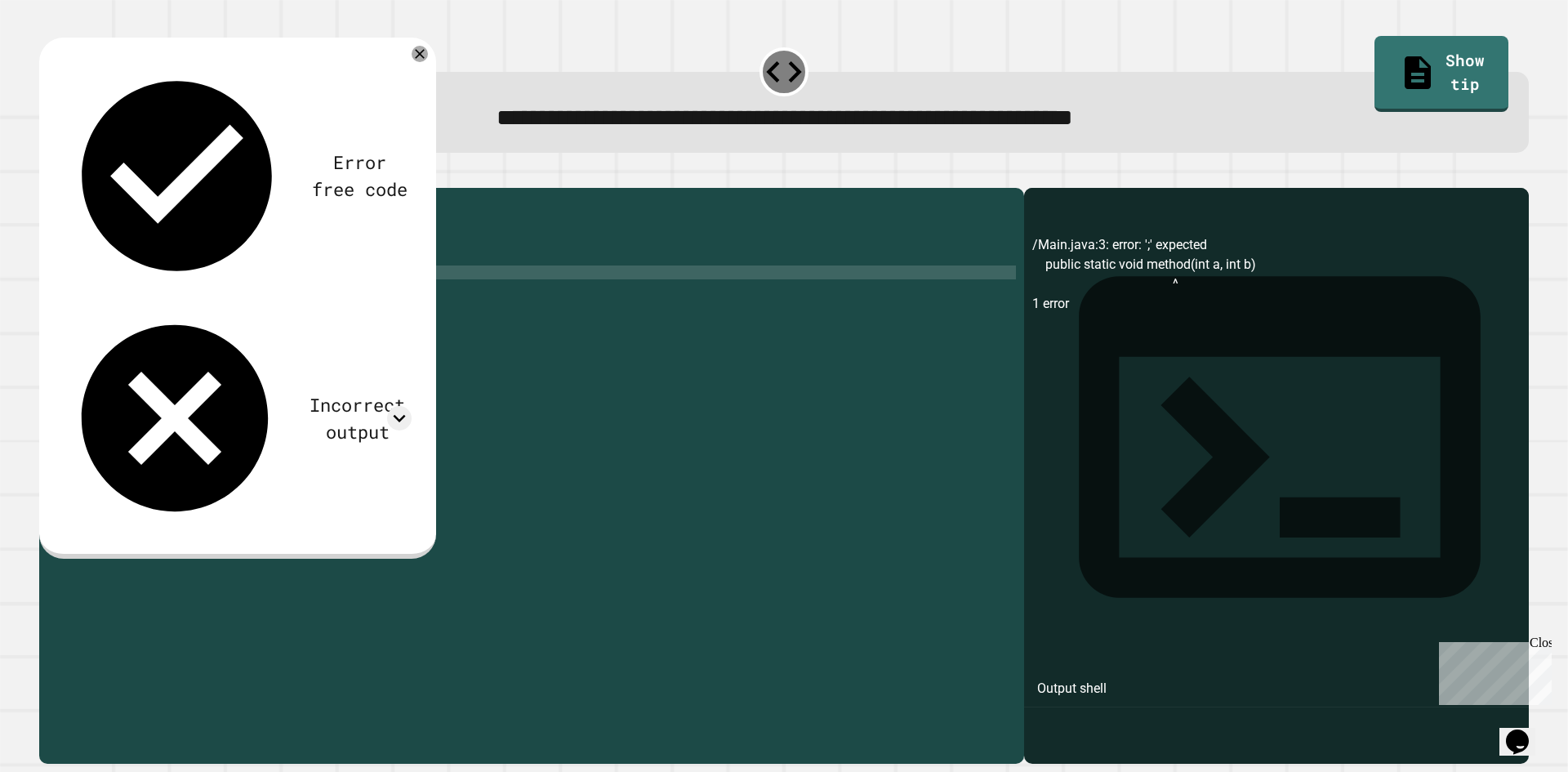
click at [391, 262] on div "public class Main { public static void method ( int a , int b ) { } public stat…" at bounding box center [547, 460] width 937 height 528
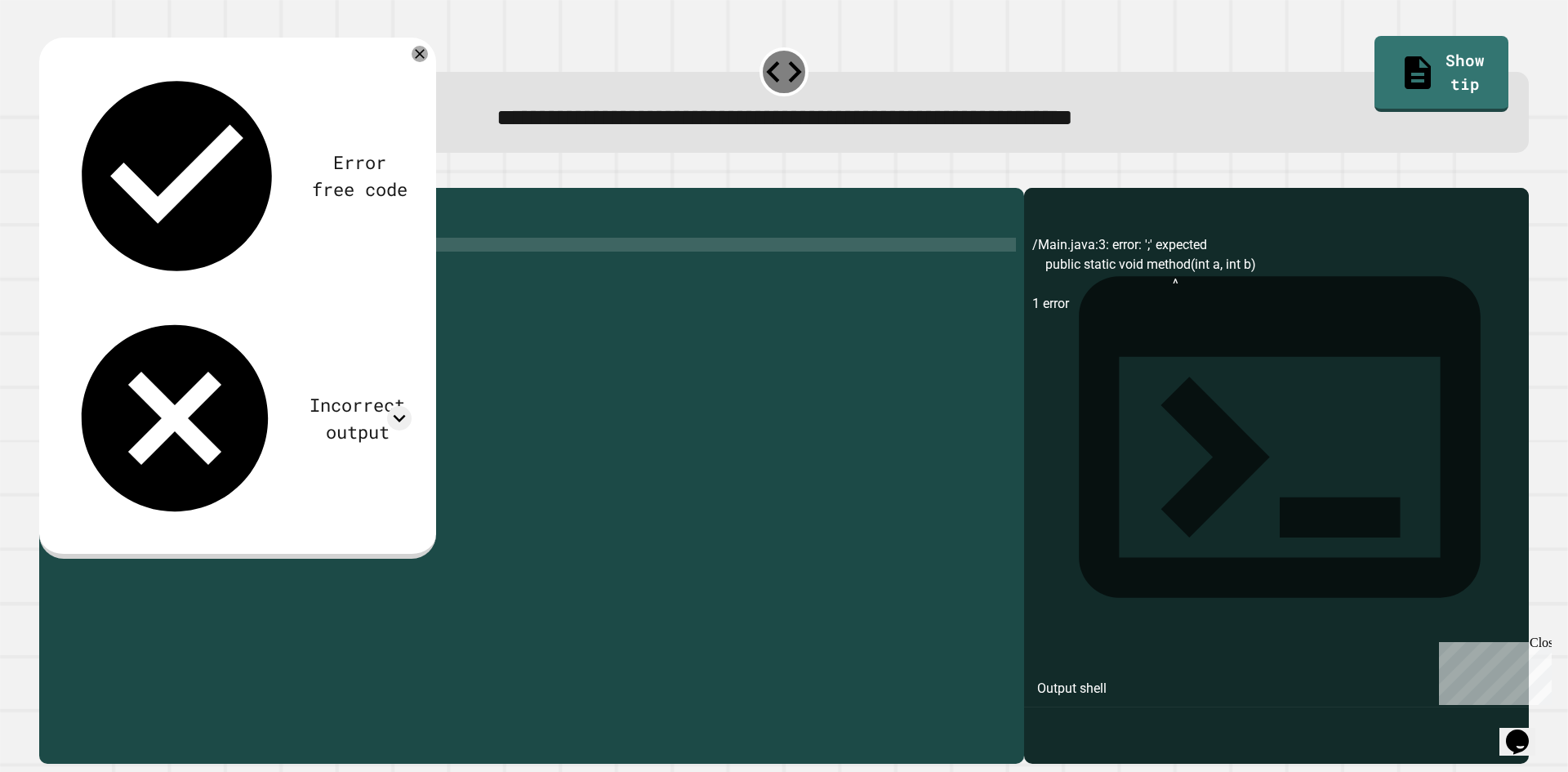
paste textarea "**********"
click at [48, 175] on icon "button" at bounding box center [48, 175] width 0 height 0
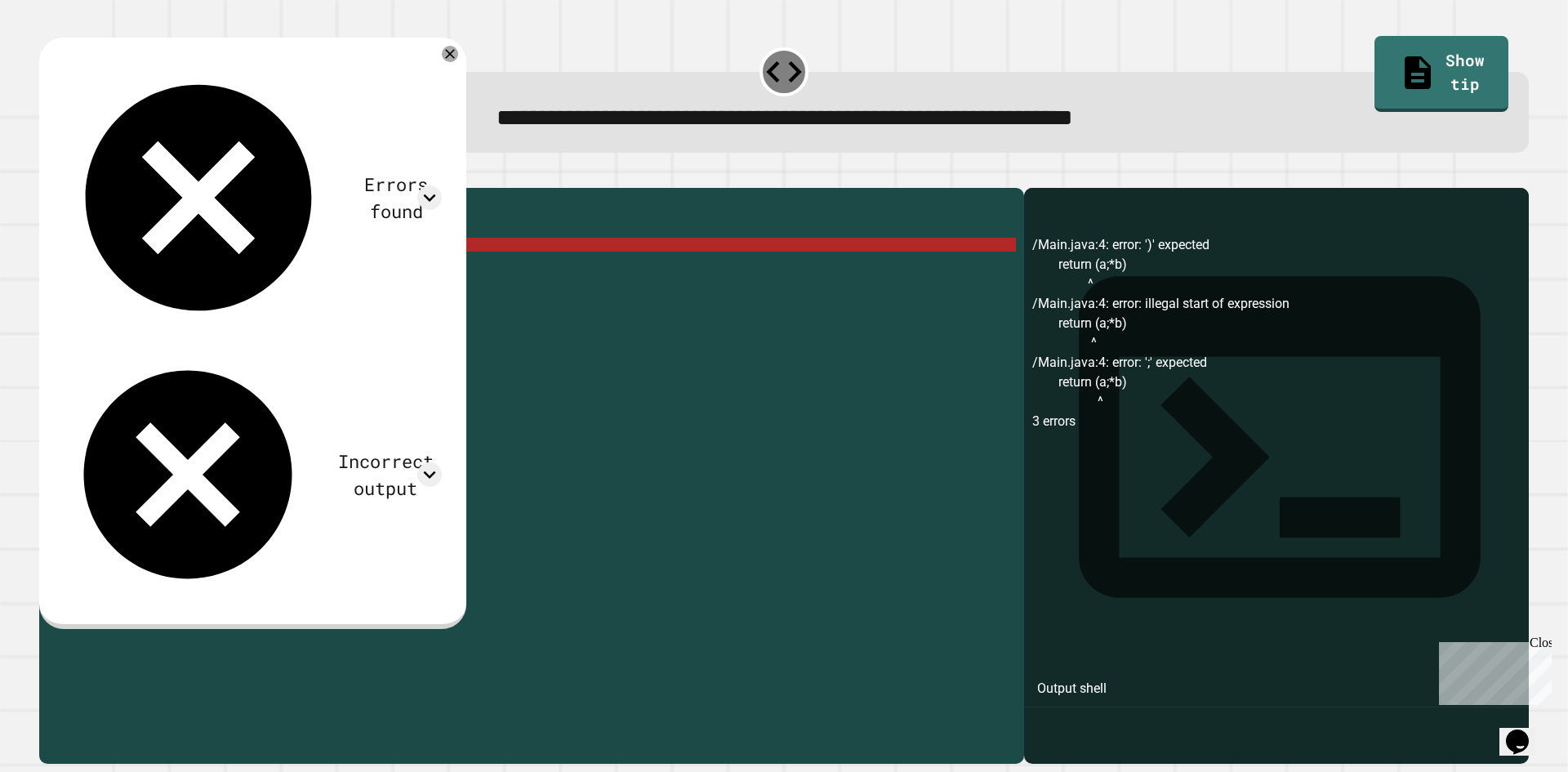
click at [261, 264] on div "public class Main { public static void method ( int a , int b ) { return ( a ; …" at bounding box center [547, 460] width 937 height 528
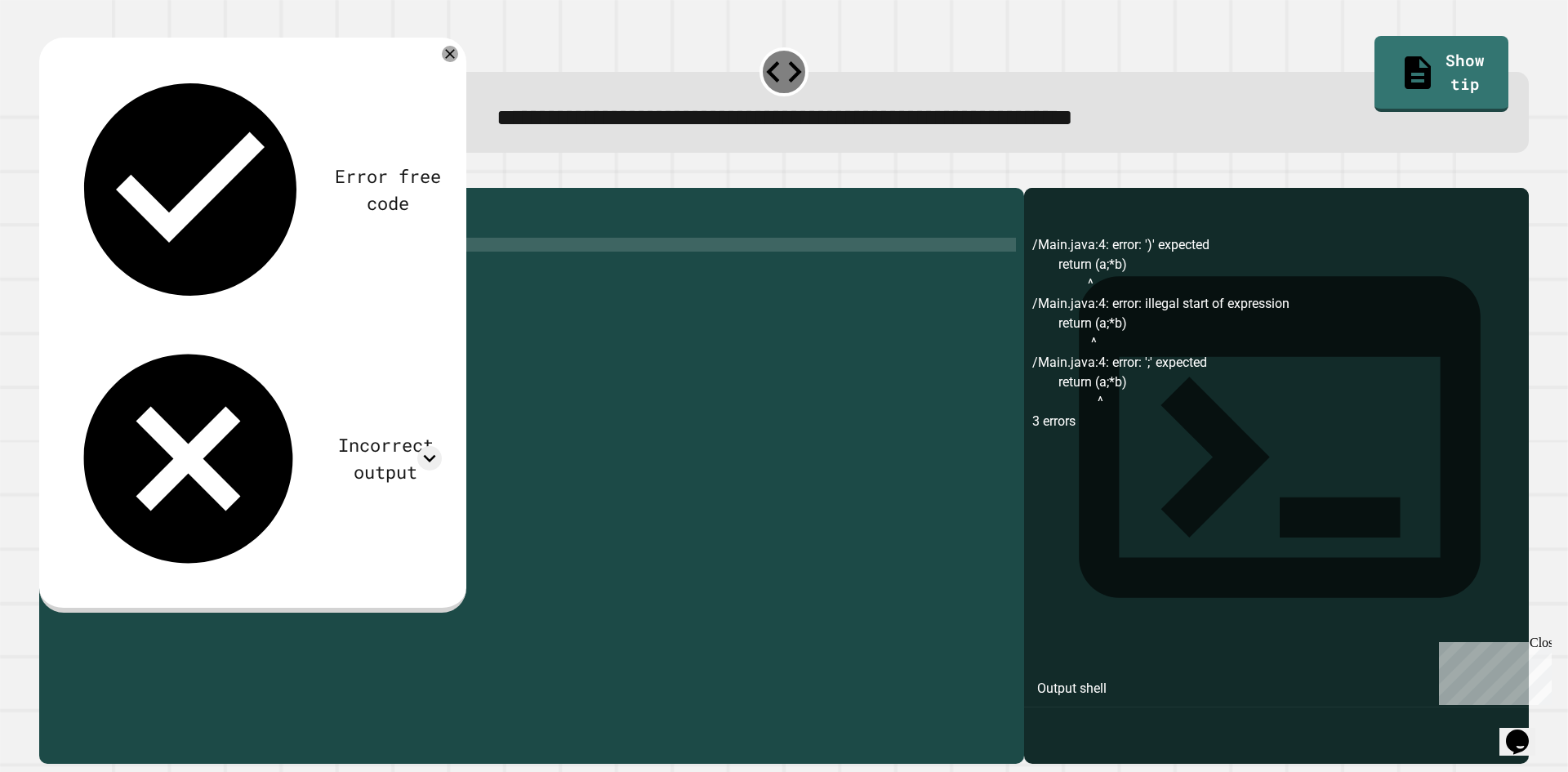
click at [48, 175] on icon "button" at bounding box center [48, 175] width 0 height 0
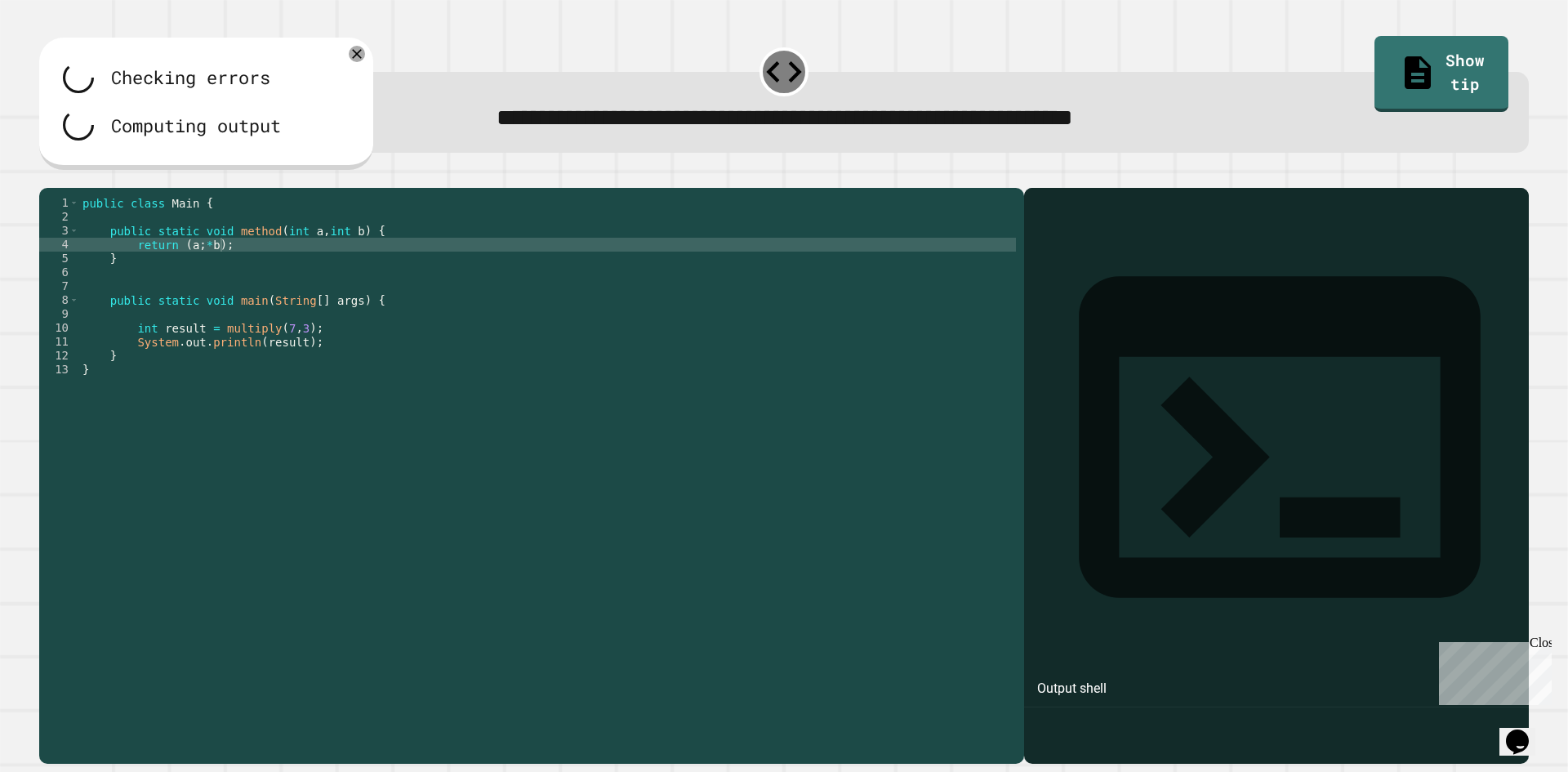
click at [192, 275] on div "public class Main { public static void method ( int a , int b ) { return ( a ; …" at bounding box center [547, 460] width 937 height 528
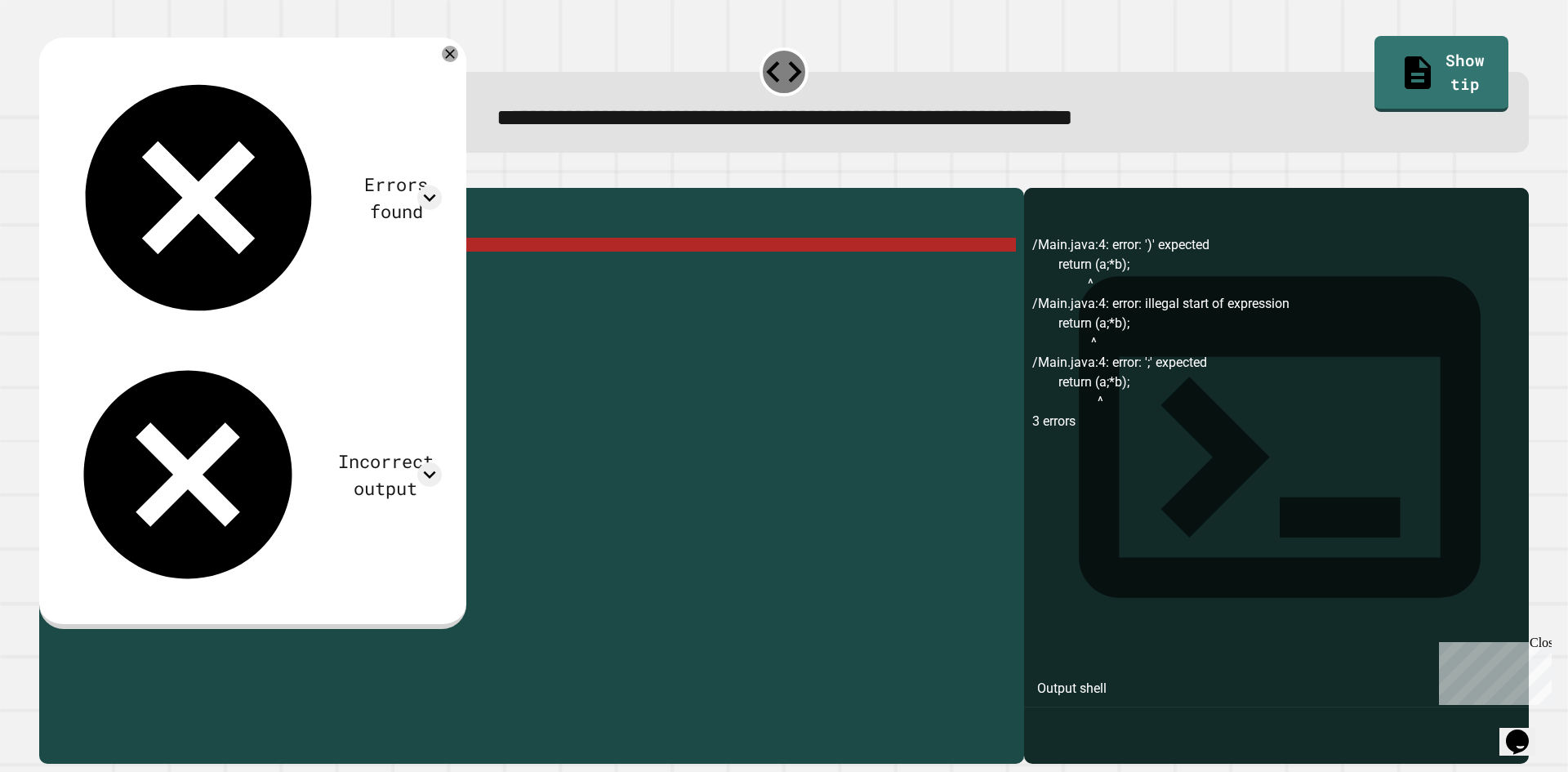
click at [195, 274] on div "public class Main { public static void method ( int a , int b ) { return ( a ; …" at bounding box center [547, 460] width 937 height 528
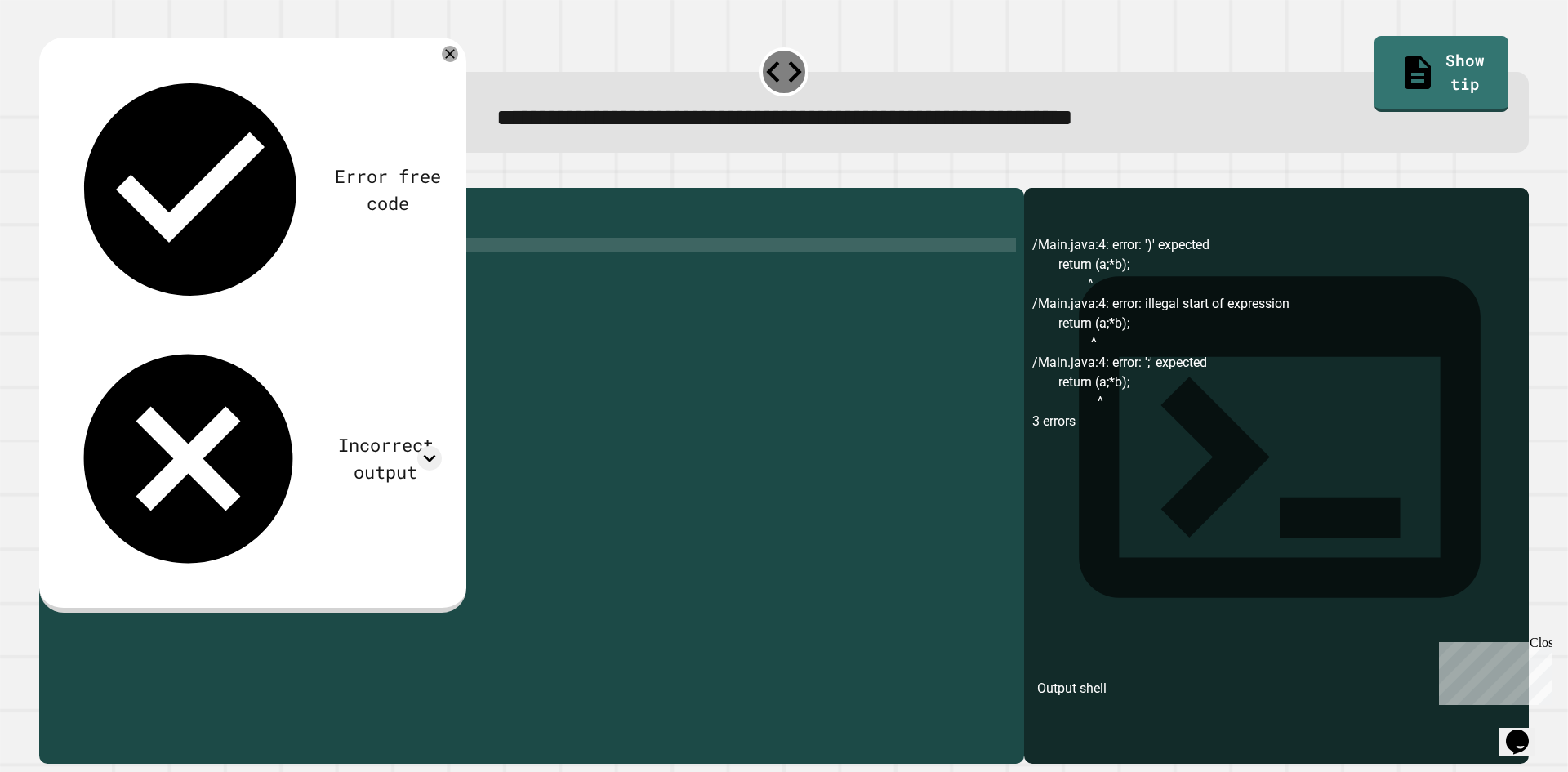
click at [309, 254] on div "public class Main { public static void method ( int a , int b ) { return ( a * …" at bounding box center [547, 460] width 937 height 528
click at [314, 255] on div "public class Main { public static return method ( int a int b ) { return ( a * …" at bounding box center [547, 460] width 937 height 528
click at [302, 255] on div "public class Main { public static return method ( int a int b ) { return ( a * …" at bounding box center [547, 460] width 937 height 528
drag, startPoint x: 209, startPoint y: 255, endPoint x: 239, endPoint y: 253, distance: 30.1
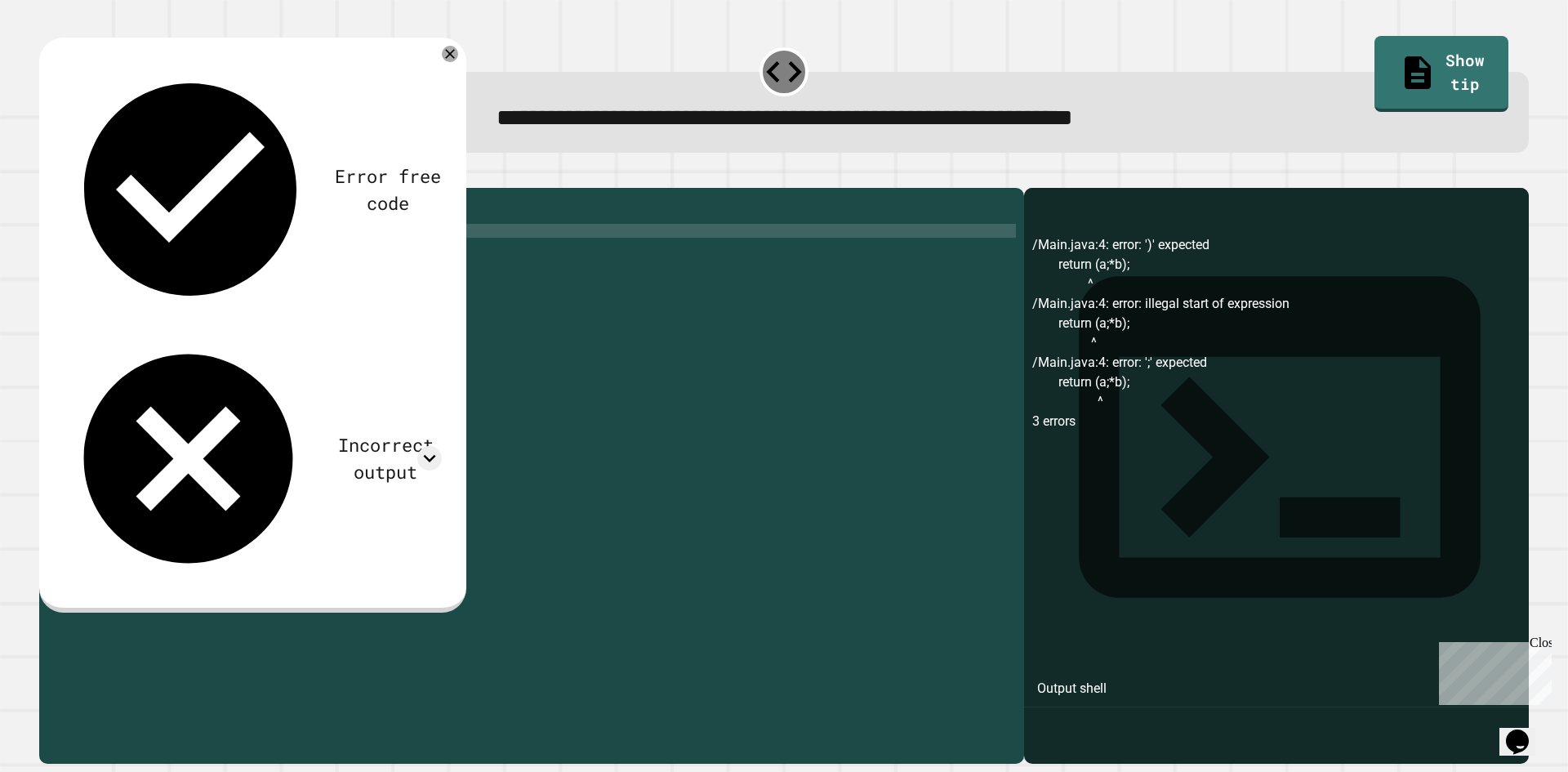
click at [213, 255] on div "public class Main { public static return method ( int a int b ) { return ( a * …" at bounding box center [547, 460] width 937 height 528
click at [239, 253] on div "public class Main { public static return method ( int a int b ) { return ( a * …" at bounding box center [547, 460] width 937 height 528
click at [234, 253] on div "public class Main { public static return method ( int a int b ) { return ( a * …" at bounding box center [547, 460] width 937 height 528
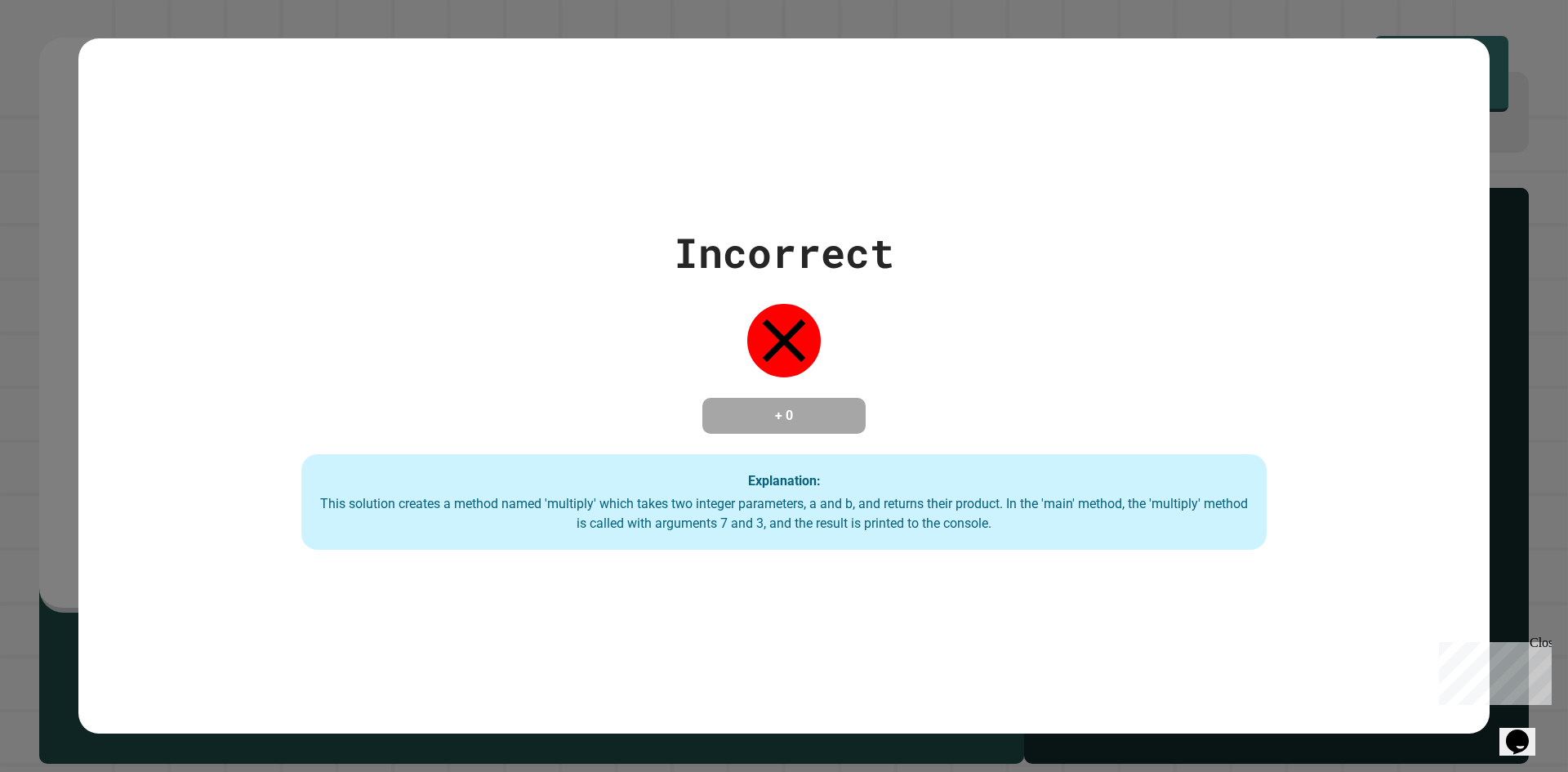
scroll to position [0, 9]
type textarea "**********"
drag, startPoint x: 393, startPoint y: 479, endPoint x: 482, endPoint y: 528, distance: 101.6
click at [482, 528] on div "Explanation: This solution creates a method named 'multiply' which takes two in…" at bounding box center [784, 502] width 965 height 96
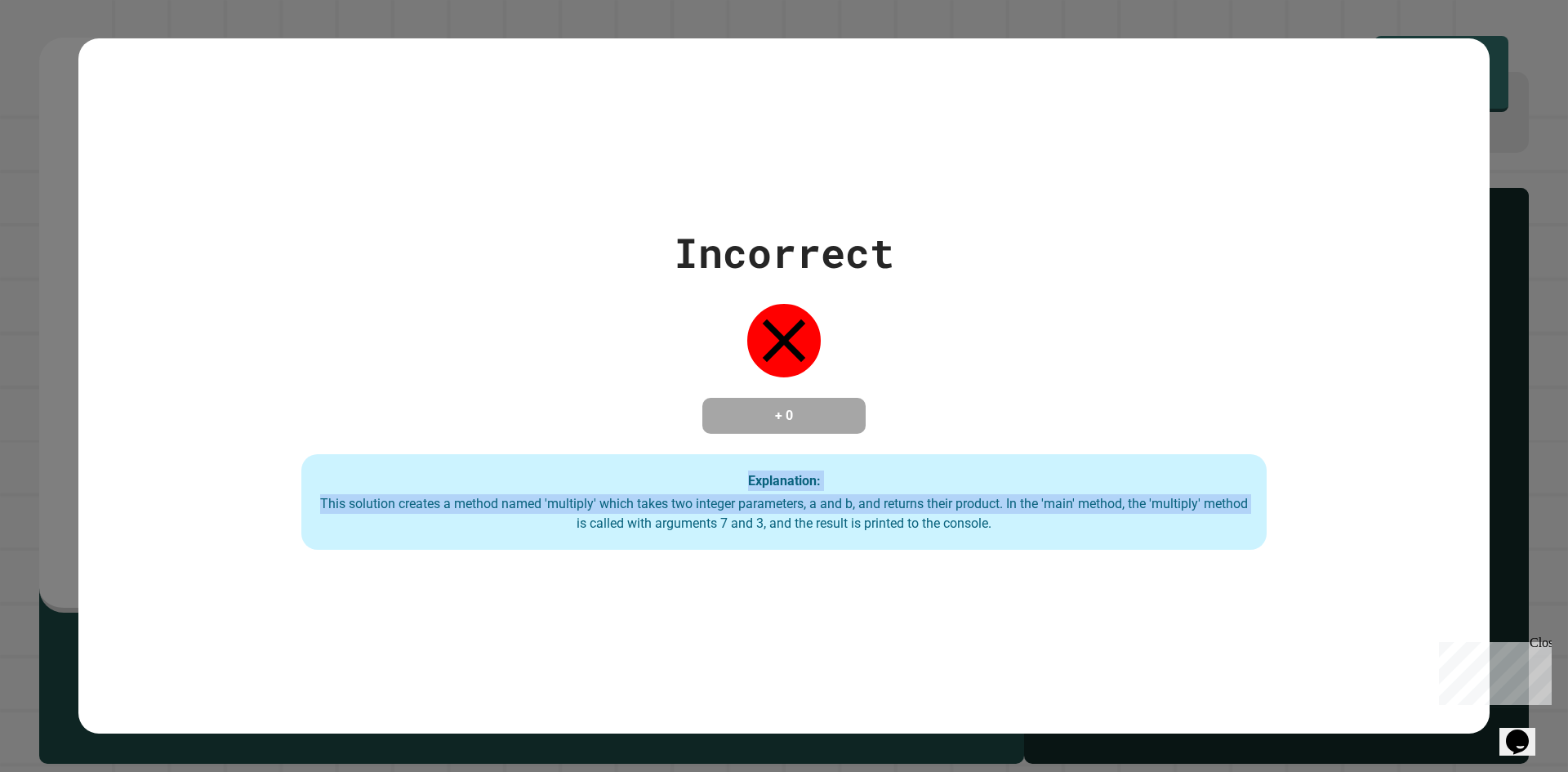
click at [615, 504] on div "This solution creates a method named 'multiply' which takes two integer paramet…" at bounding box center [784, 513] width 932 height 39
click at [630, 451] on div "Incorrect + 0 Explanation: This solution creates a method named 'multiply' whic…" at bounding box center [784, 386] width 1379 height 328
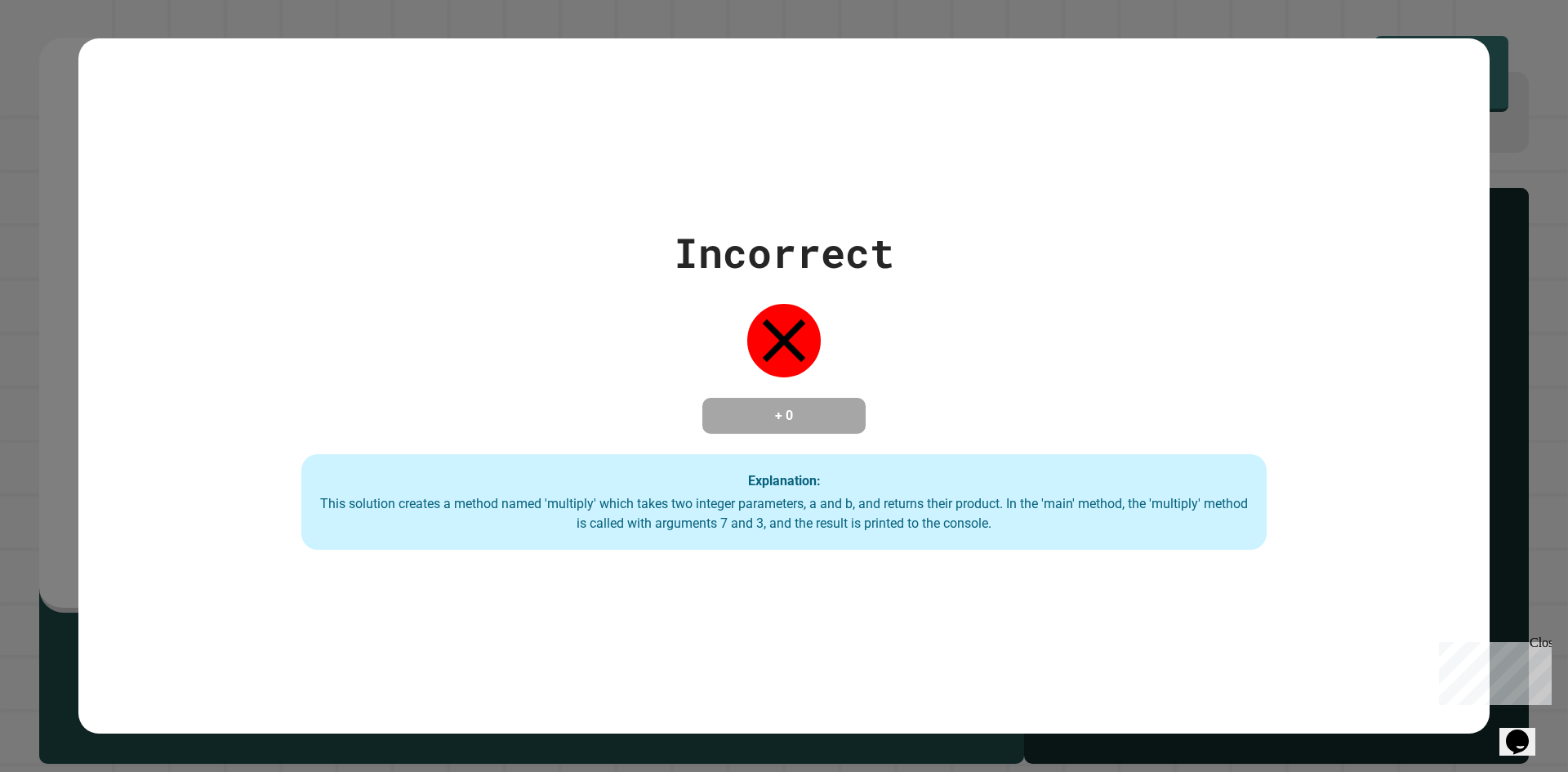
click at [872, 376] on div "Incorrect + 0 Explanation: This solution creates a method named 'multiply' whic…" at bounding box center [784, 386] width 1379 height 328
